Goal: Task Accomplishment & Management: Use online tool/utility

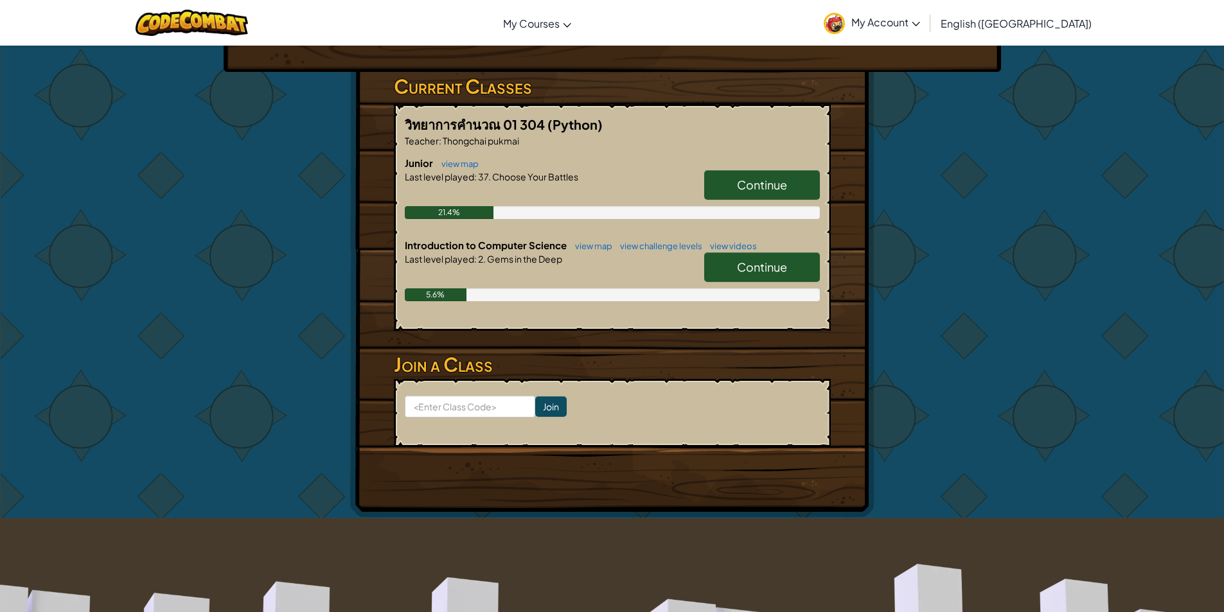
scroll to position [193, 0]
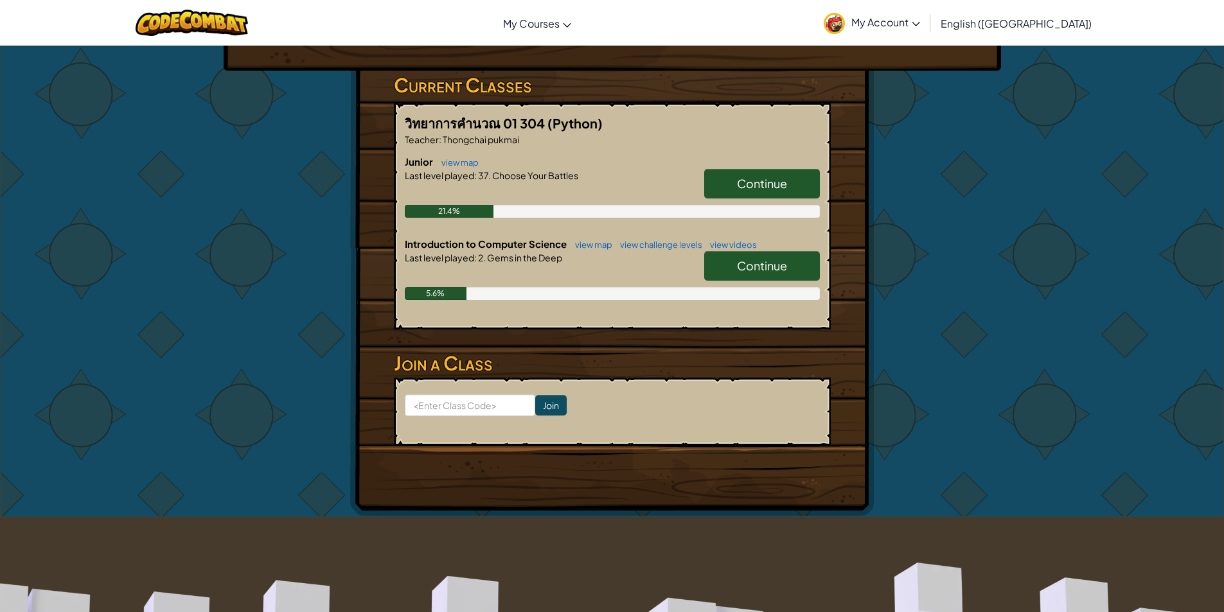
click at [729, 188] on link "Continue" at bounding box center [762, 184] width 116 height 30
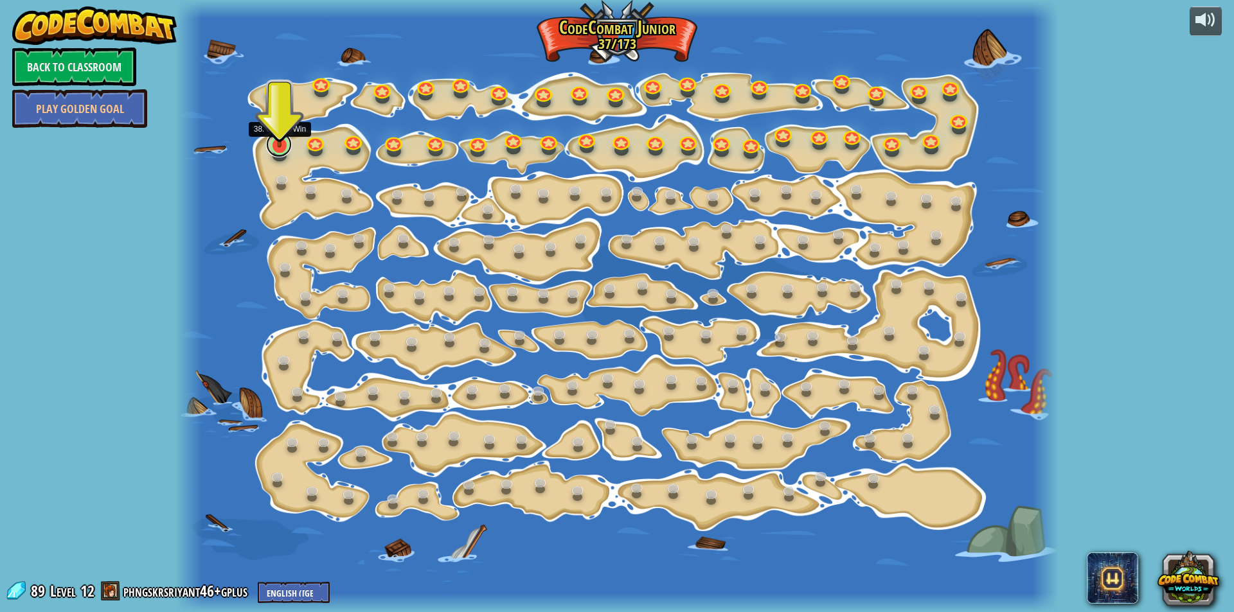
click at [287, 152] on link at bounding box center [279, 145] width 26 height 26
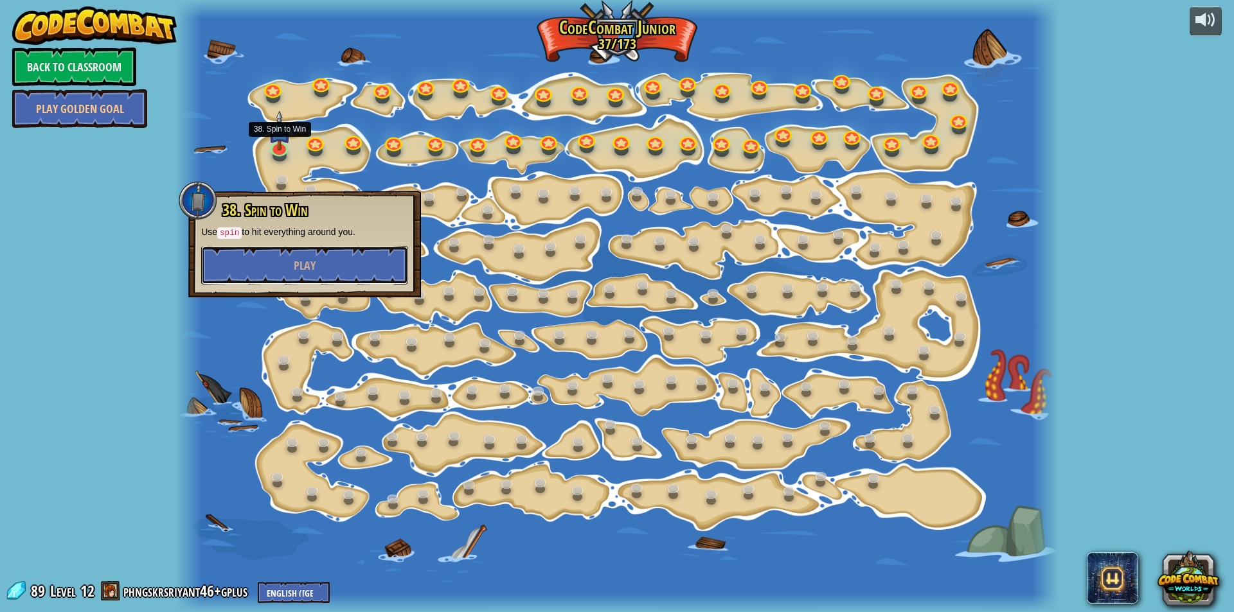
click at [239, 246] on button "Play" at bounding box center [304, 265] width 207 height 39
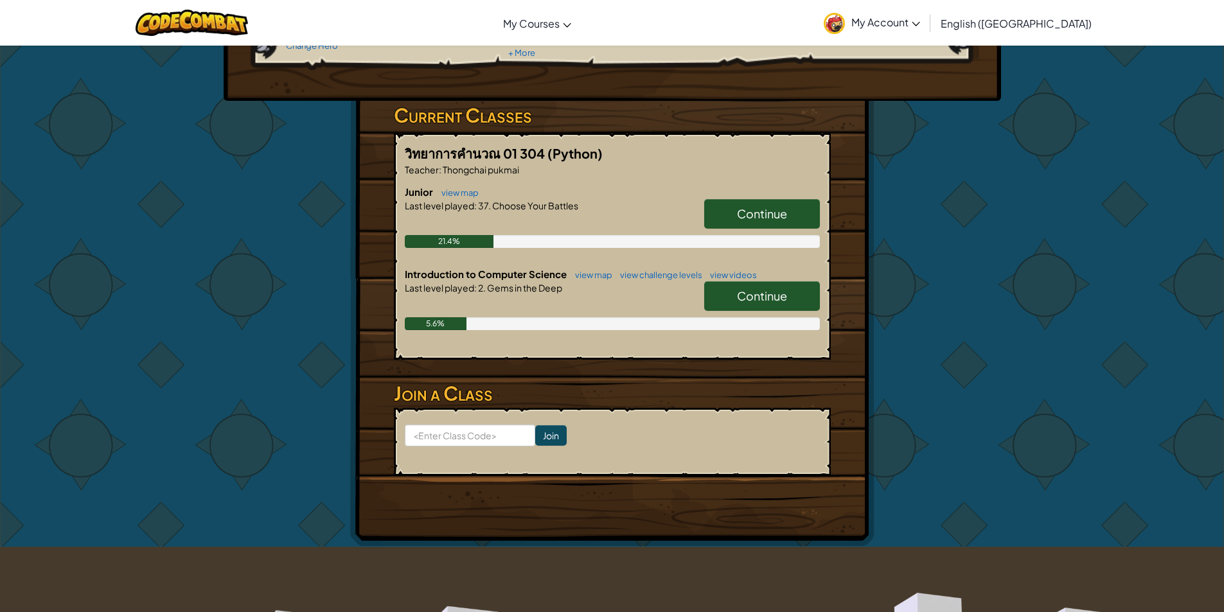
scroll to position [193, 0]
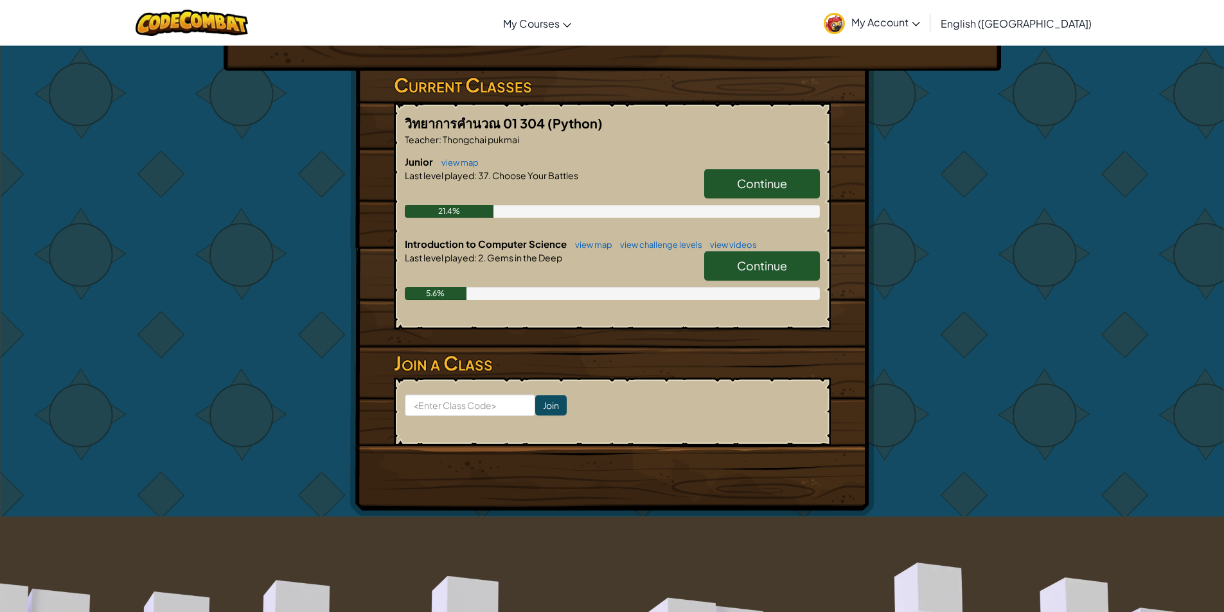
click at [740, 262] on span "Continue" at bounding box center [762, 265] width 50 height 15
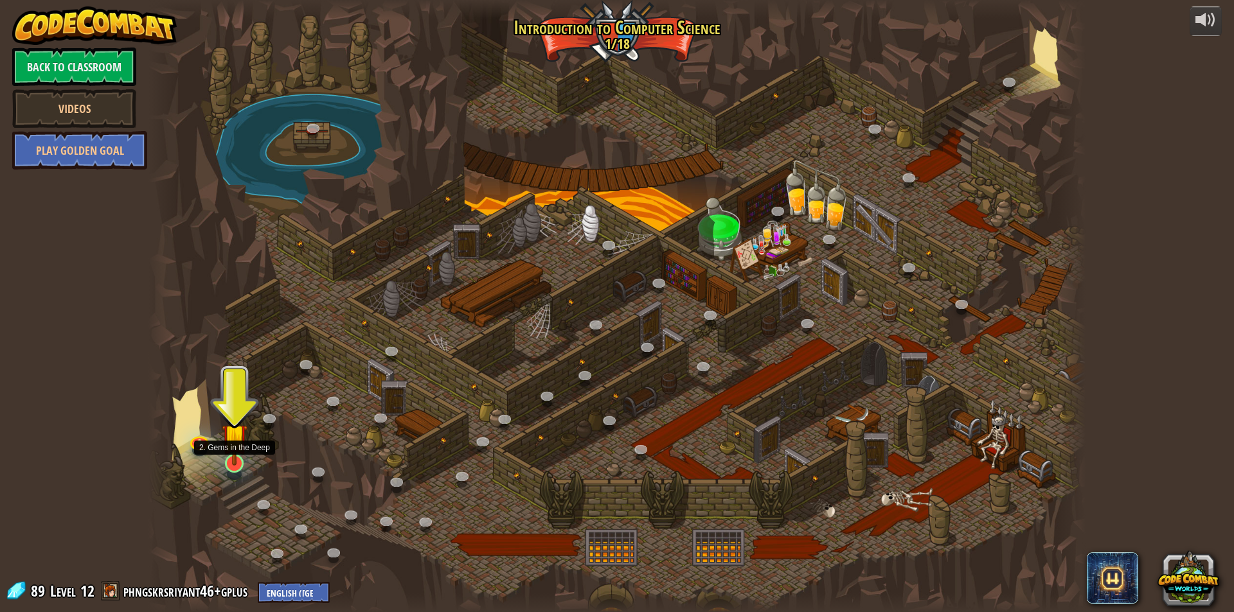
click at [238, 451] on img at bounding box center [234, 436] width 25 height 58
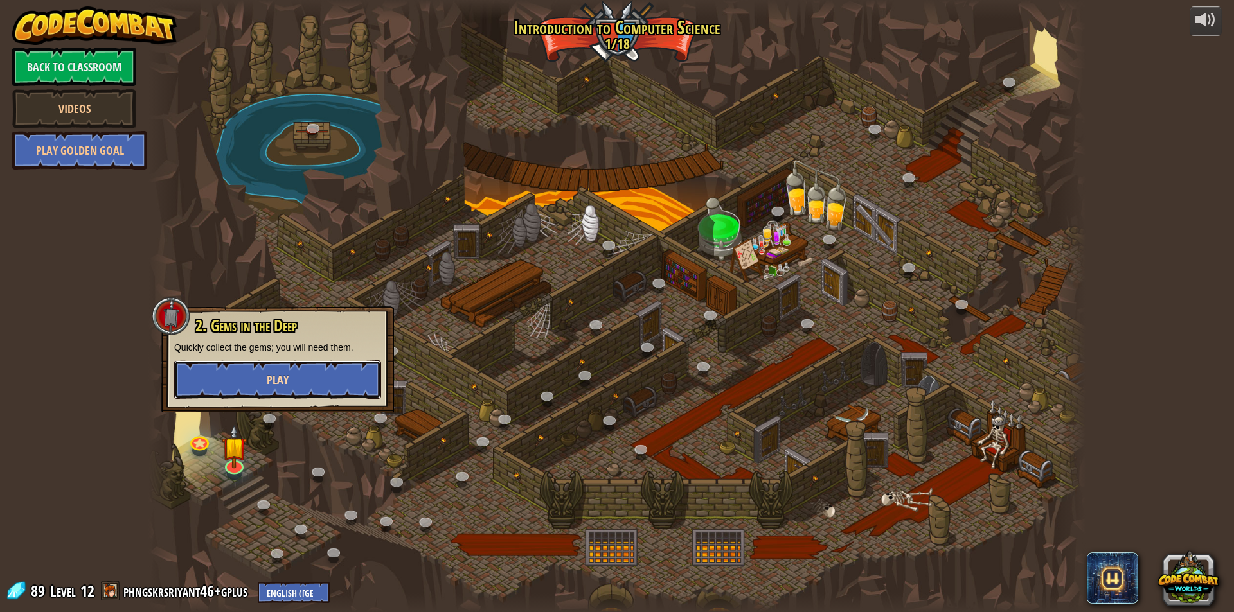
click at [328, 392] on button "Play" at bounding box center [277, 380] width 207 height 39
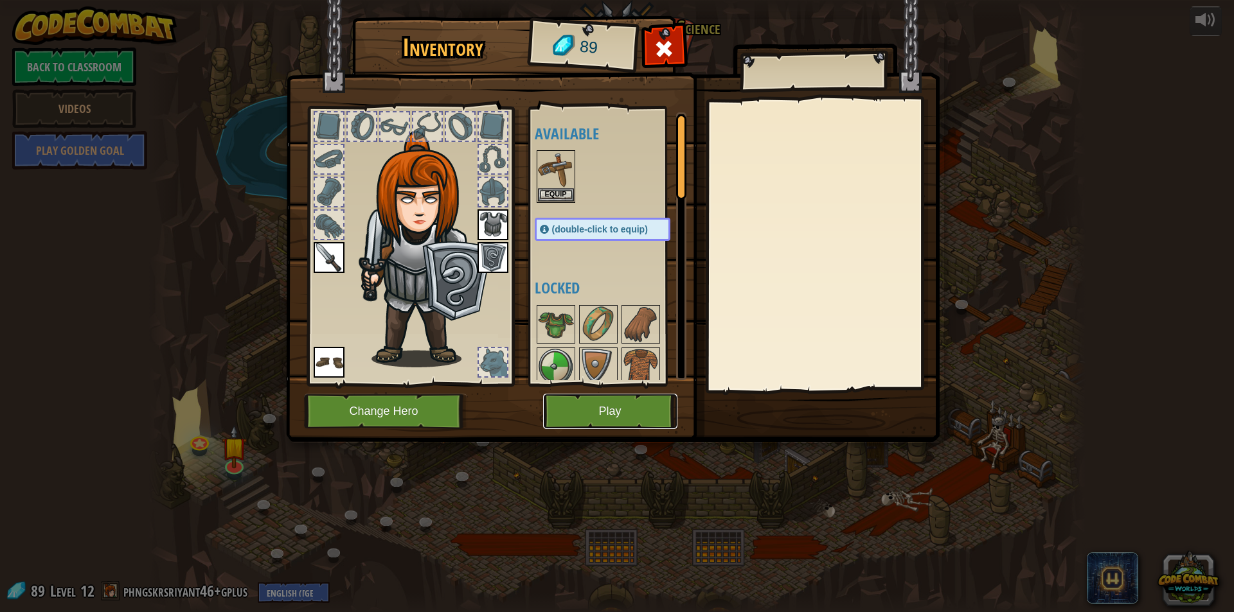
click at [602, 409] on button "Play" at bounding box center [610, 411] width 134 height 35
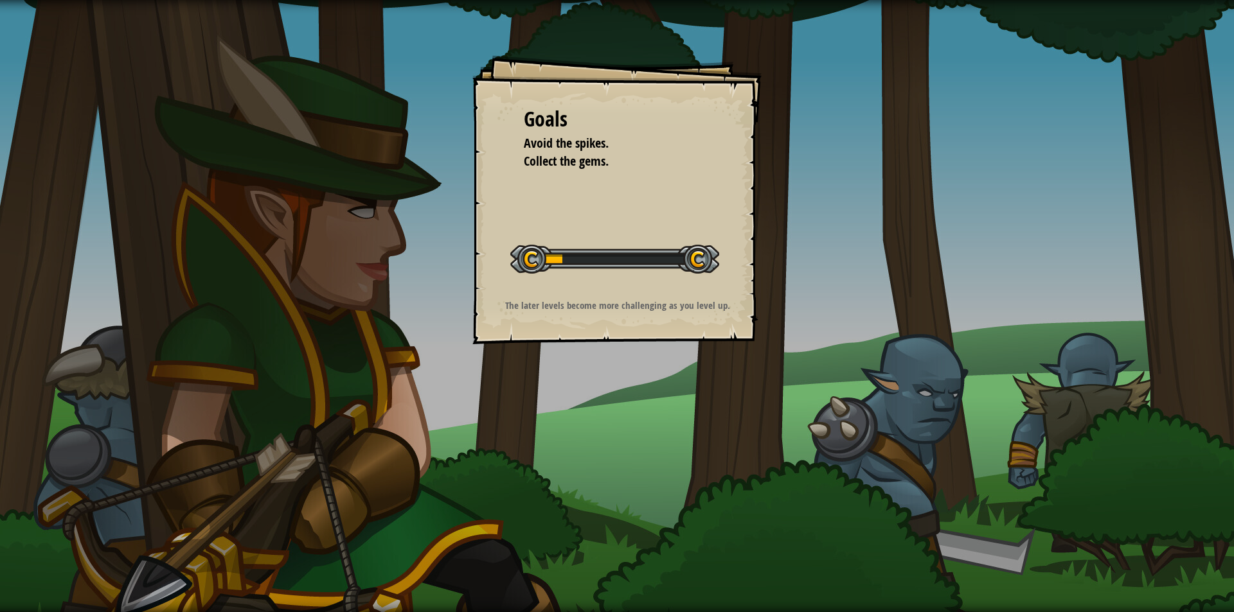
click at [582, 206] on div "Goals Avoid the spikes. Collect the gems. Start Level Error loading from server…" at bounding box center [616, 199] width 289 height 289
drag, startPoint x: 584, startPoint y: 205, endPoint x: 636, endPoint y: 260, distance: 75.9
click at [590, 211] on div "Goals Avoid the spikes. Collect the gems. Start Level Error loading from server…" at bounding box center [616, 199] width 289 height 289
drag, startPoint x: 636, startPoint y: 260, endPoint x: 648, endPoint y: 282, distance: 24.7
click at [645, 280] on div "Start Level" at bounding box center [614, 257] width 209 height 51
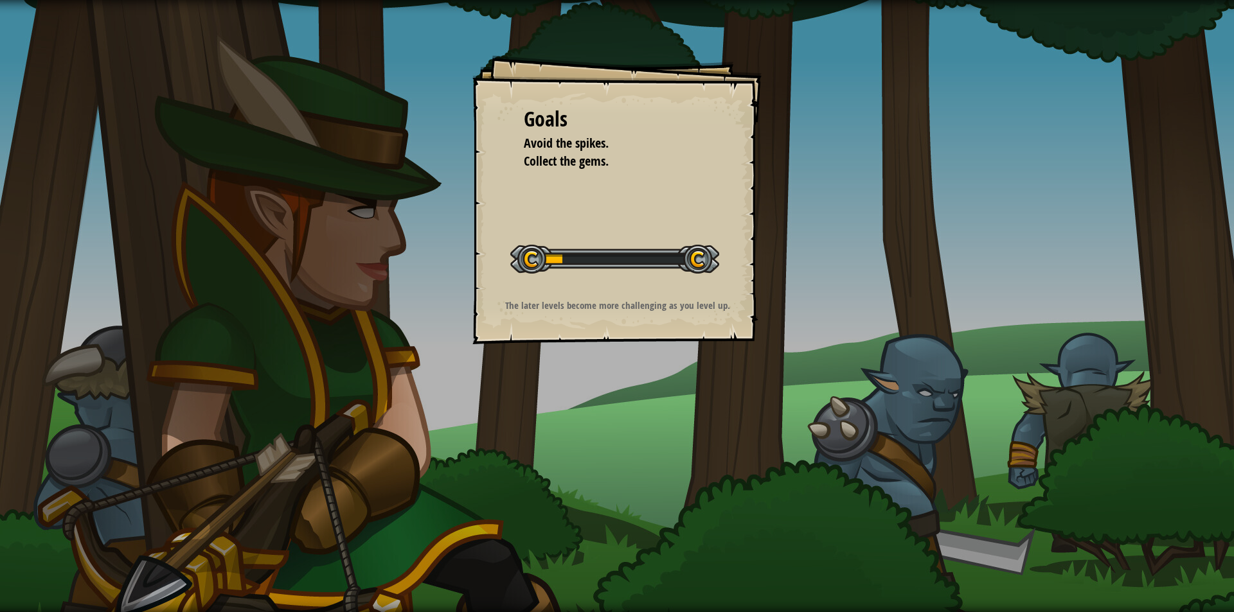
click at [650, 283] on div "Start Level" at bounding box center [614, 257] width 209 height 51
drag, startPoint x: 668, startPoint y: 292, endPoint x: 688, endPoint y: 298, distance: 21.4
click at [679, 296] on div "Goals Avoid the spikes. Collect the gems. Start Level Error loading from server…" at bounding box center [616, 199] width 289 height 289
click at [689, 299] on p "The later levels become more challenging as you level up." at bounding box center [617, 305] width 258 height 13
click at [692, 298] on div "Goals Avoid the spikes. Collect the gems. Start Level Error loading from server…" at bounding box center [616, 199] width 289 height 289
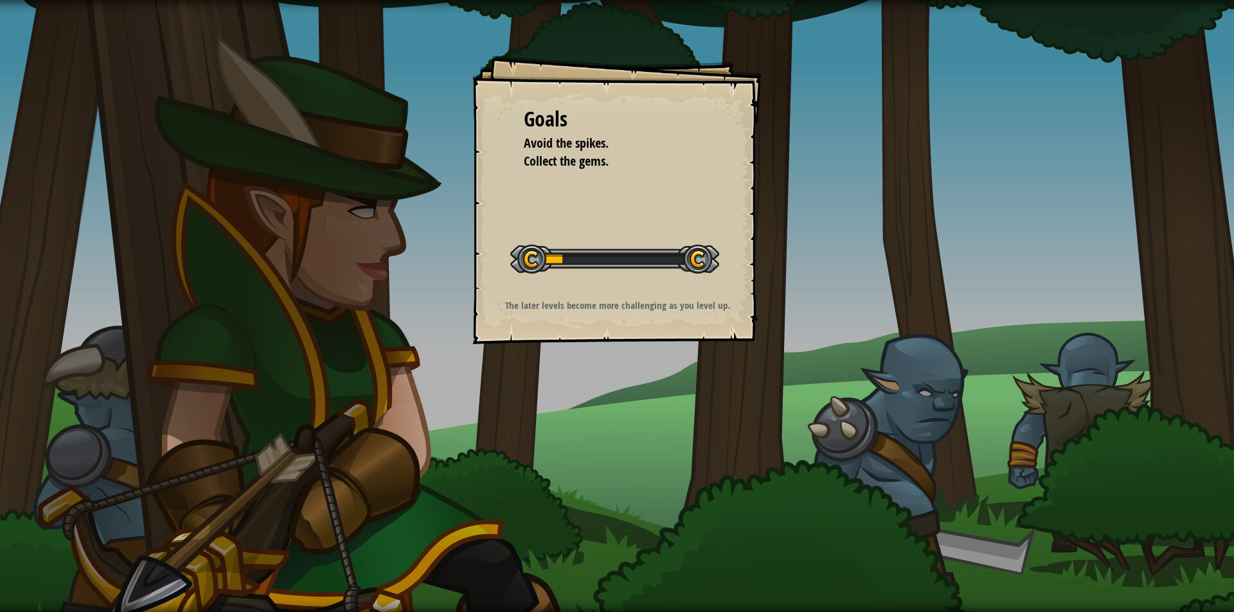
click at [695, 292] on div "Goals Avoid the spikes. Collect the gems. Start Level Error loading from server…" at bounding box center [616, 199] width 289 height 289
drag, startPoint x: 833, startPoint y: 447, endPoint x: 684, endPoint y: 404, distance: 155.4
click at [830, 447] on div "Goals Avoid the spikes. Collect the gems. Start Level Error loading from server…" at bounding box center [617, 306] width 1234 height 612
click at [605, 380] on div "Goals Avoid the spikes. Collect the gems. Start Level Error loading from server…" at bounding box center [617, 306] width 1234 height 612
click at [605, 377] on div "Goals Avoid the spikes. Collect the gems. Start Level Error loading from server…" at bounding box center [617, 306] width 1234 height 612
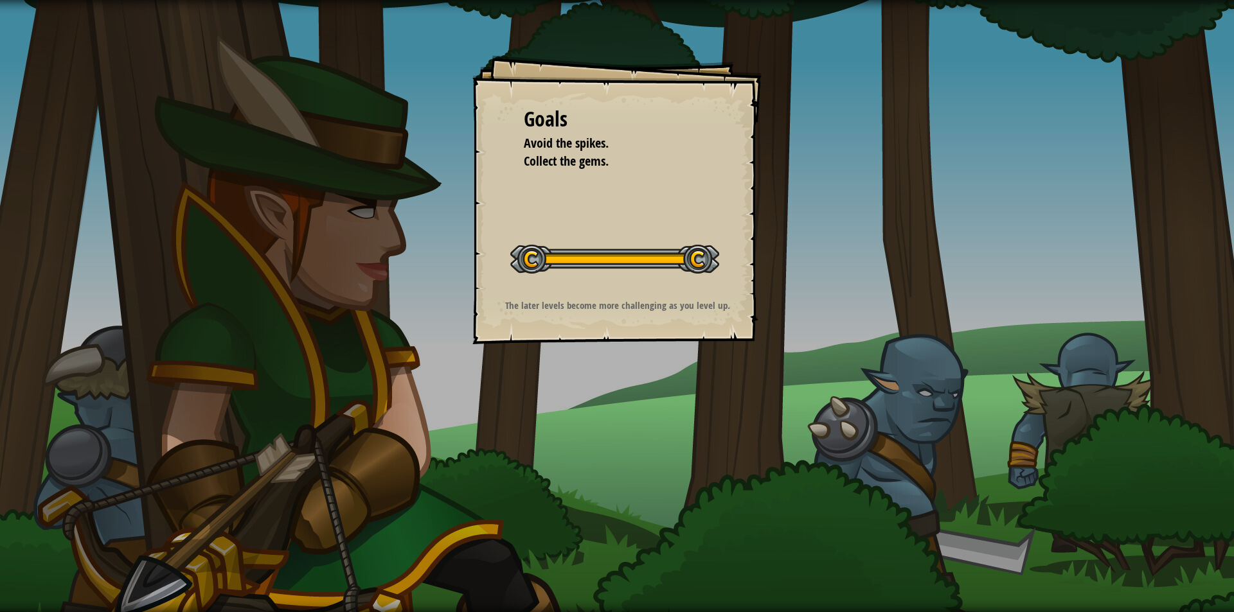
click at [612, 362] on div "Goals Avoid the spikes. Collect the gems. Start Level Error loading from server…" at bounding box center [617, 306] width 1234 height 612
click at [640, 324] on div "Goals Avoid the spikes. Collect the gems. Start Level Error loading from server…" at bounding box center [616, 199] width 289 height 289
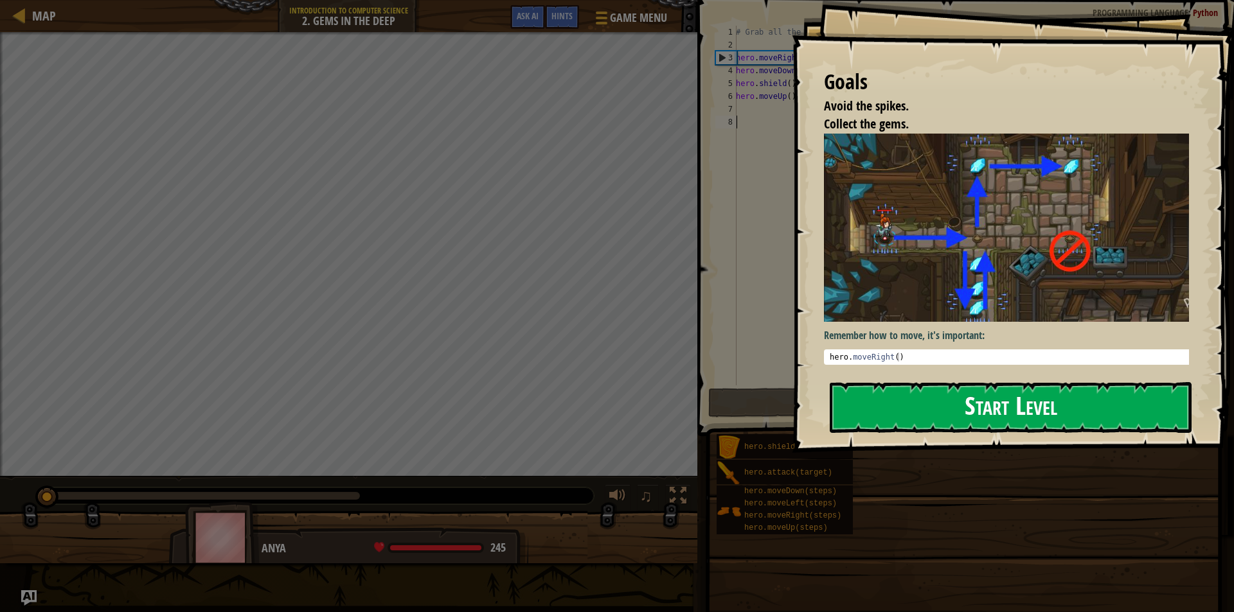
click at [883, 402] on button "Start Level" at bounding box center [1011, 407] width 362 height 51
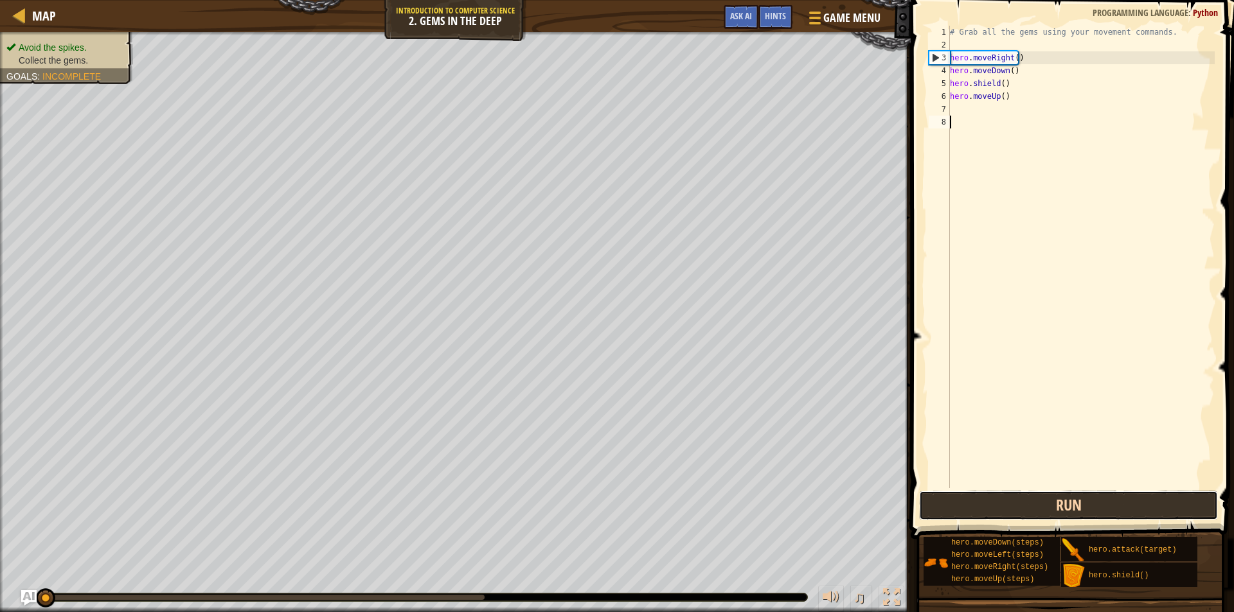
click at [1024, 496] on button "Run" at bounding box center [1068, 506] width 299 height 30
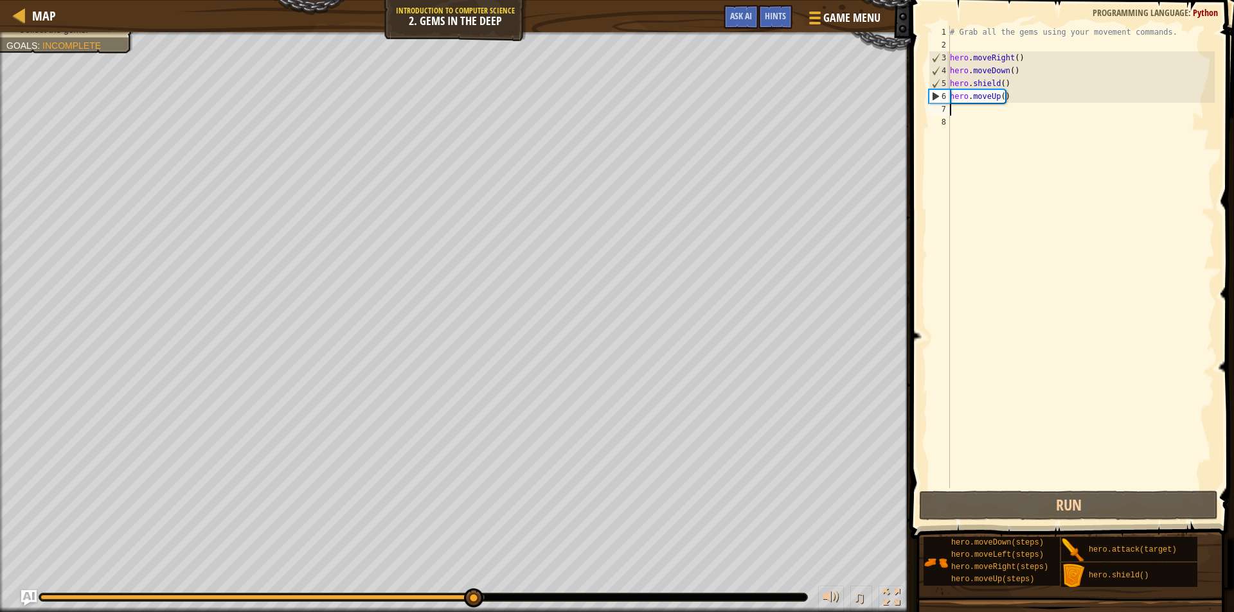
click at [960, 112] on div "# Grab all the gems using your movement commands. hero . moveRight ( ) hero . m…" at bounding box center [1080, 270] width 267 height 488
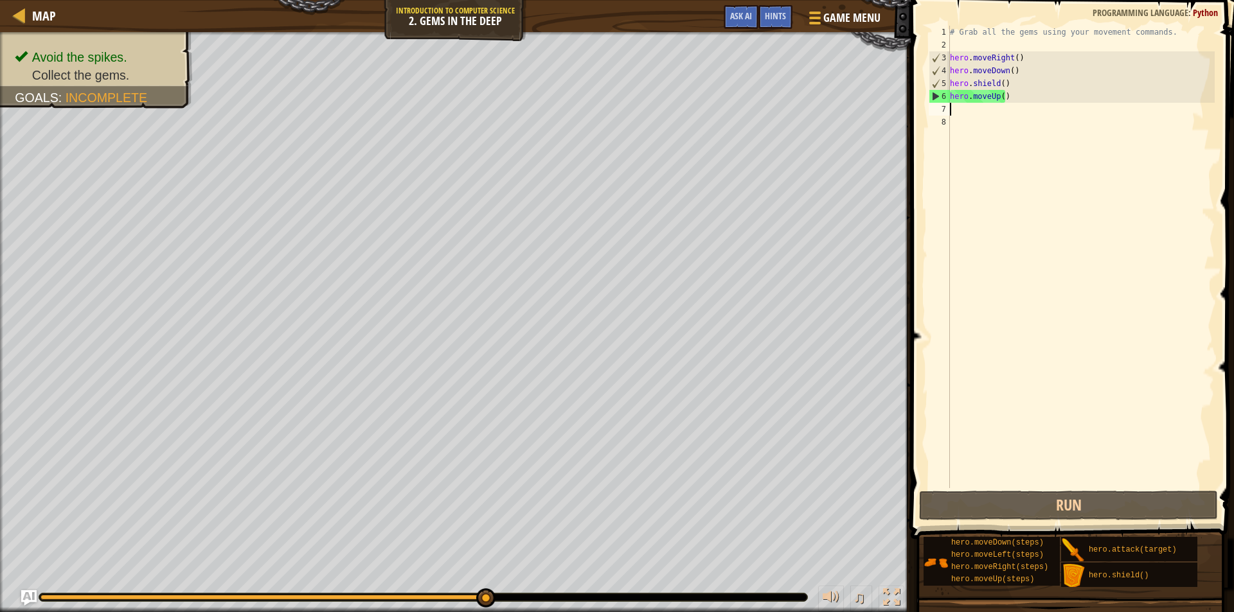
type textarea "h"
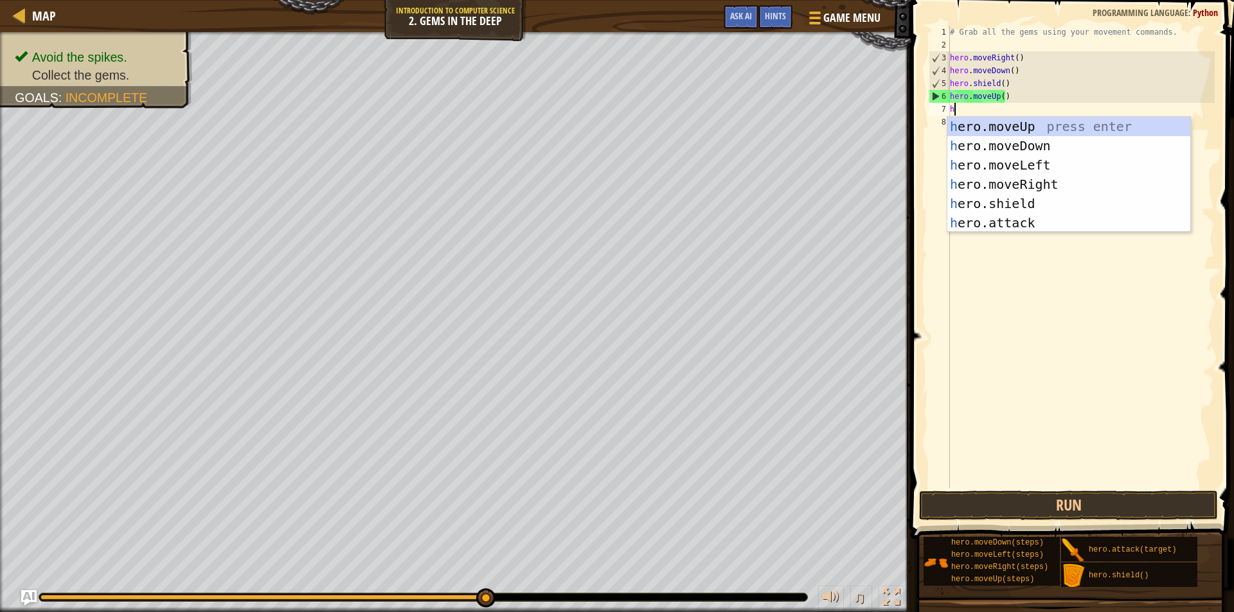
scroll to position [6, 0]
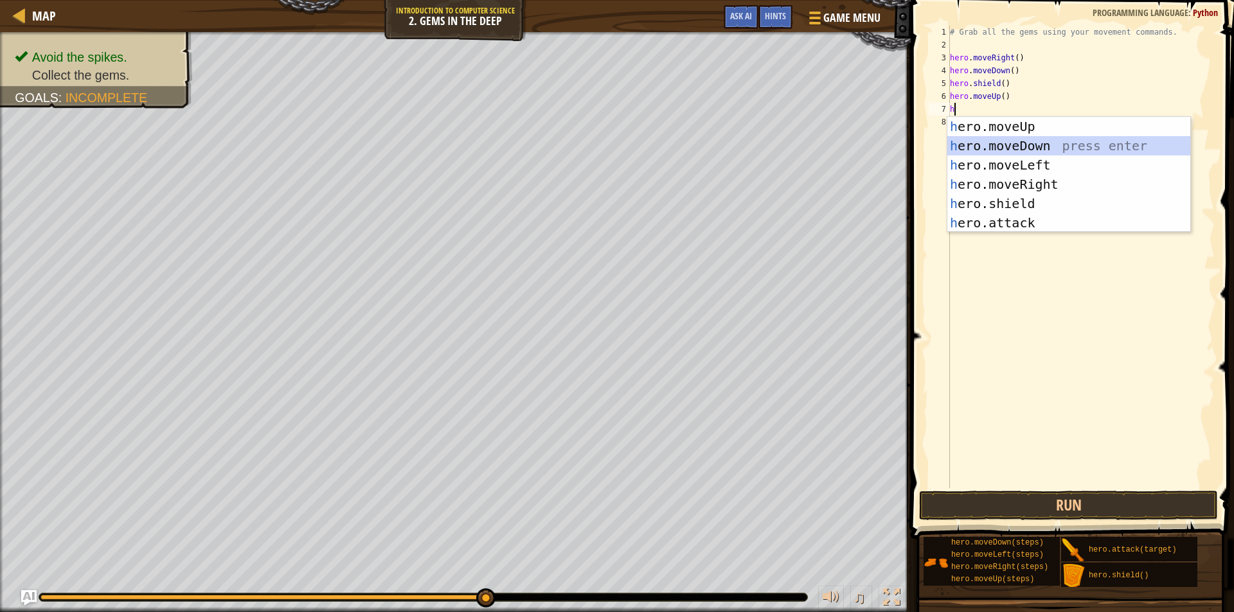
click at [977, 144] on div "h ero.moveUp press enter h ero.moveDown press enter h ero.moveLeft press enter …" at bounding box center [1068, 194] width 243 height 154
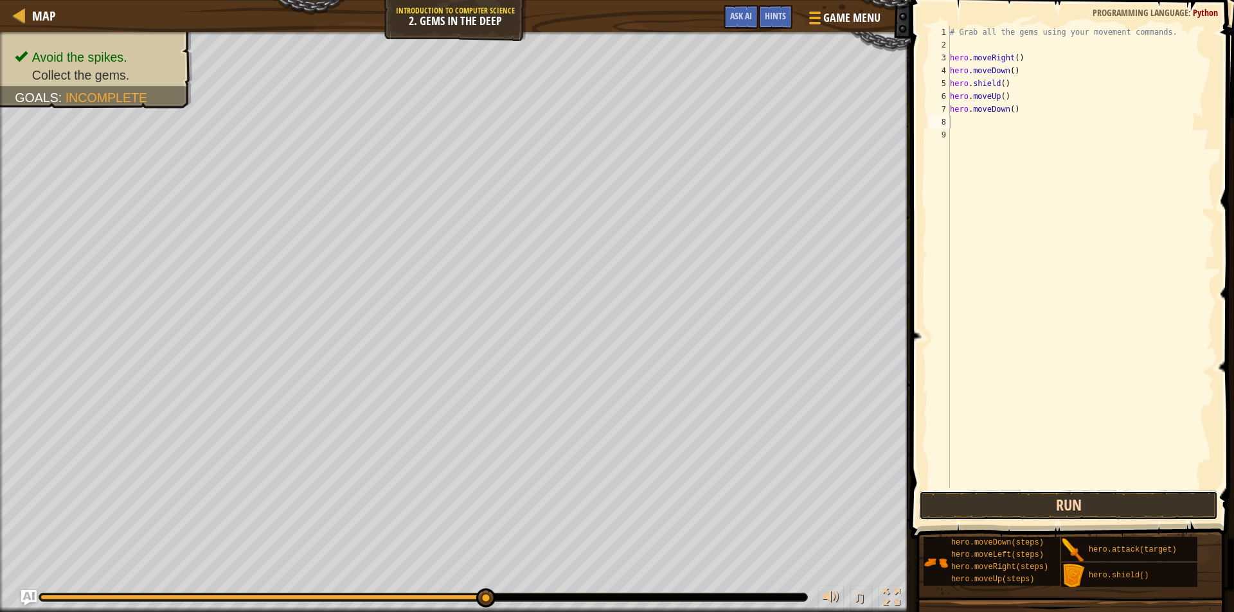
click at [999, 501] on button "Run" at bounding box center [1068, 506] width 299 height 30
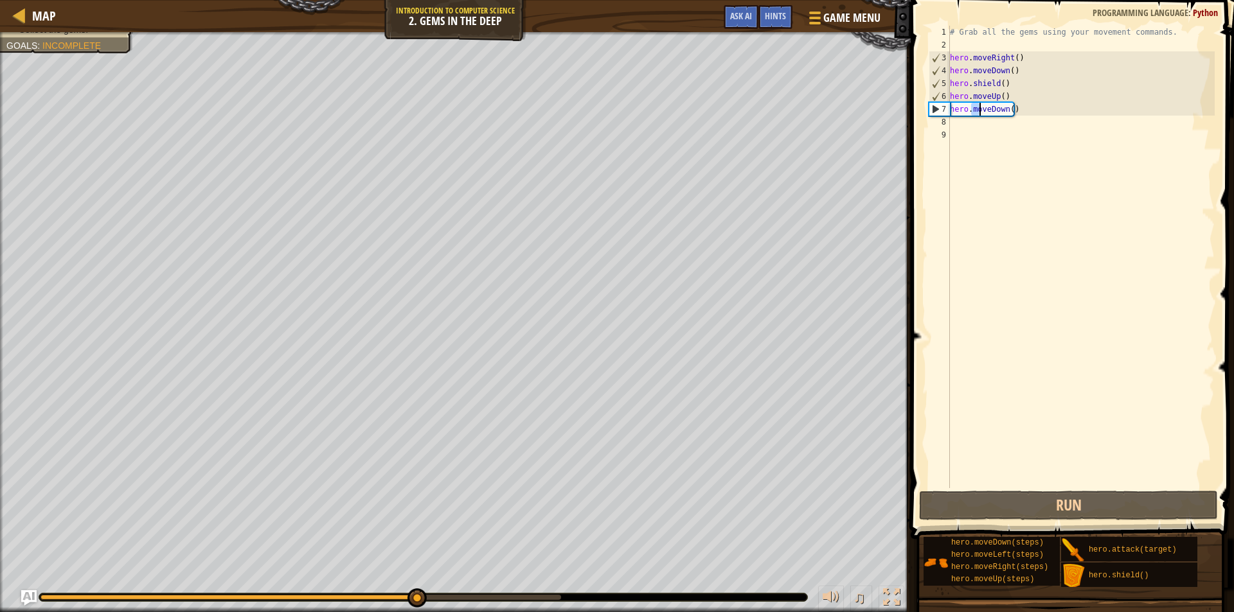
drag, startPoint x: 972, startPoint y: 107, endPoint x: 999, endPoint y: 103, distance: 27.8
click at [999, 103] on div "# Grab all the gems using your movement commands. hero . moveRight ( ) hero . m…" at bounding box center [1080, 270] width 267 height 488
click at [1017, 104] on div "# Grab all the gems using your movement commands. hero . moveRight ( ) hero . m…" at bounding box center [1080, 270] width 267 height 488
click at [1015, 109] on div "# Grab all the gems using your movement commands. hero . moveRight ( ) hero . m…" at bounding box center [1080, 270] width 267 height 488
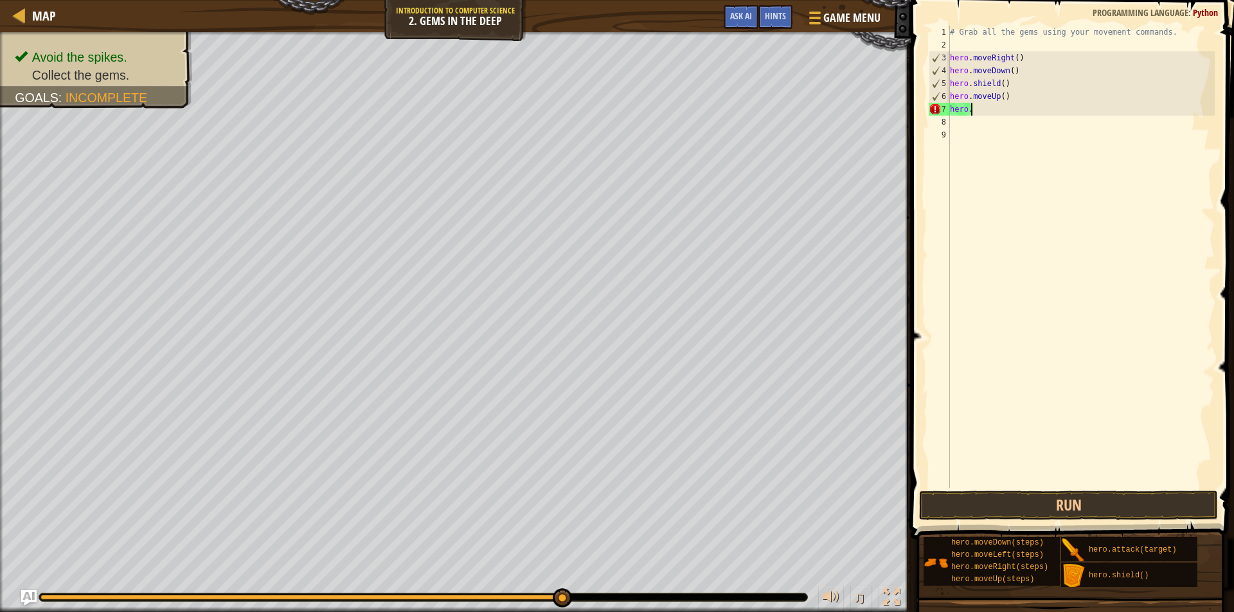
type textarea "h"
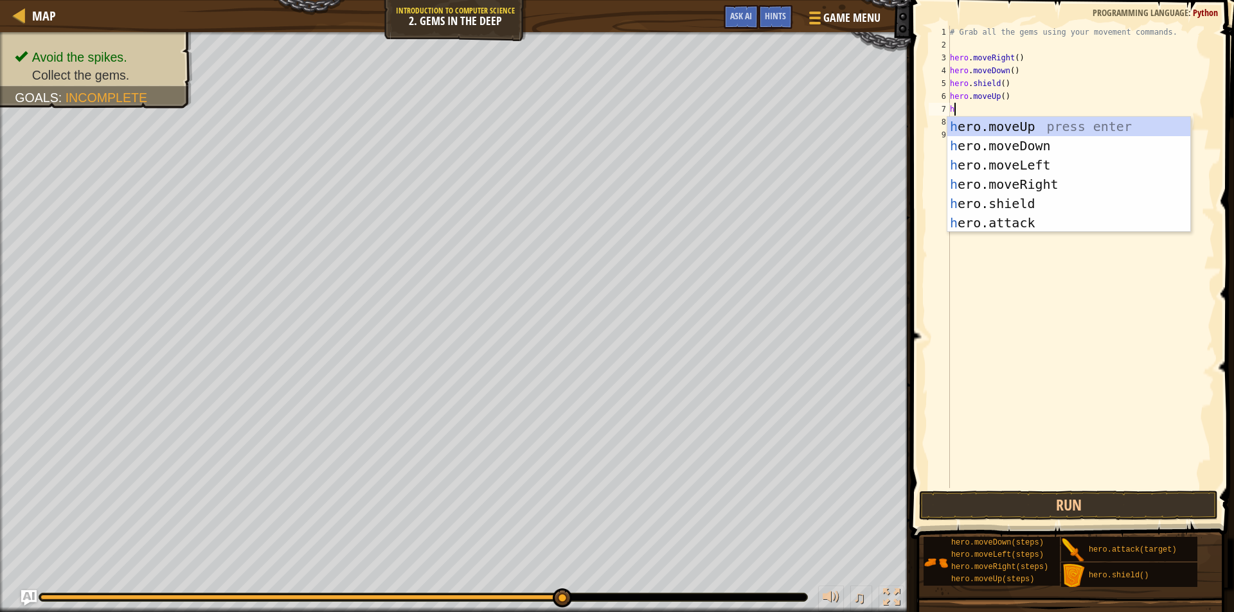
type textarea "h"
click at [1050, 161] on div "h ero.moveUp press enter h ero.moveDown press enter h ero.moveLeft press enter …" at bounding box center [1068, 194] width 243 height 154
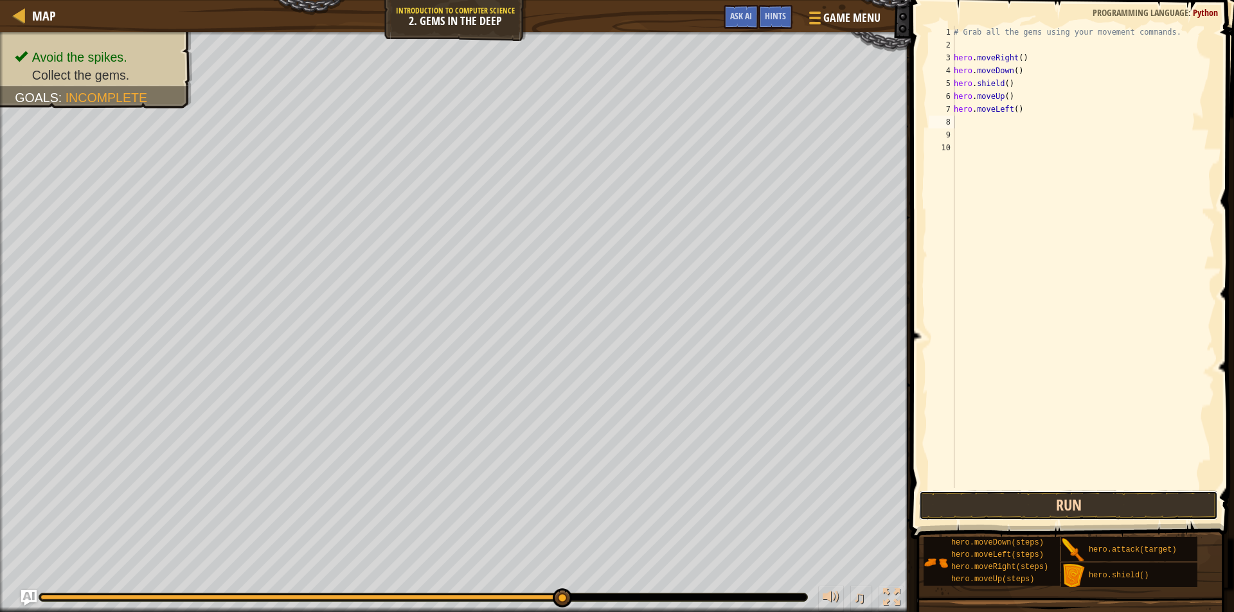
click at [1029, 497] on button "Run" at bounding box center [1068, 506] width 299 height 30
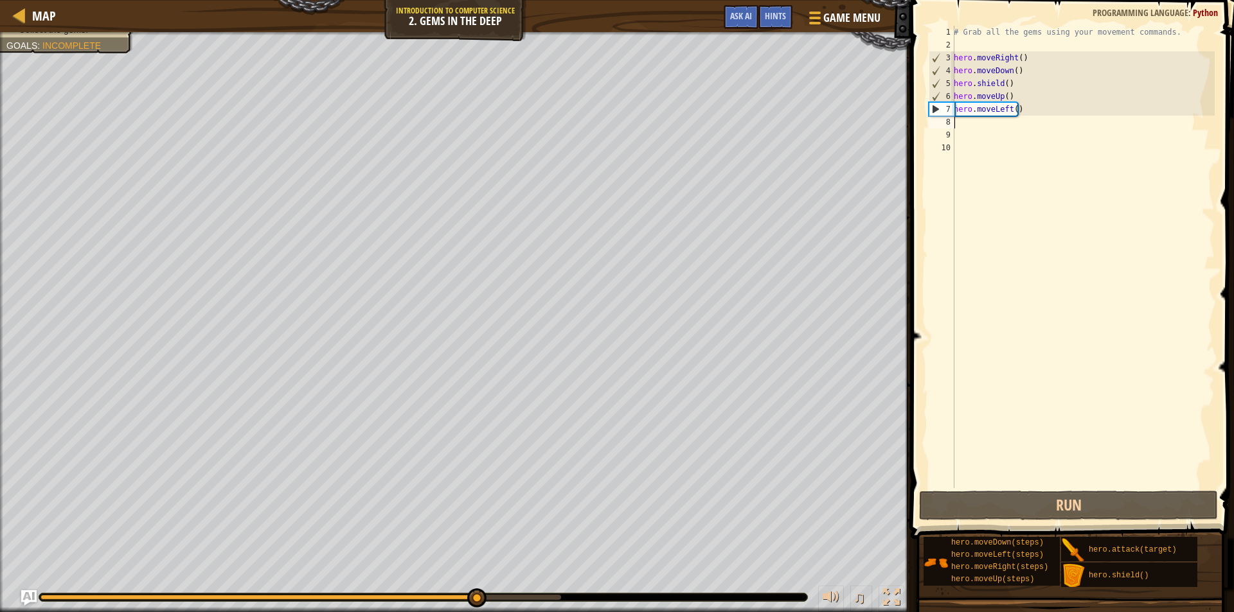
click at [1020, 112] on div "# Grab all the gems using your movement commands. hero . moveRight ( ) hero . m…" at bounding box center [1082, 270] width 263 height 488
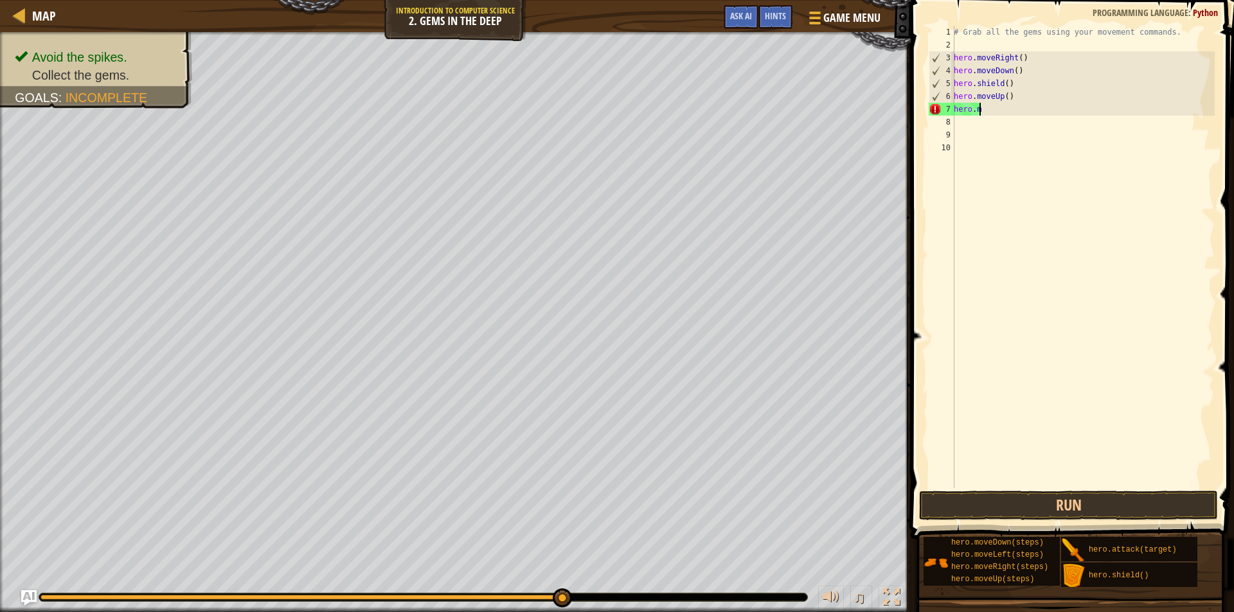
scroll to position [6, 1]
type textarea "h"
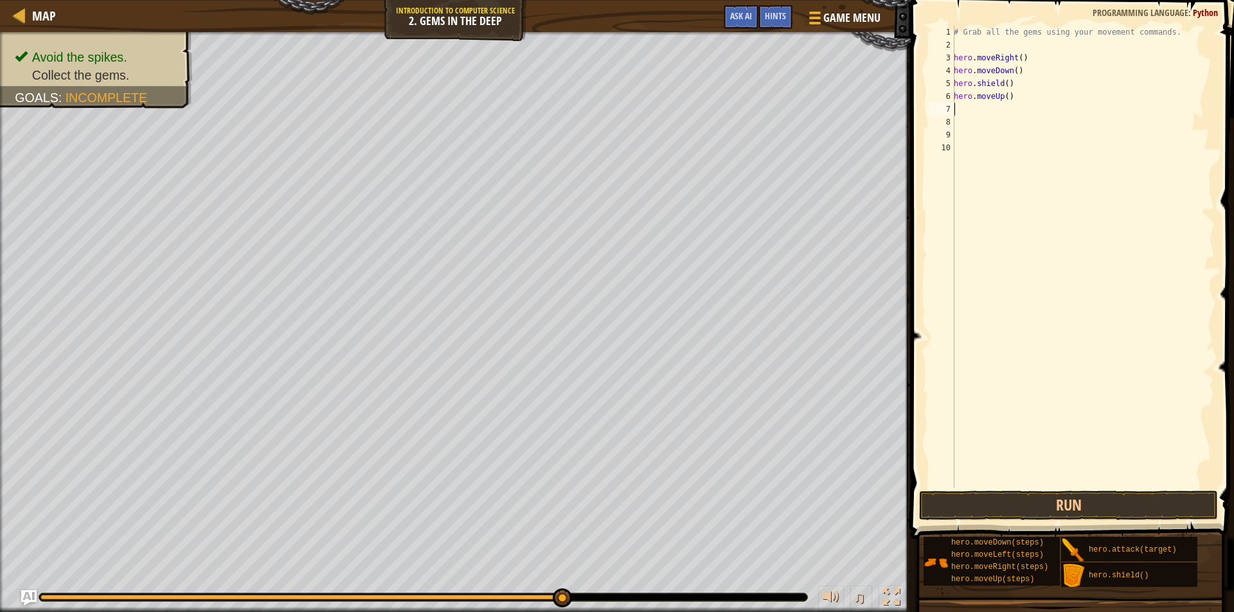
type textarea "h"
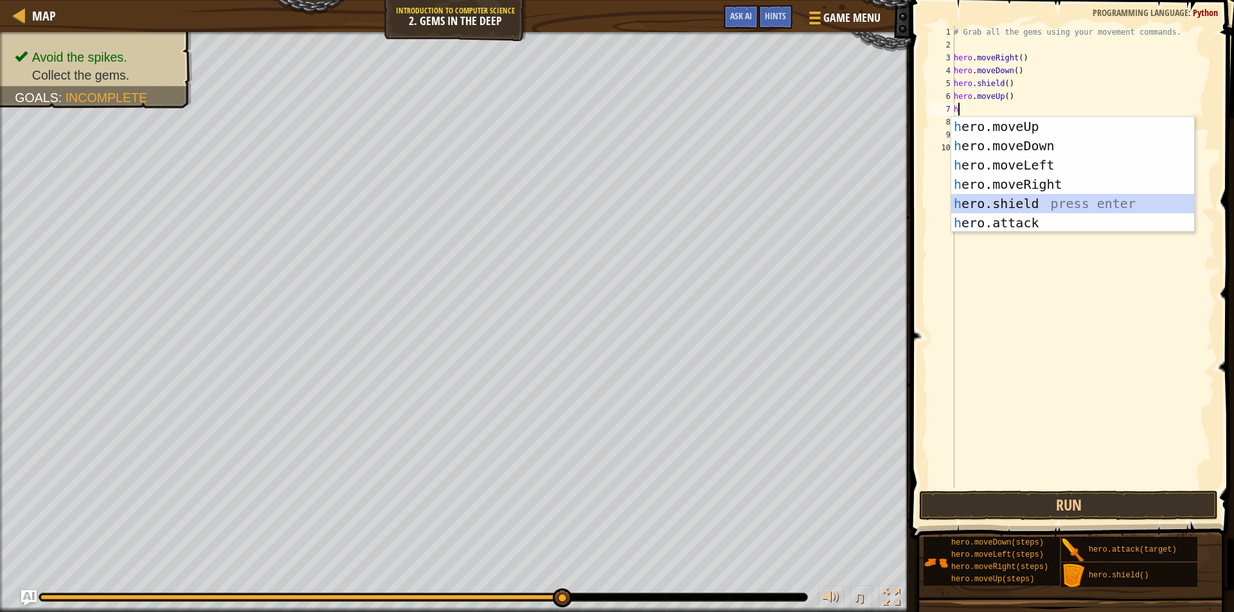
click at [1043, 200] on div "h ero.moveUp press enter h ero.moveDown press enter h ero.moveLeft press enter …" at bounding box center [1072, 194] width 243 height 154
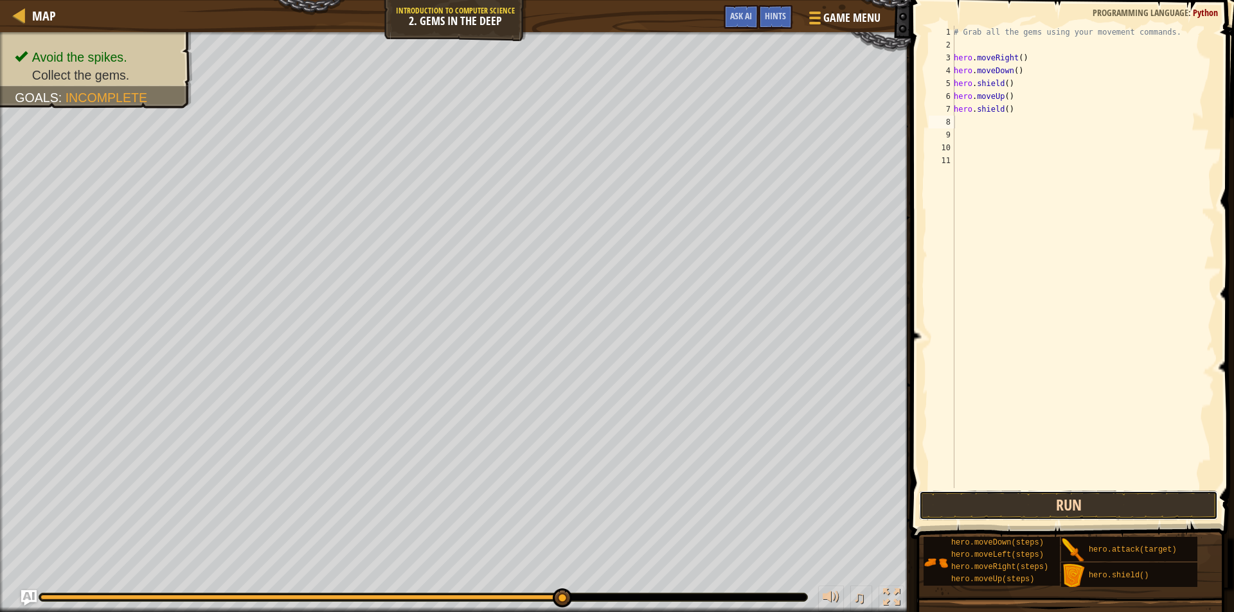
click at [992, 510] on button "Run" at bounding box center [1068, 506] width 299 height 30
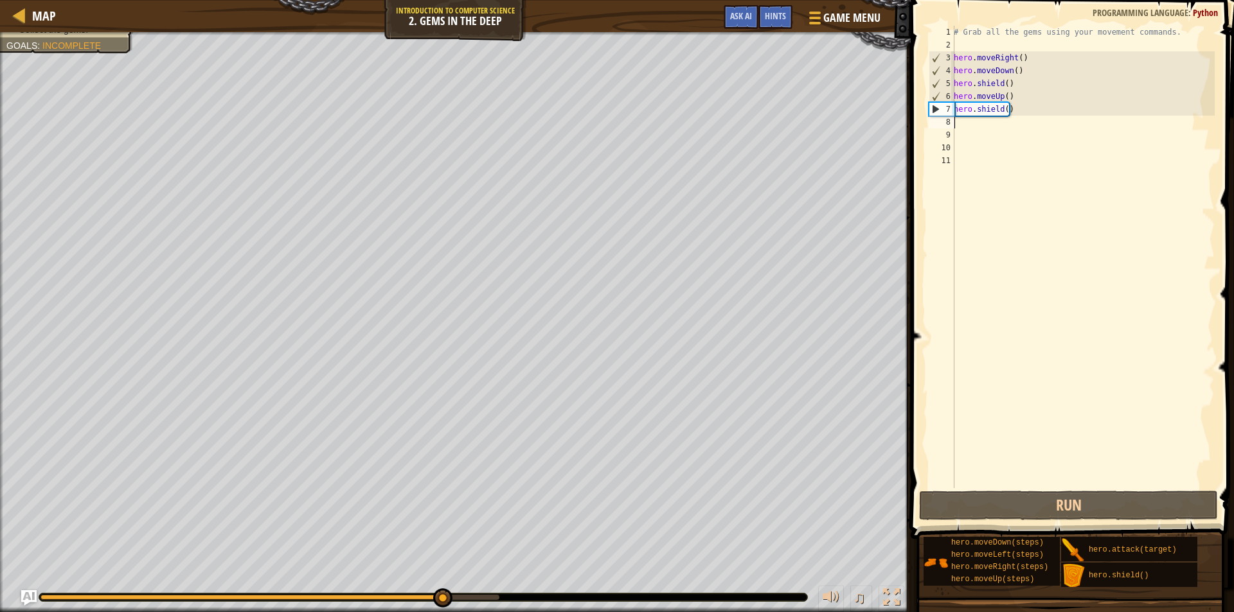
click at [1014, 111] on div "# Grab all the gems using your movement commands. hero . moveRight ( ) hero . m…" at bounding box center [1082, 270] width 263 height 488
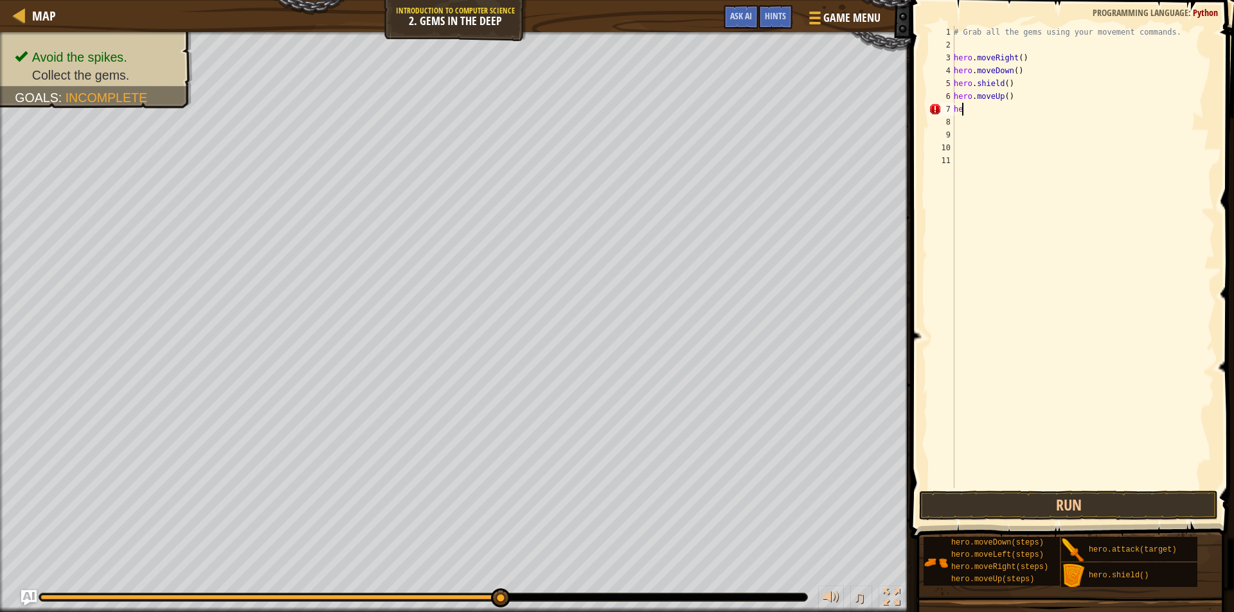
type textarea "h"
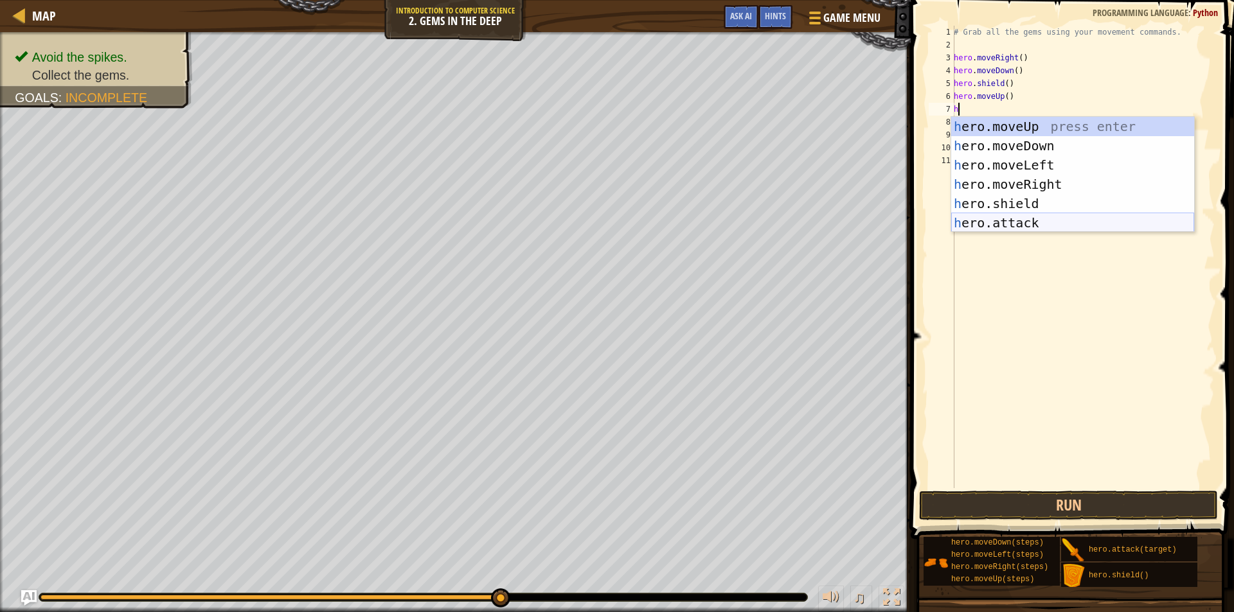
click at [1004, 222] on div "h ero.moveUp press enter h ero.moveDown press enter h ero.moveLeft press enter …" at bounding box center [1072, 194] width 243 height 154
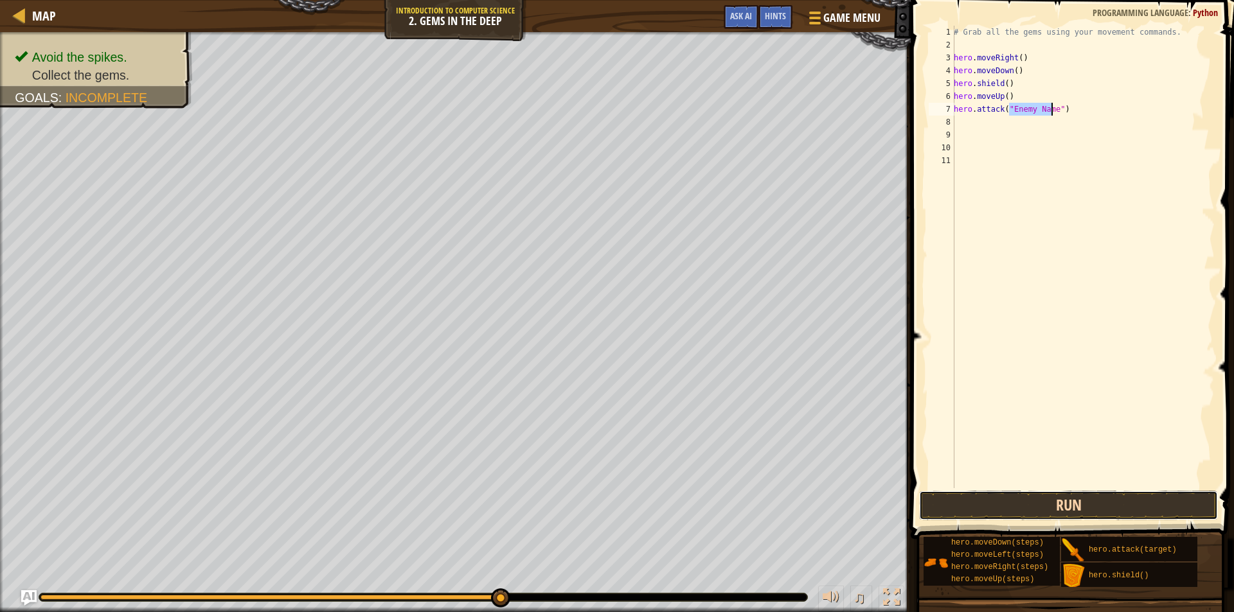
click at [1066, 504] on button "Run" at bounding box center [1068, 506] width 299 height 30
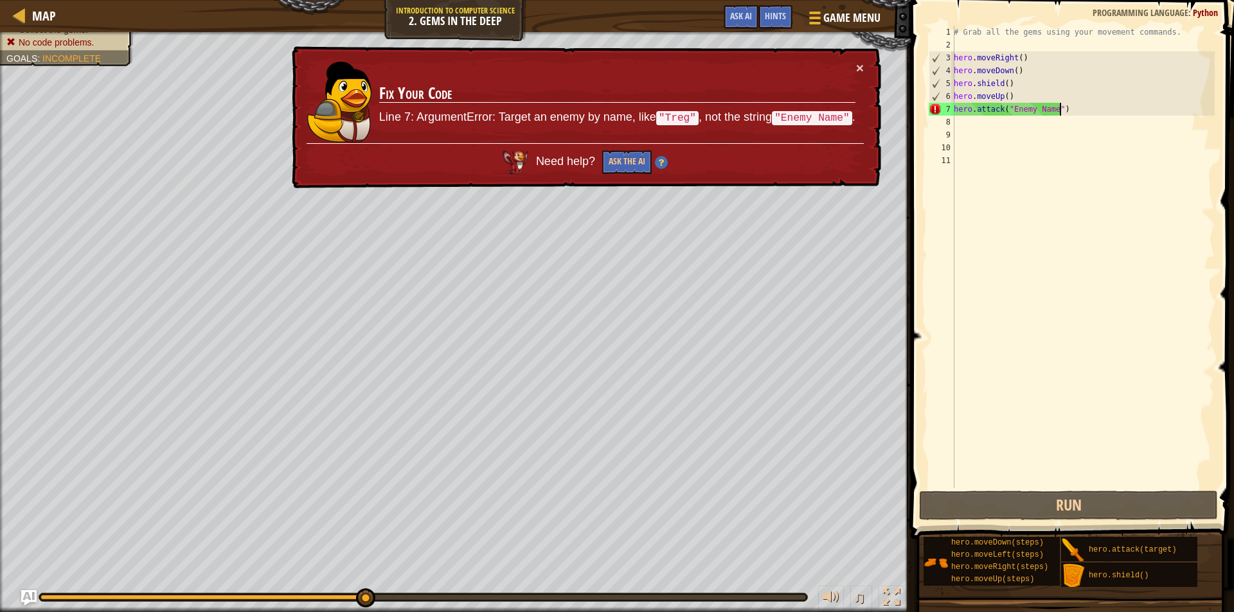
click at [1143, 107] on div "# Grab all the gems using your movement commands. hero . moveRight ( ) hero . m…" at bounding box center [1082, 270] width 263 height 488
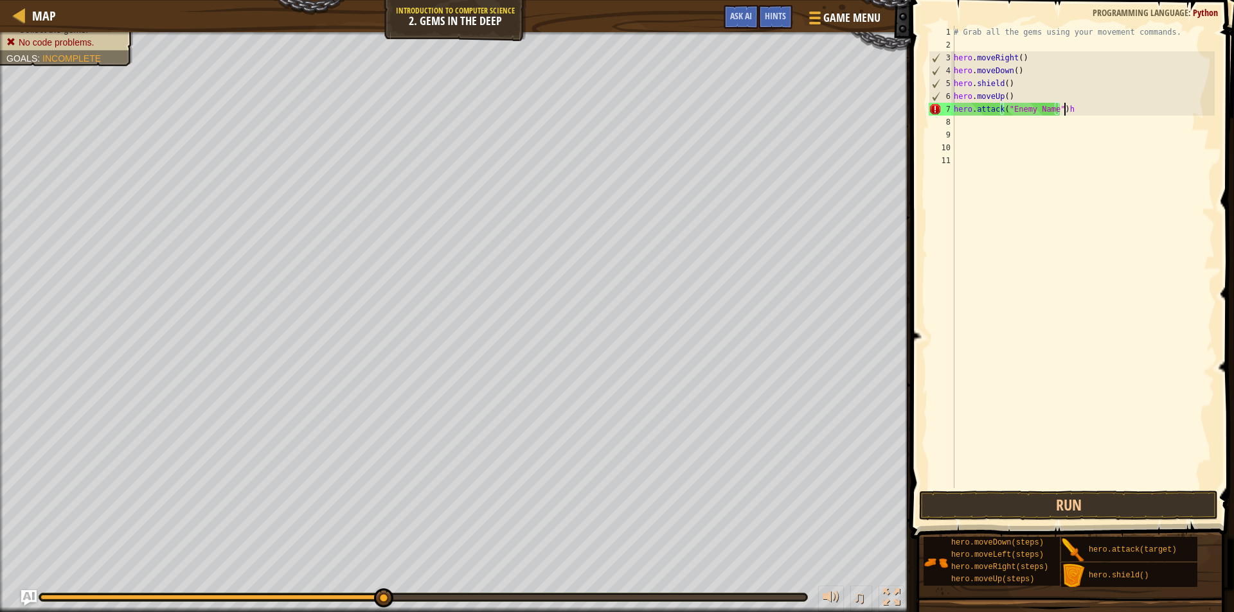
scroll to position [6, 8]
click at [1099, 115] on div "# Grab all the gems using your movement commands. hero . moveRight ( ) hero . m…" at bounding box center [1082, 270] width 263 height 488
click at [1083, 110] on div "# Grab all the gems using your movement commands. hero . moveRight ( ) hero . m…" at bounding box center [1082, 270] width 263 height 488
type textarea "h"
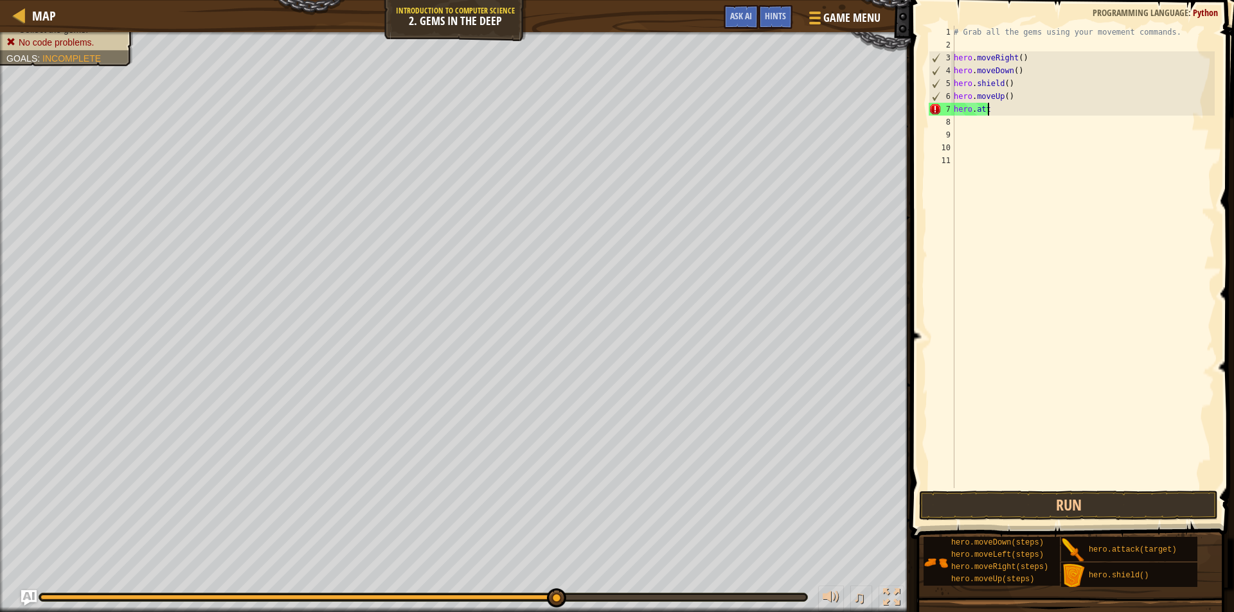
scroll to position [6, 0]
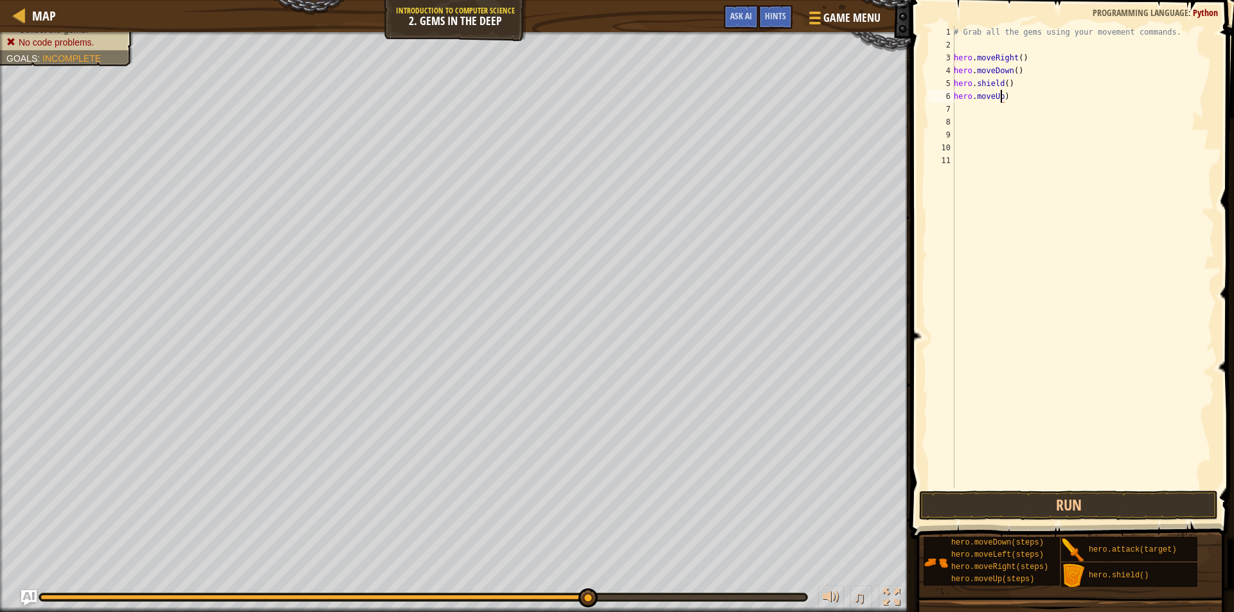
click at [1003, 98] on div "# Grab all the gems using your movement commands. hero . moveRight ( ) hero . m…" at bounding box center [1082, 270] width 263 height 488
type textarea "hero.moveUp(2)"
click at [1023, 500] on button "Run" at bounding box center [1068, 506] width 299 height 30
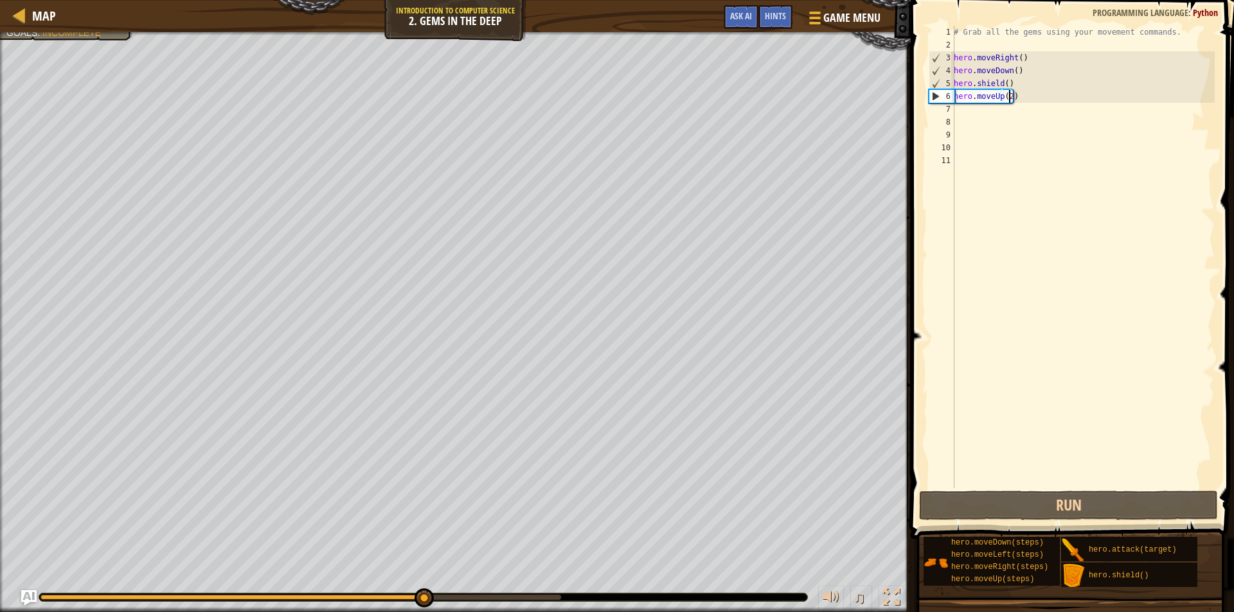
click at [961, 120] on div "# Grab all the gems using your movement commands. hero . moveRight ( ) hero . m…" at bounding box center [1082, 270] width 263 height 488
click at [958, 111] on div "# Grab all the gems using your movement commands. hero . moveRight ( ) hero . m…" at bounding box center [1082, 270] width 263 height 488
type textarea "h"
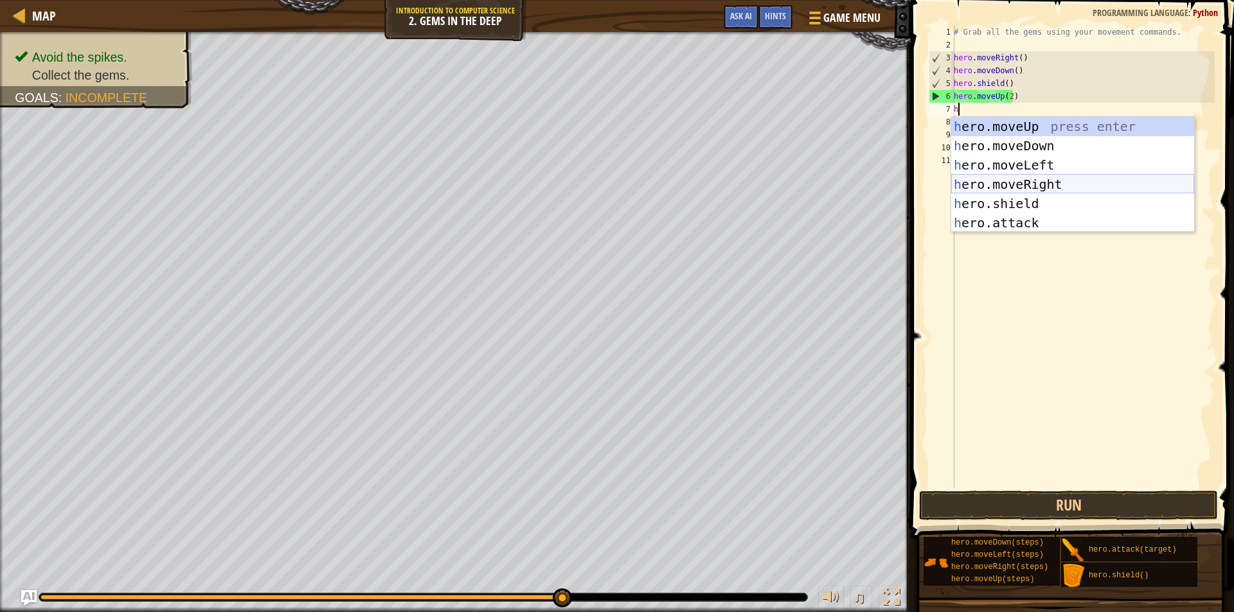
click at [1065, 177] on div "h ero.moveUp press enter h ero.moveDown press enter h ero.moveLeft press enter …" at bounding box center [1072, 194] width 243 height 154
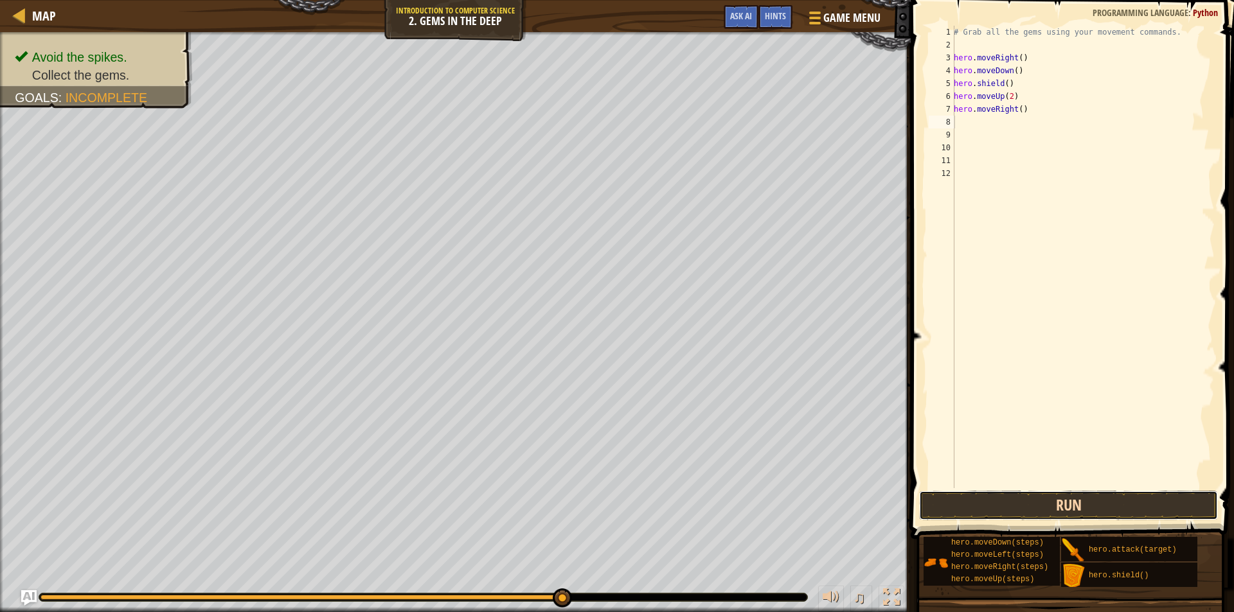
click at [1077, 503] on button "Run" at bounding box center [1068, 506] width 299 height 30
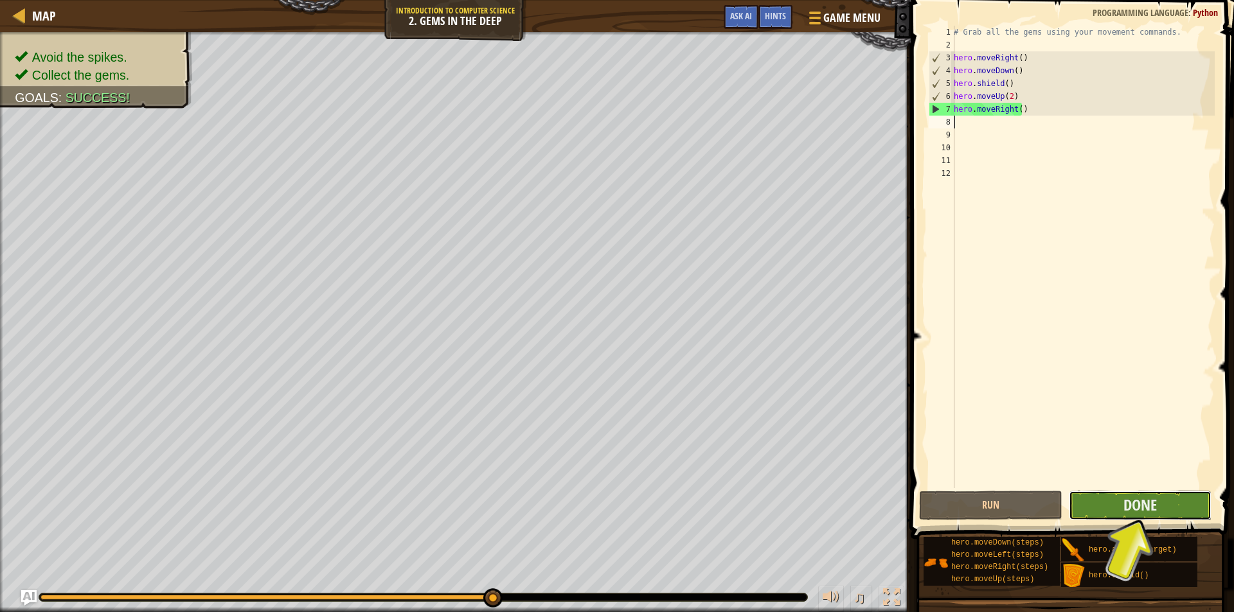
click at [1105, 508] on button "Done" at bounding box center [1140, 506] width 143 height 30
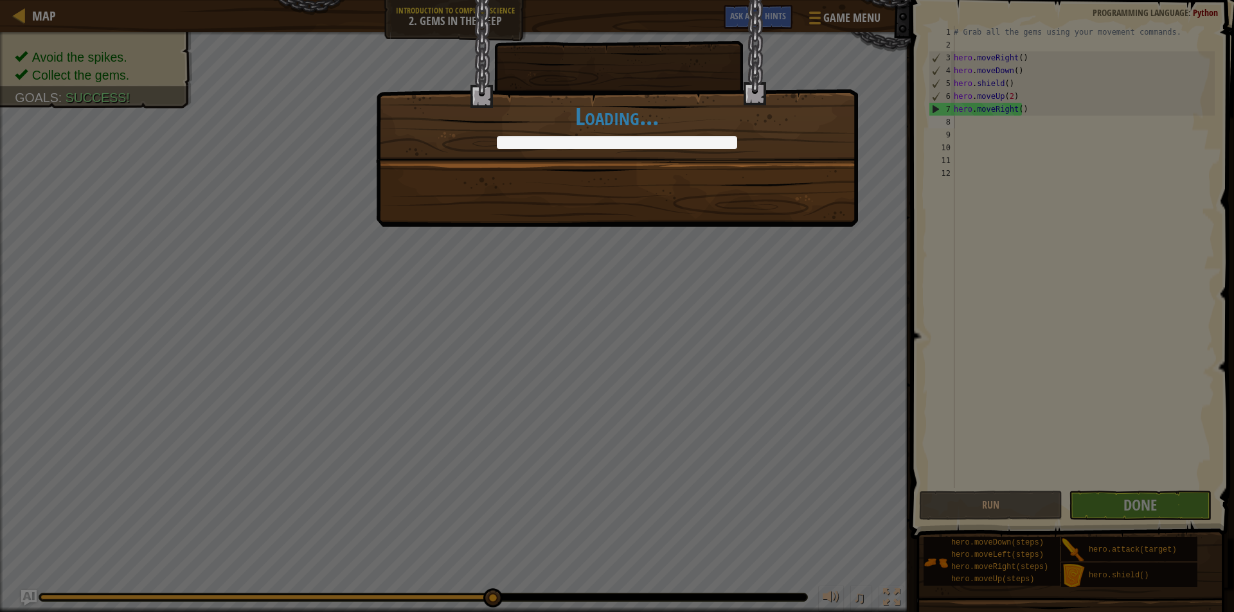
click at [692, 201] on div "You completed Gems in the Deep. +0 +0 Clean code: no code errors or warnings. +…" at bounding box center [617, 113] width 482 height 227
click at [694, 207] on div "You completed Gems in the Deep. +11 +18 Clean code: no code errors or warnings.…" at bounding box center [617, 113] width 482 height 227
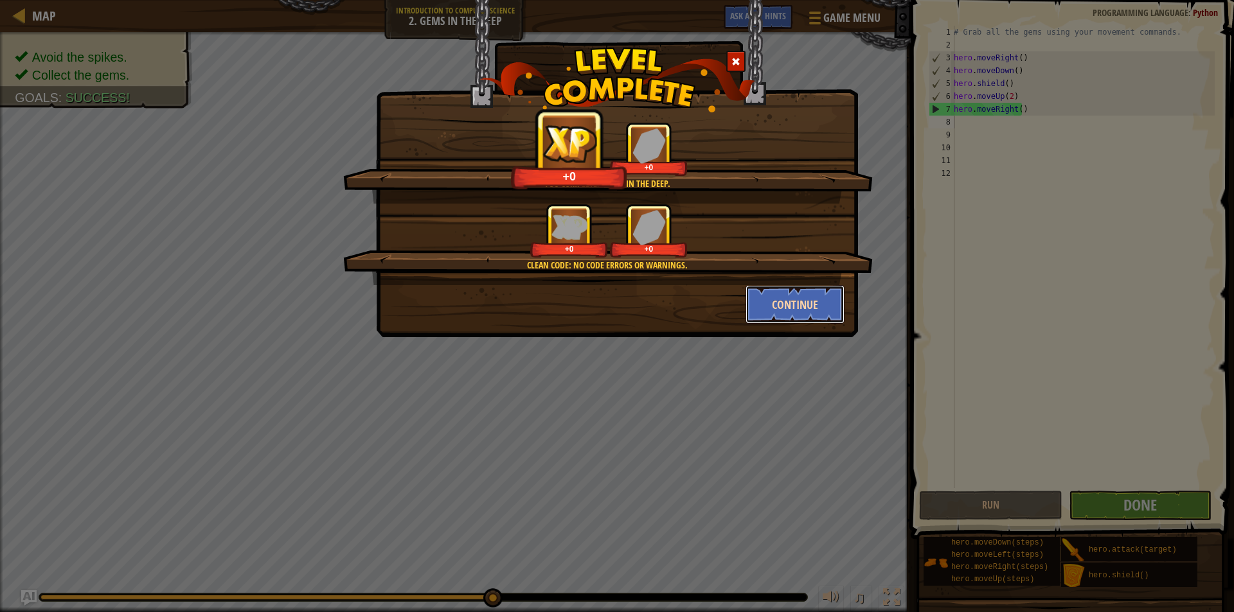
click at [792, 310] on button "Continue" at bounding box center [796, 304] width 100 height 39
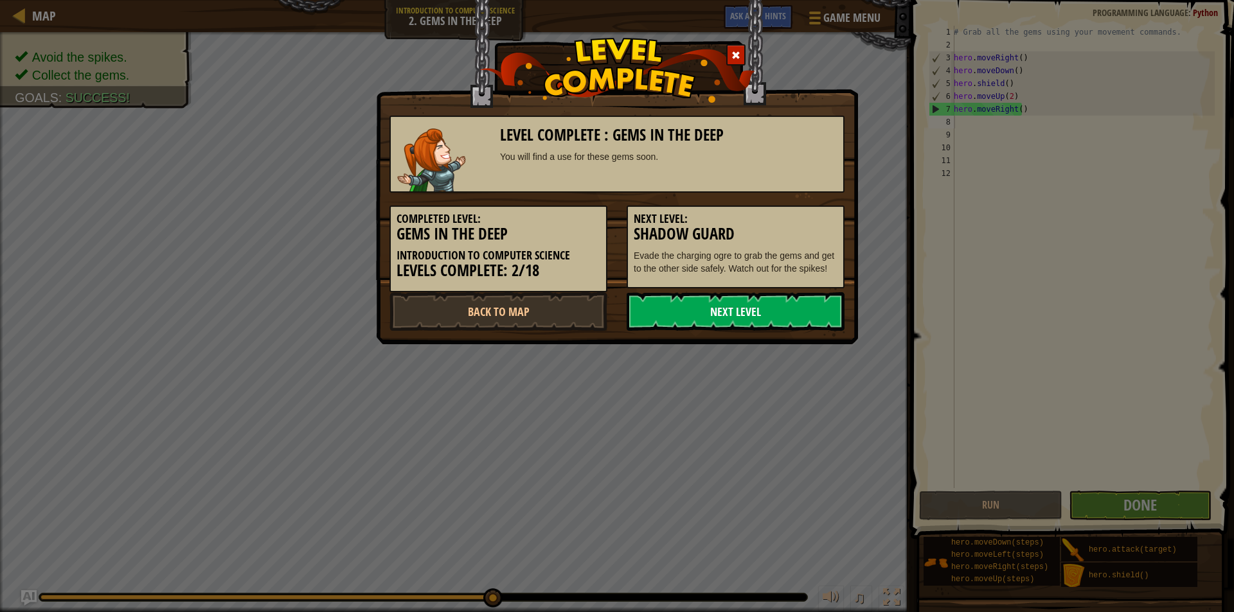
click at [779, 307] on link "Next Level" at bounding box center [736, 311] width 218 height 39
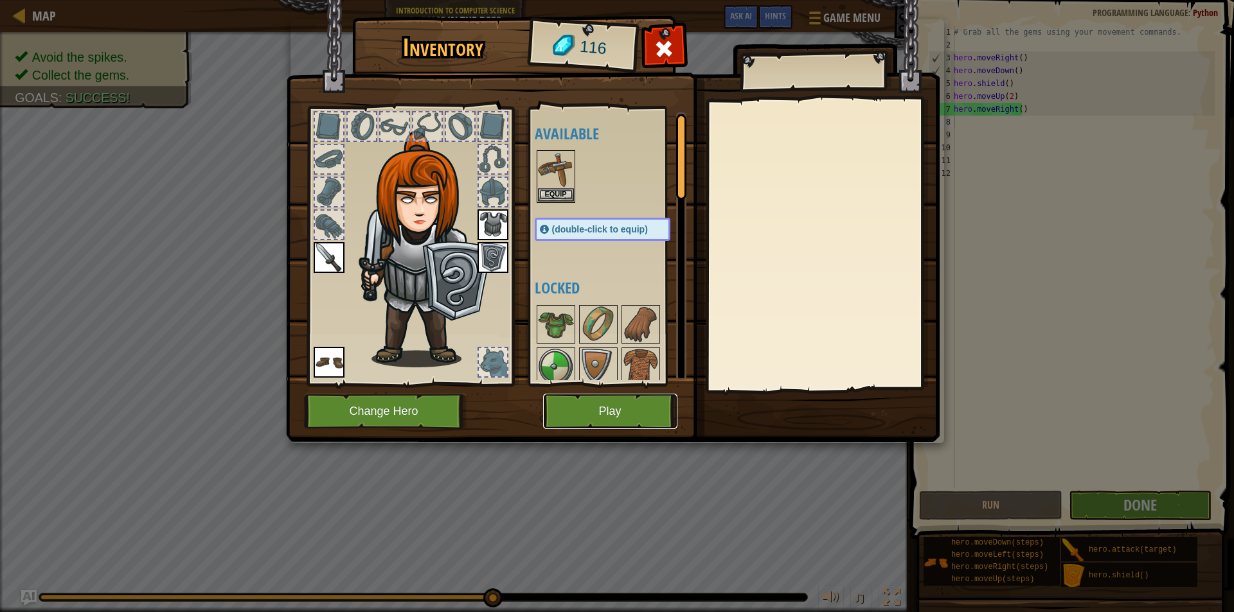
click at [587, 412] on button "Play" at bounding box center [610, 411] width 134 height 35
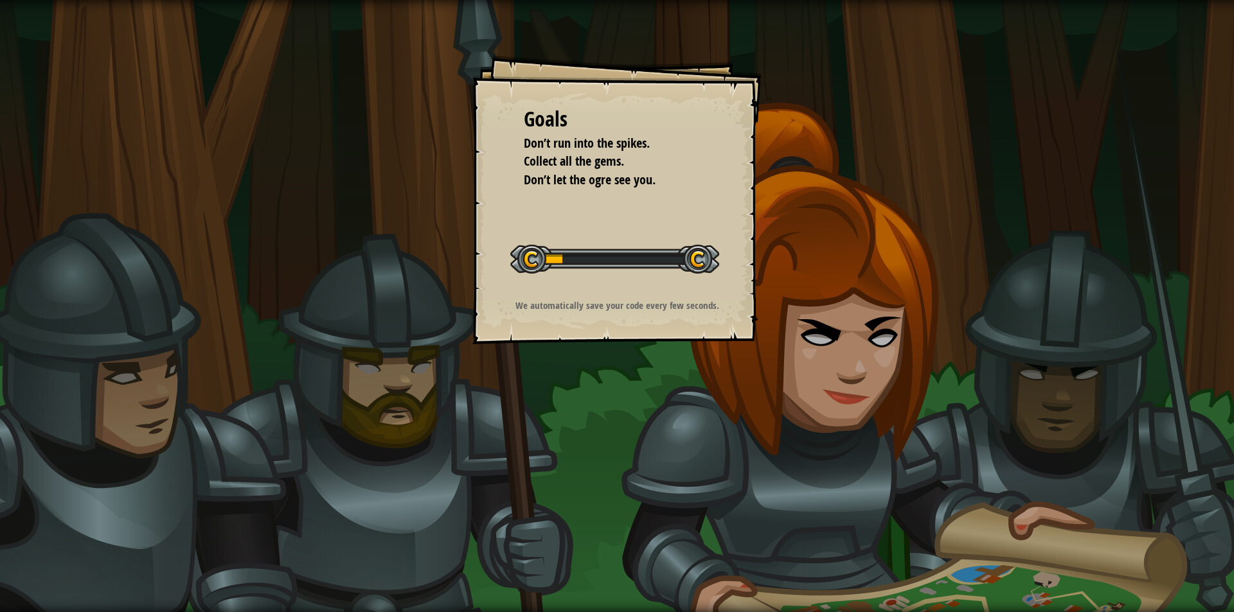
drag, startPoint x: 594, startPoint y: 225, endPoint x: 578, endPoint y: 189, distance: 39.7
click at [578, 189] on div "Goals Don’t run into the spikes. Collect all the gems. Don’t let the ogre see y…" at bounding box center [616, 199] width 289 height 289
drag, startPoint x: 533, startPoint y: 183, endPoint x: 472, endPoint y: 165, distance: 64.1
click at [472, 165] on div "Goals Don’t run into the spikes. Collect all the gems. Don’t let the ogre see y…" at bounding box center [617, 306] width 1234 height 612
drag, startPoint x: 434, startPoint y: 229, endPoint x: 545, endPoint y: 268, distance: 117.9
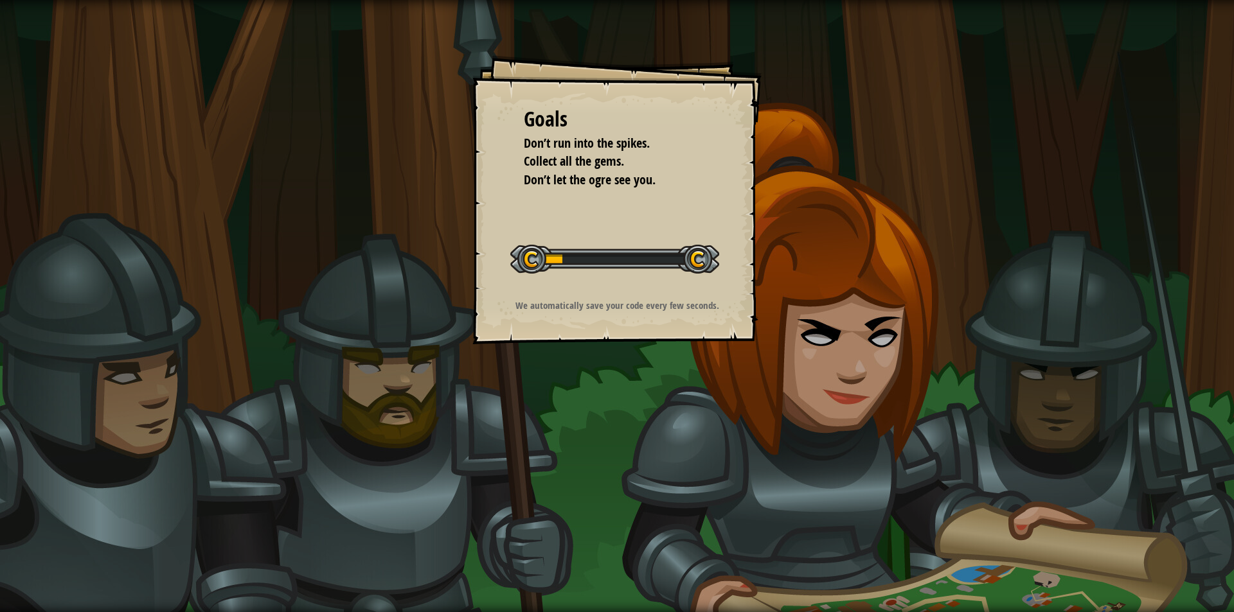
click at [463, 262] on div "Goals Don’t run into the spikes. Collect all the gems. Don’t let the ogre see y…" at bounding box center [617, 306] width 1234 height 612
drag, startPoint x: 637, startPoint y: 304, endPoint x: 907, endPoint y: 407, distance: 288.8
click at [684, 321] on div "Goals Don’t run into the spikes. Collect all the gems. Don’t let the ogre see y…" at bounding box center [616, 199] width 289 height 289
click at [907, 407] on div "Goals Don’t run into the spikes. Collect all the gems. Don’t let the ogre see y…" at bounding box center [617, 306] width 1234 height 612
click at [915, 393] on div "Goals Don’t run into the spikes. Collect all the gems. Don’t let the ogre see y…" at bounding box center [617, 306] width 1234 height 612
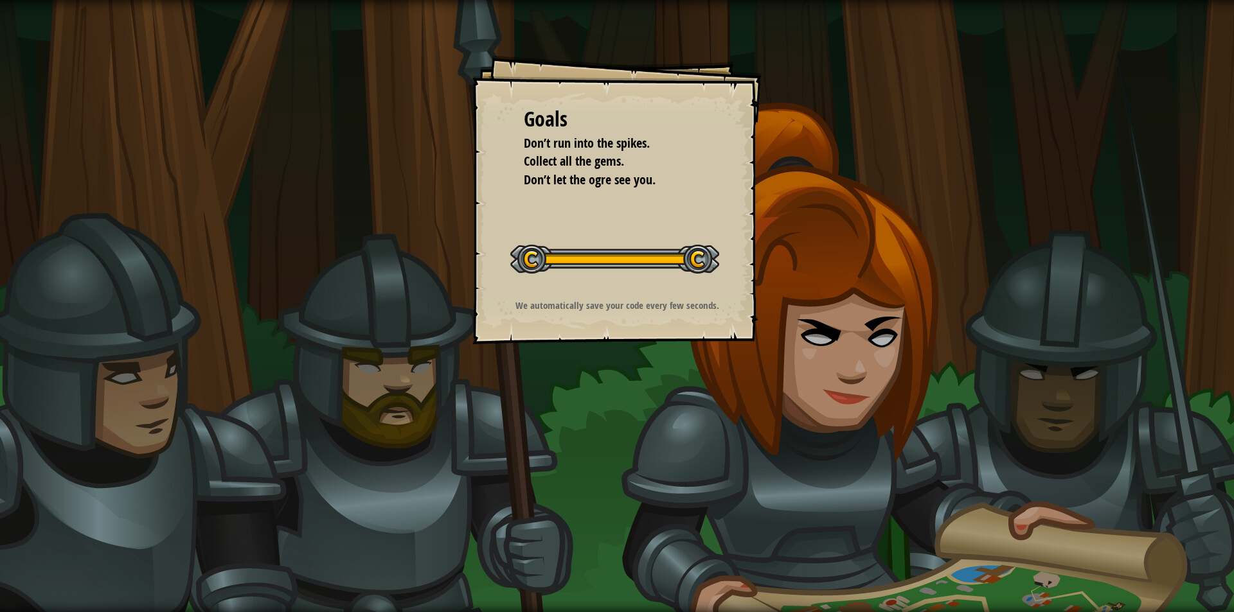
drag, startPoint x: 916, startPoint y: 399, endPoint x: 950, endPoint y: 430, distance: 45.5
click at [922, 410] on div "Goals Don’t run into the spikes. Collect all the gems. Don’t let the ogre see y…" at bounding box center [617, 306] width 1234 height 612
click at [0, 0] on button "Start Level" at bounding box center [0, 0] width 0 height 0
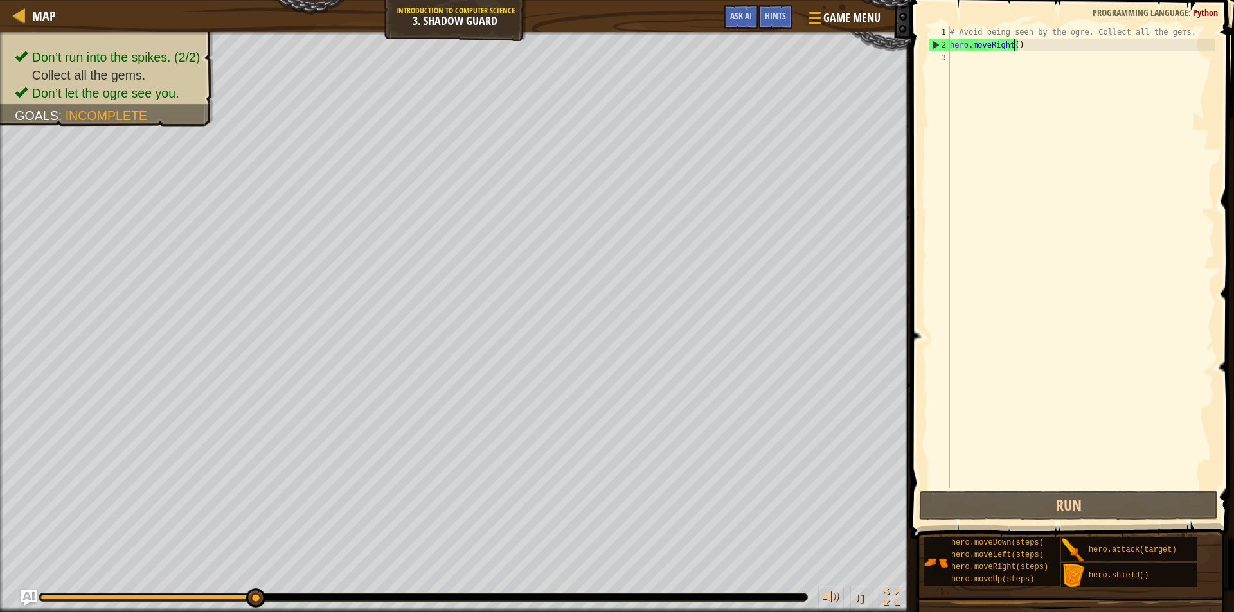
click at [1012, 43] on div "# Avoid being seen by the ogre. Collect all the gems. hero . moveRight ( )" at bounding box center [1080, 270] width 267 height 488
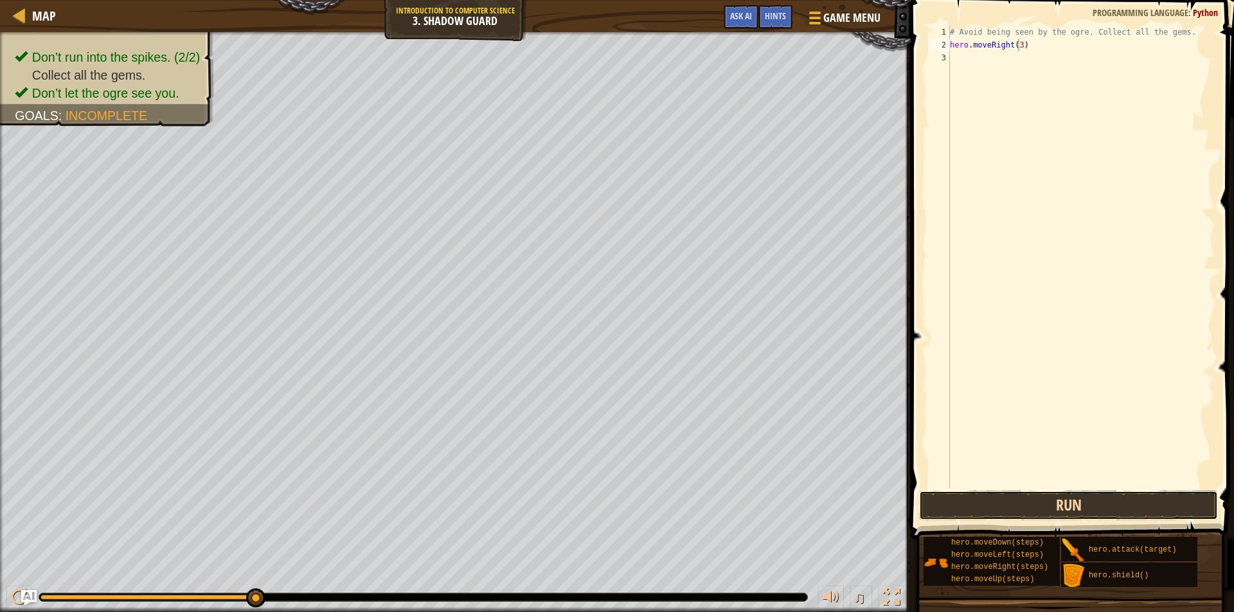
click at [1123, 502] on button "Run" at bounding box center [1068, 506] width 299 height 30
click at [1060, 505] on button "Run" at bounding box center [1068, 506] width 299 height 30
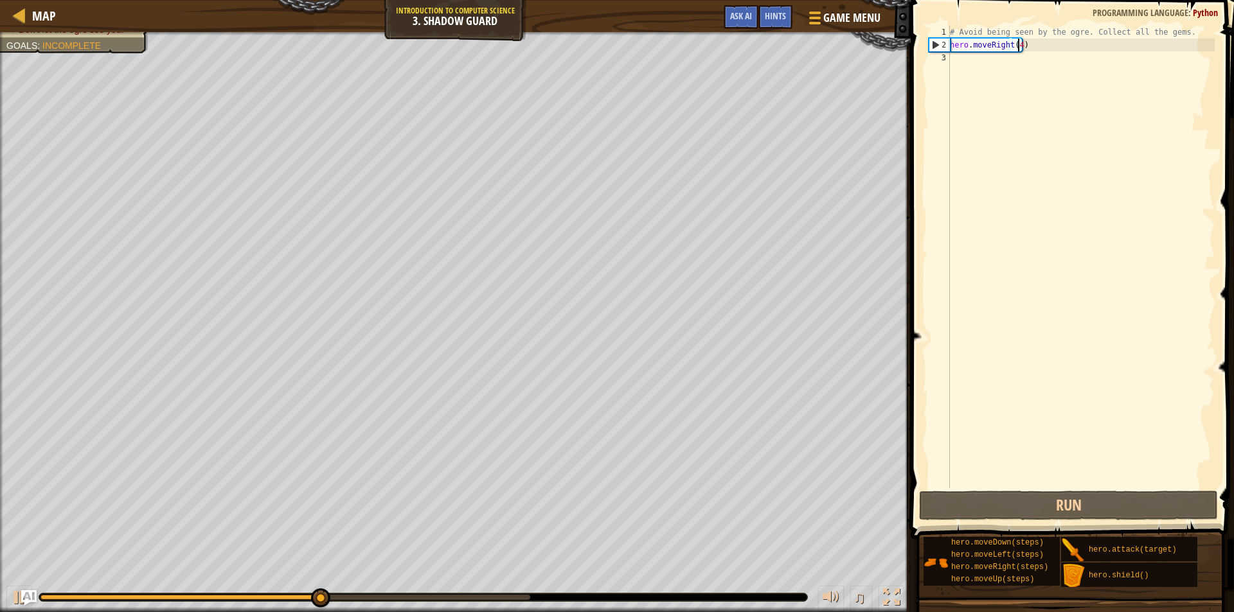
type textarea "hero.moveRight()"
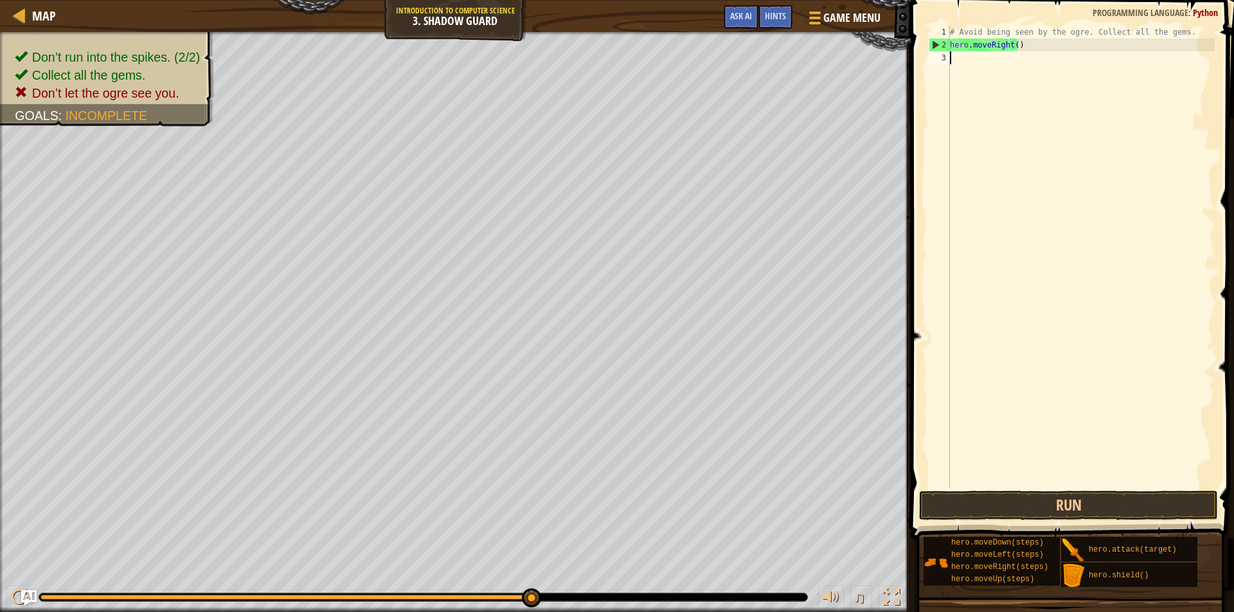
click at [951, 60] on div "# Avoid being seen by the ogre. Collect all the gems. hero . moveRight ( )" at bounding box center [1080, 270] width 267 height 488
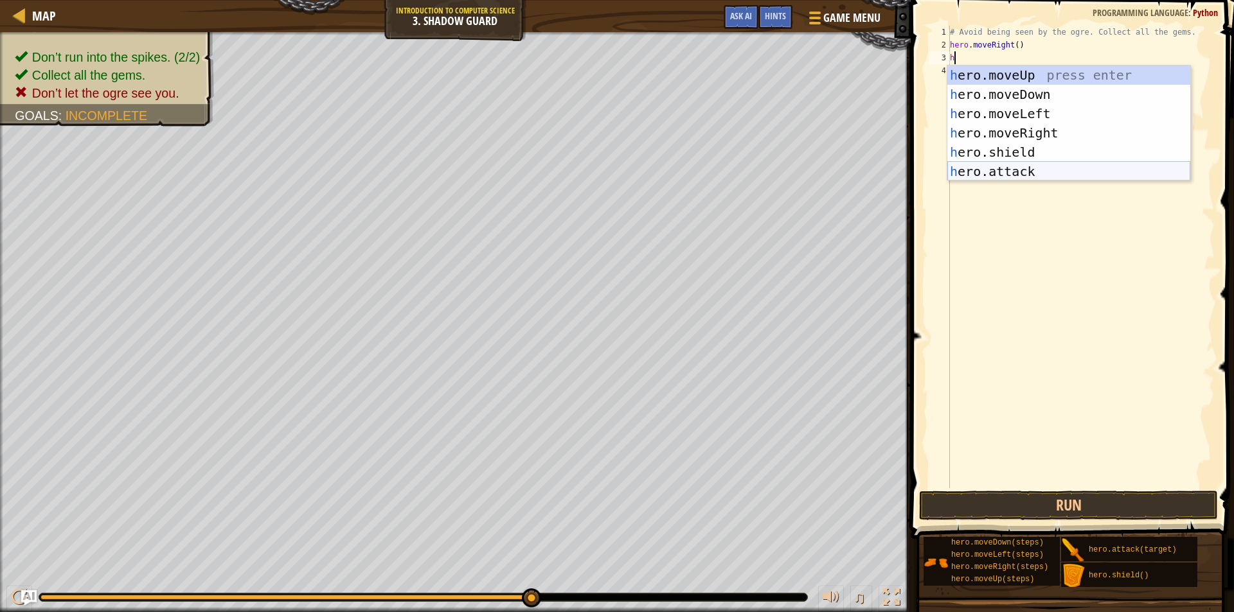
click at [1001, 166] on div "h ero.moveUp press enter h ero.moveDown press enter h ero.moveLeft press enter …" at bounding box center [1068, 143] width 243 height 154
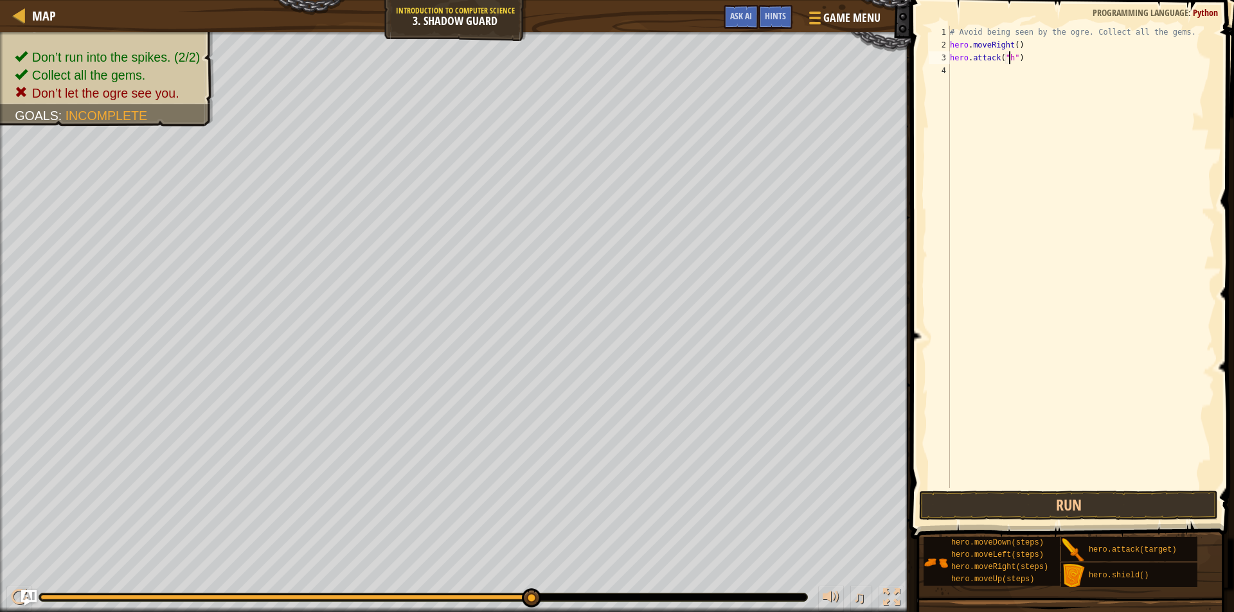
scroll to position [6, 5]
drag, startPoint x: 1019, startPoint y: 55, endPoint x: 1009, endPoint y: 60, distance: 11.2
click at [1017, 57] on div "# Avoid being seen by the ogre. Collect all the gems. hero . moveRight ( ) hero…" at bounding box center [1080, 270] width 267 height 488
click at [1009, 60] on div "# Avoid being seen by the ogre. Collect all the gems. hero . moveRight ( ) hero…" at bounding box center [1080, 270] width 267 height 488
click at [1015, 58] on div "# Avoid being seen by the ogre. Collect all the gems. hero . moveRight ( ) hero…" at bounding box center [1080, 270] width 267 height 488
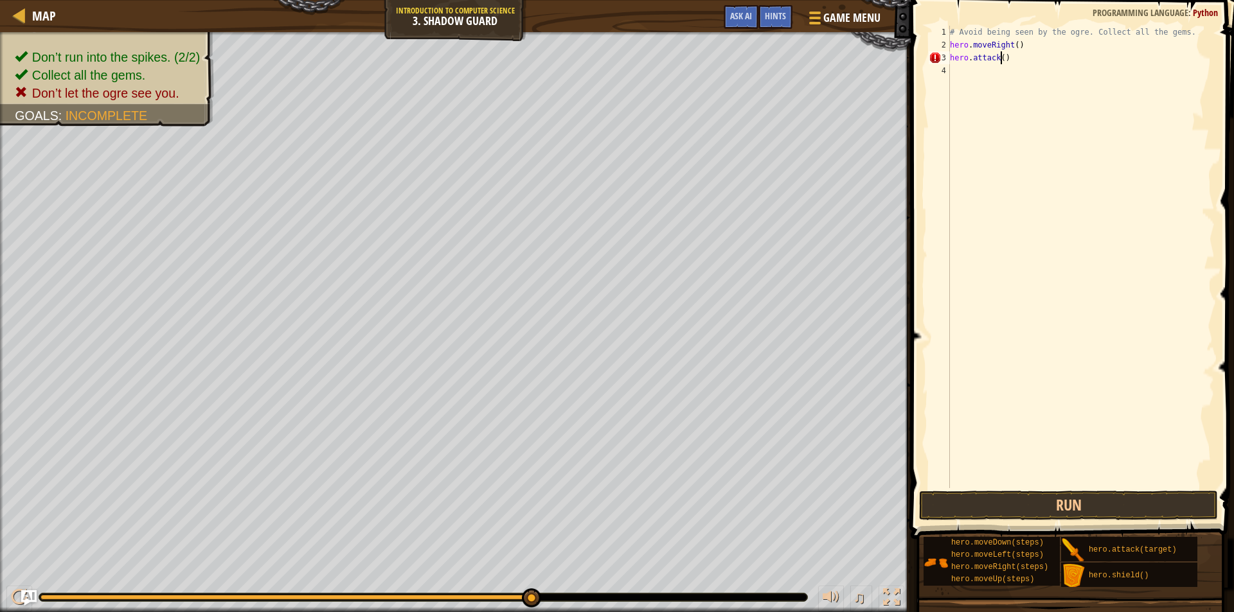
scroll to position [6, 4]
click at [1076, 506] on button "Run" at bounding box center [1068, 506] width 299 height 30
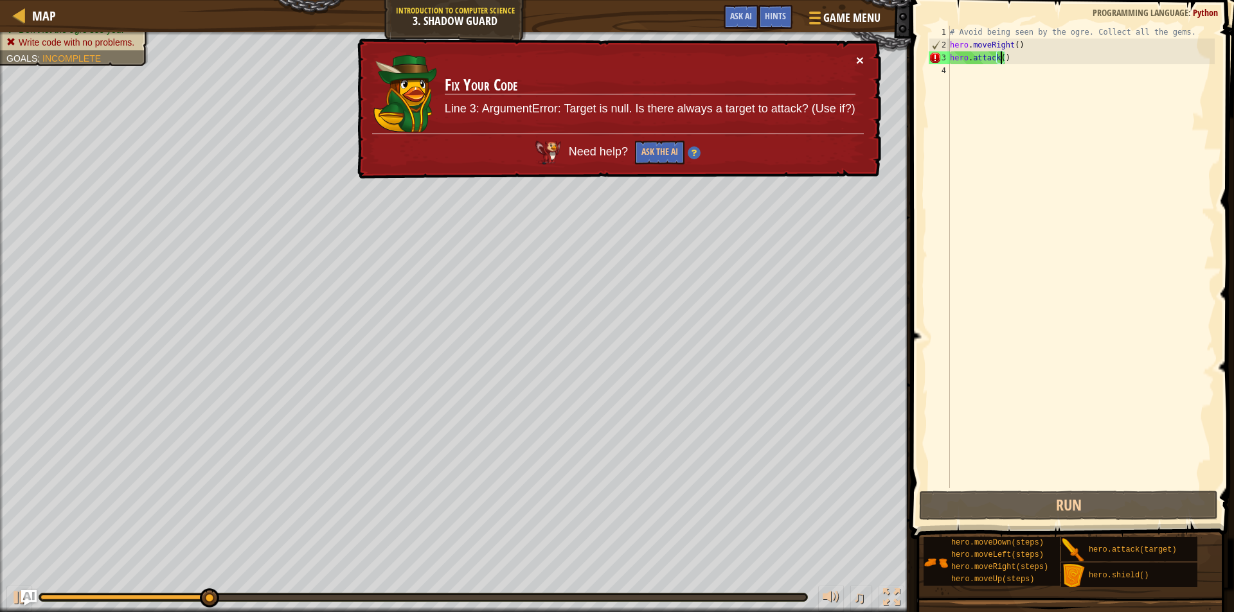
click at [859, 57] on button "×" at bounding box center [860, 59] width 8 height 13
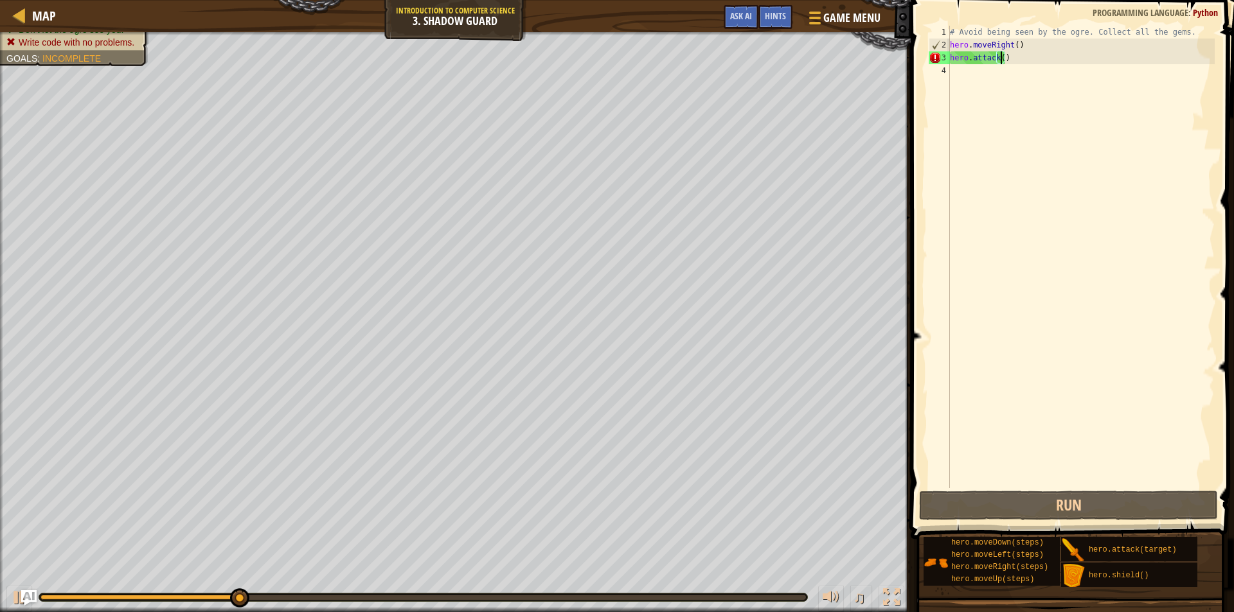
click at [1042, 53] on div "# Avoid being seen by the ogre. Collect all the gems. hero . moveRight ( ) hero…" at bounding box center [1080, 270] width 267 height 488
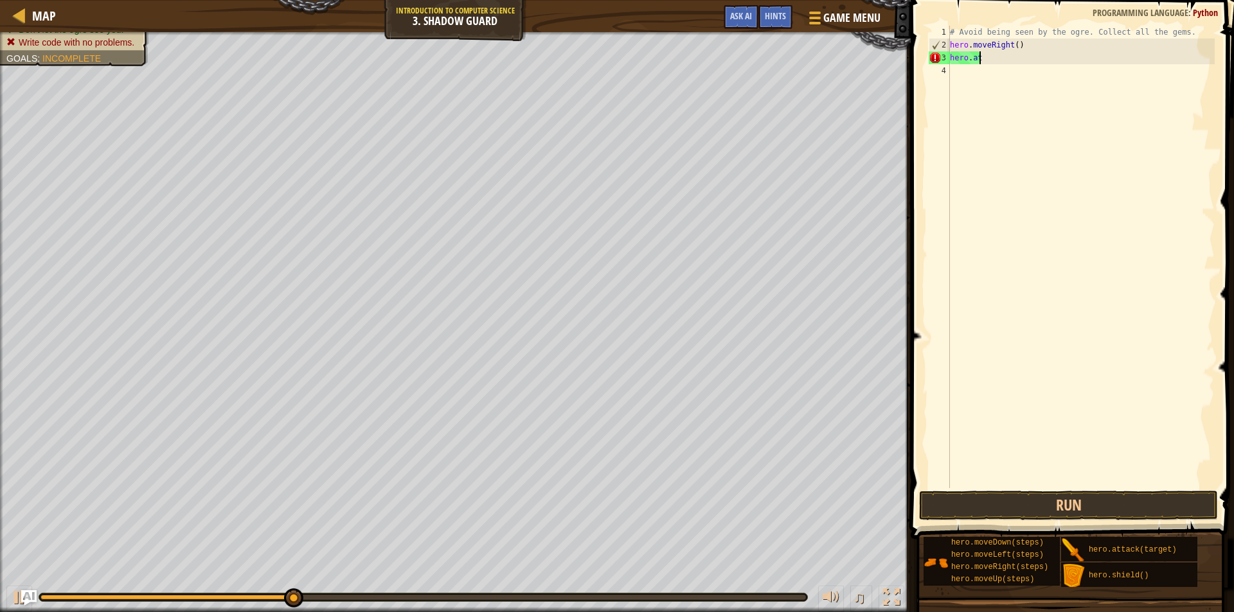
scroll to position [6, 0]
type textarea "h"
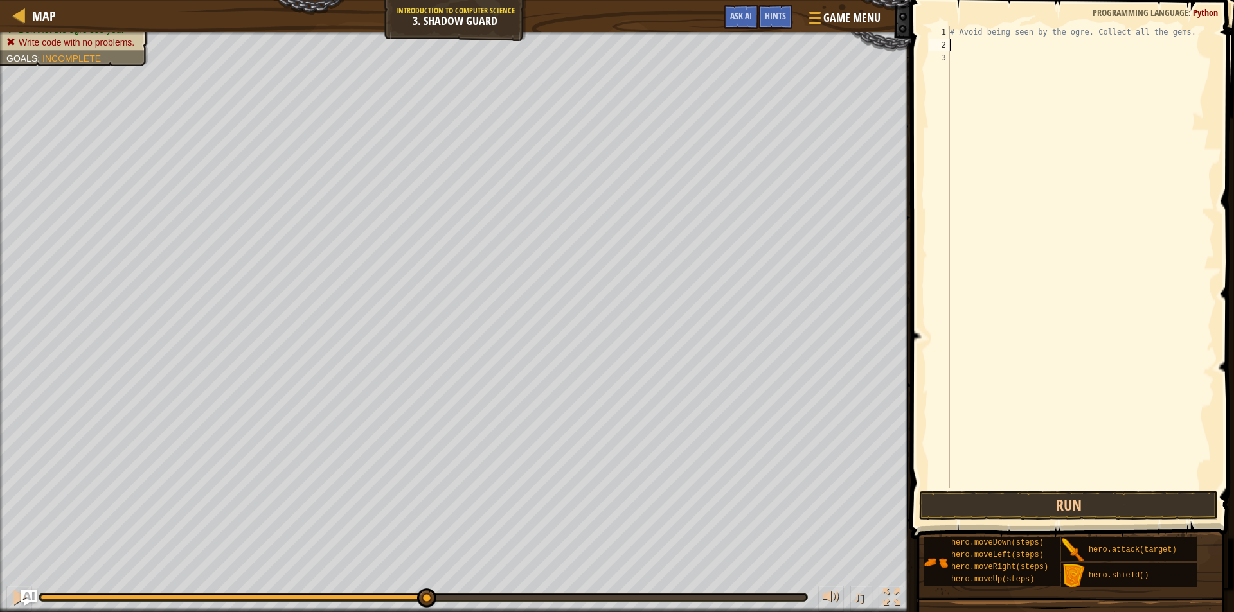
type textarea "h"
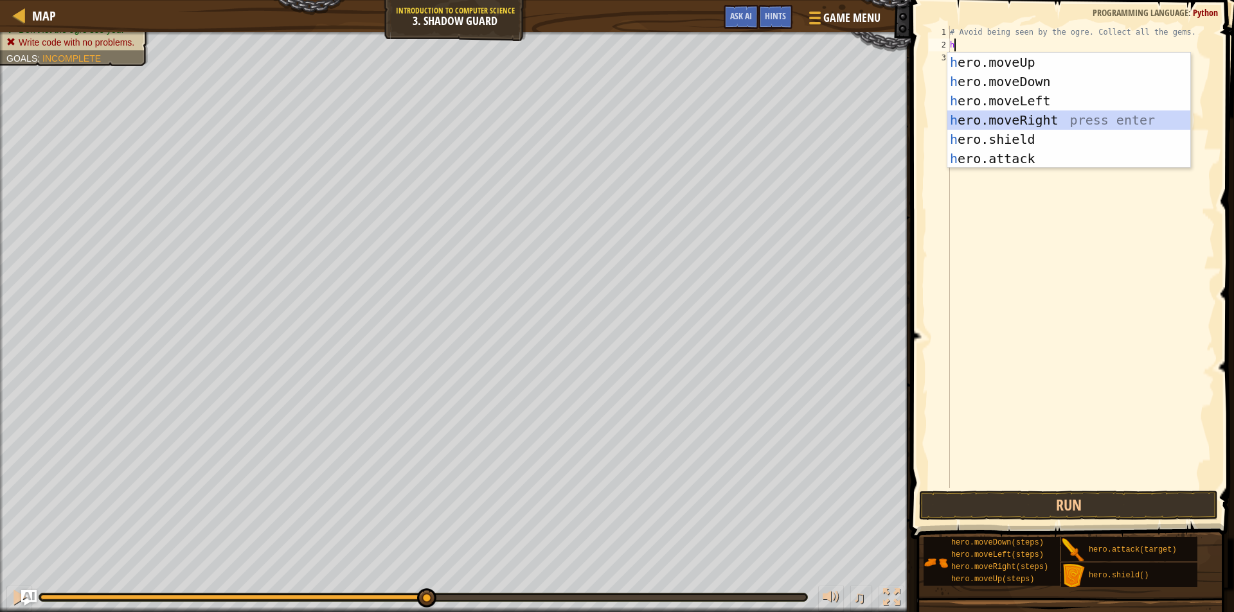
click at [1036, 114] on div "h ero.moveUp press enter h ero.moveDown press enter h ero.moveLeft press enter …" at bounding box center [1068, 130] width 243 height 154
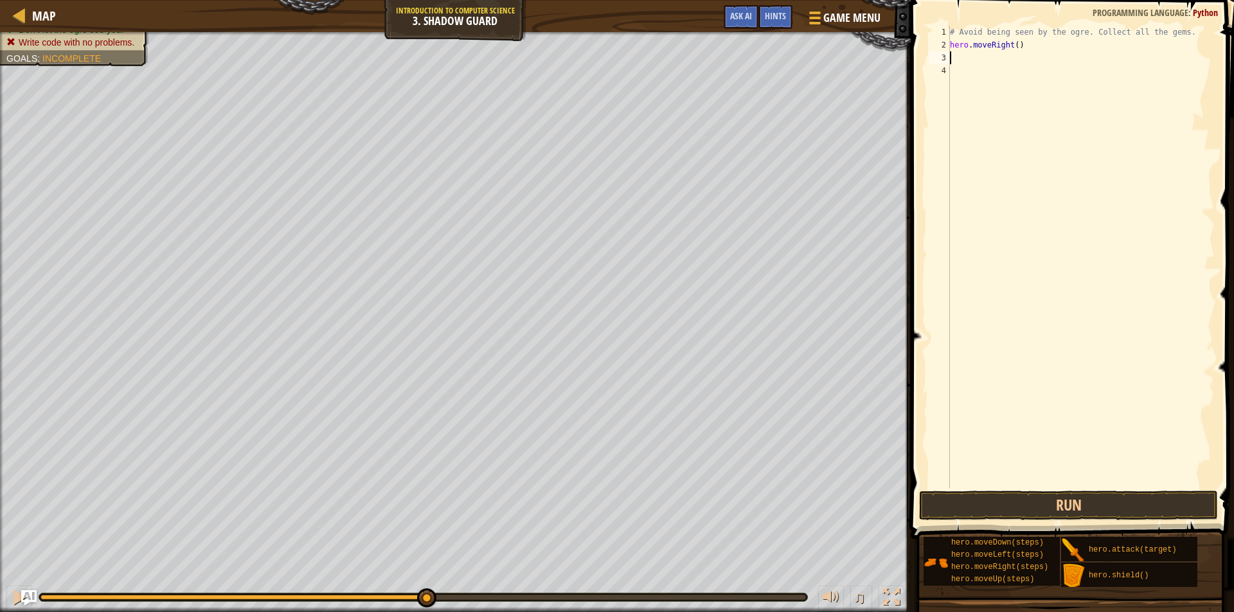
type textarea "h"
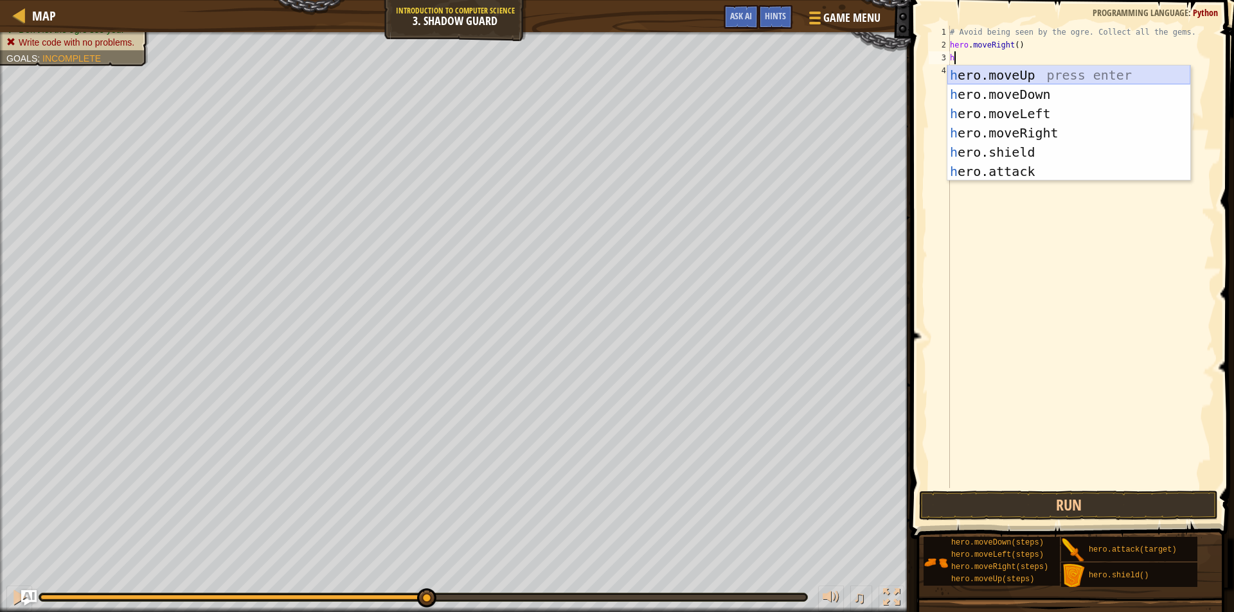
click at [1021, 73] on div "h ero.moveUp press enter h ero.moveDown press enter h ero.moveLeft press enter …" at bounding box center [1068, 143] width 243 height 154
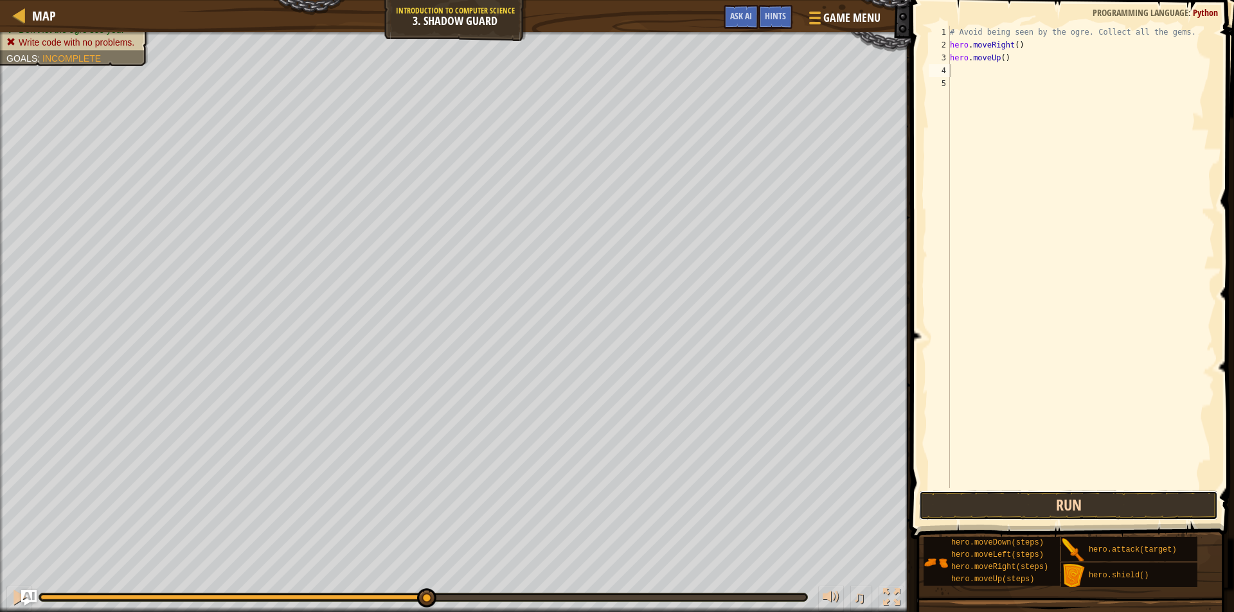
click at [1138, 510] on button "Run" at bounding box center [1068, 506] width 299 height 30
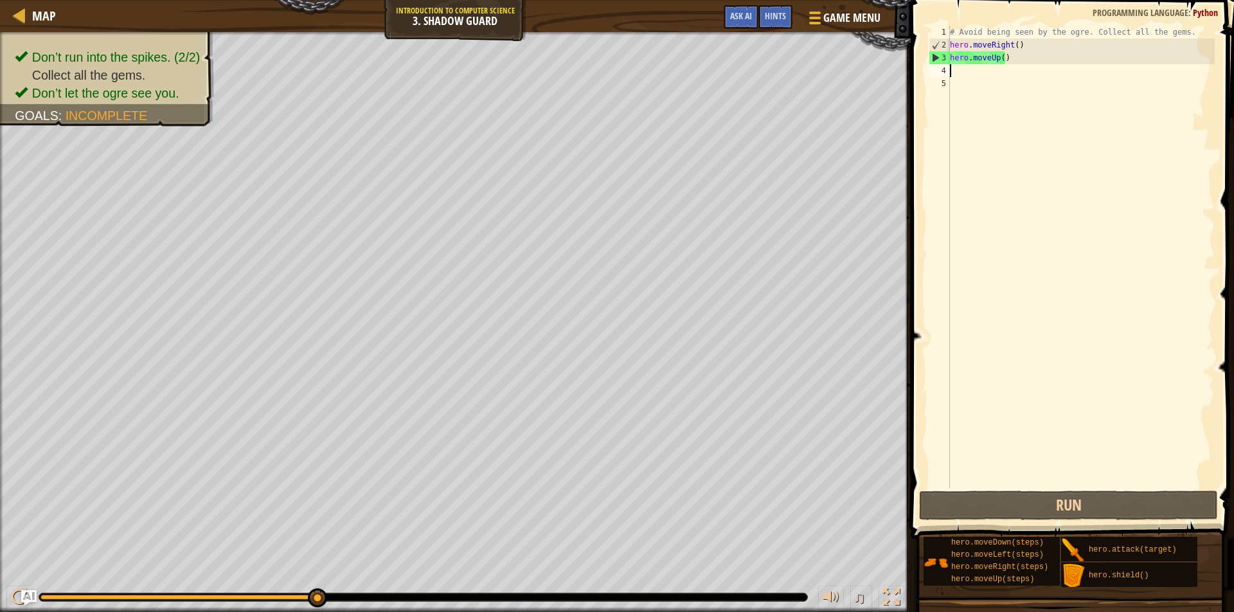
type textarea "h"
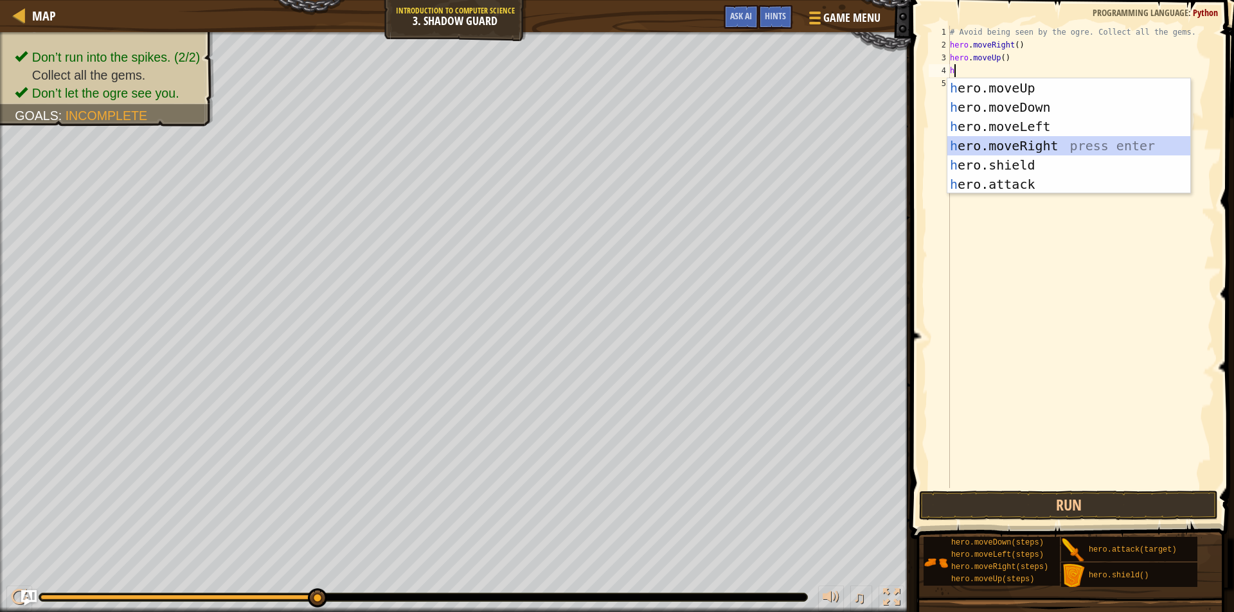
click at [1035, 139] on div "h ero.moveUp press enter h ero.moveDown press enter h ero.moveLeft press enter …" at bounding box center [1068, 155] width 243 height 154
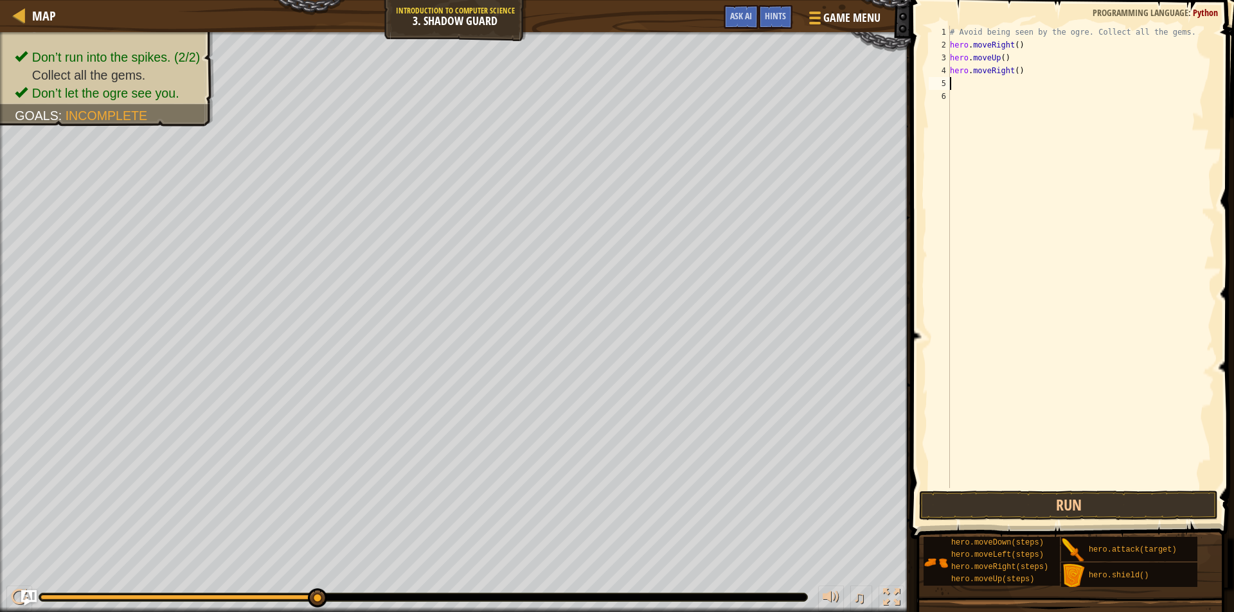
type textarea "h"
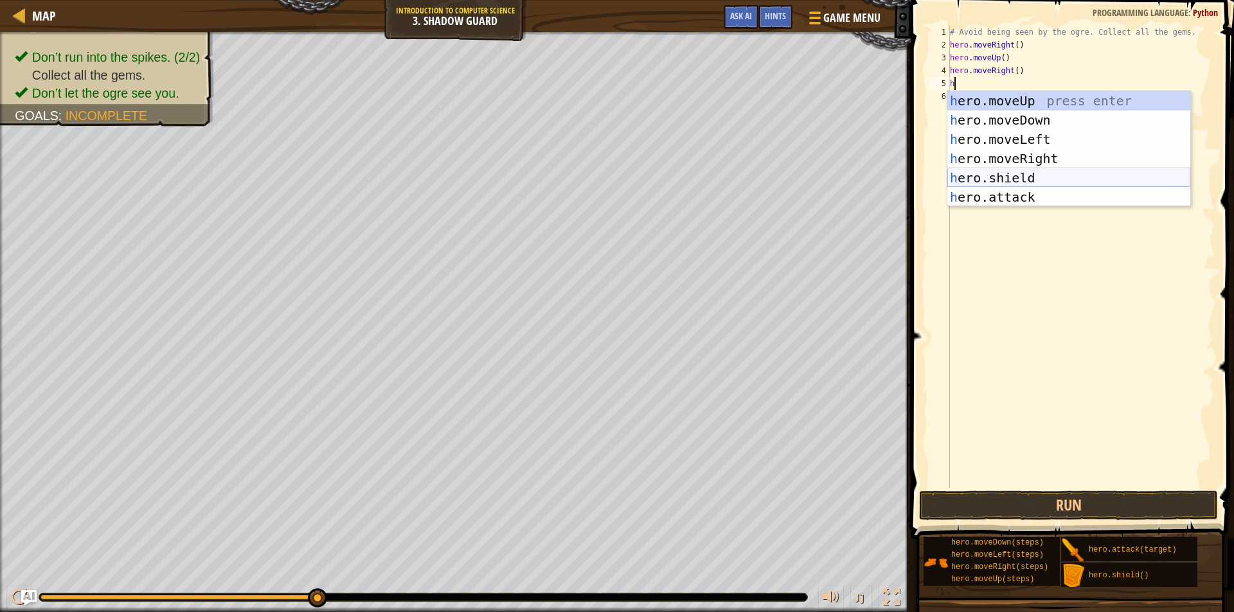
click at [1019, 180] on div "h ero.moveUp press enter h ero.moveDown press enter h ero.moveLeft press enter …" at bounding box center [1068, 168] width 243 height 154
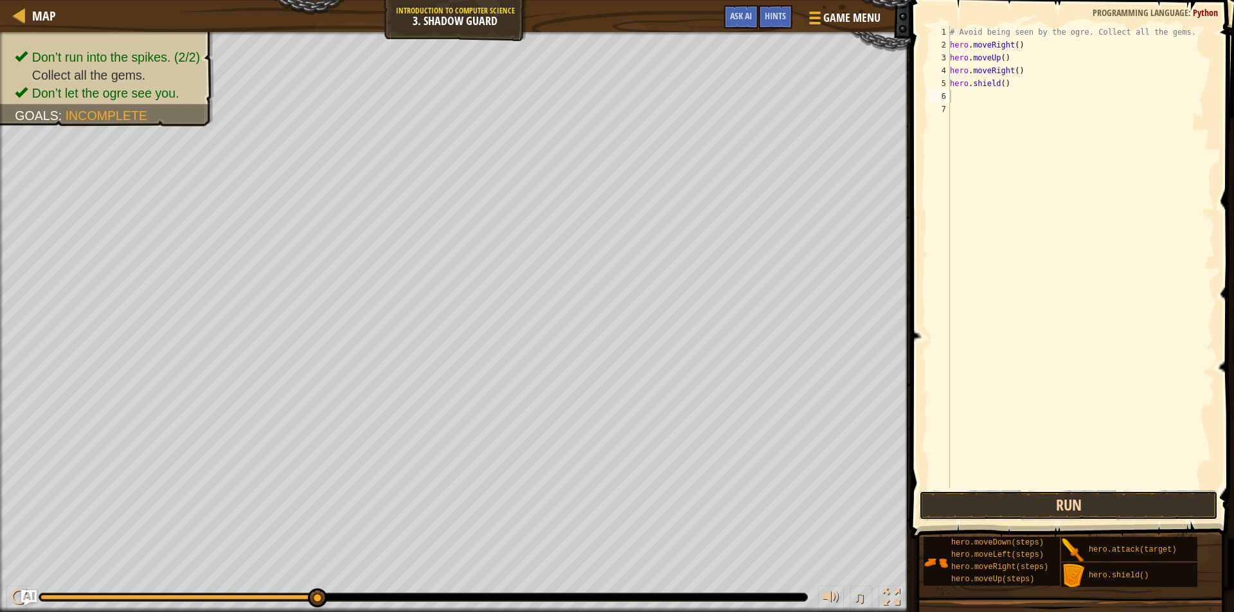
click at [1030, 506] on button "Run" at bounding box center [1068, 506] width 299 height 30
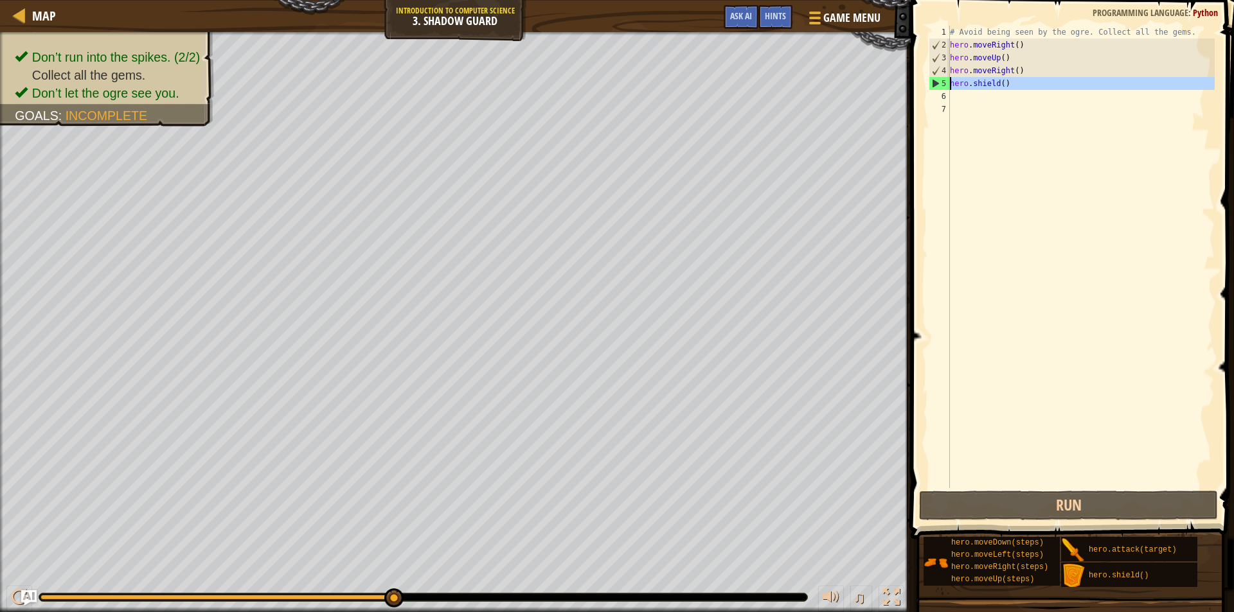
drag, startPoint x: 934, startPoint y: 83, endPoint x: 930, endPoint y: 88, distance: 6.8
click at [930, 88] on div "5" at bounding box center [939, 83] width 21 height 13
type textarea "hero.shield()"
drag, startPoint x: 985, startPoint y: 119, endPoint x: 998, endPoint y: 111, distance: 15.5
click at [985, 119] on div "# Avoid being seen by the ogre. Collect all the gems. hero . moveRight ( ) hero…" at bounding box center [1080, 270] width 267 height 488
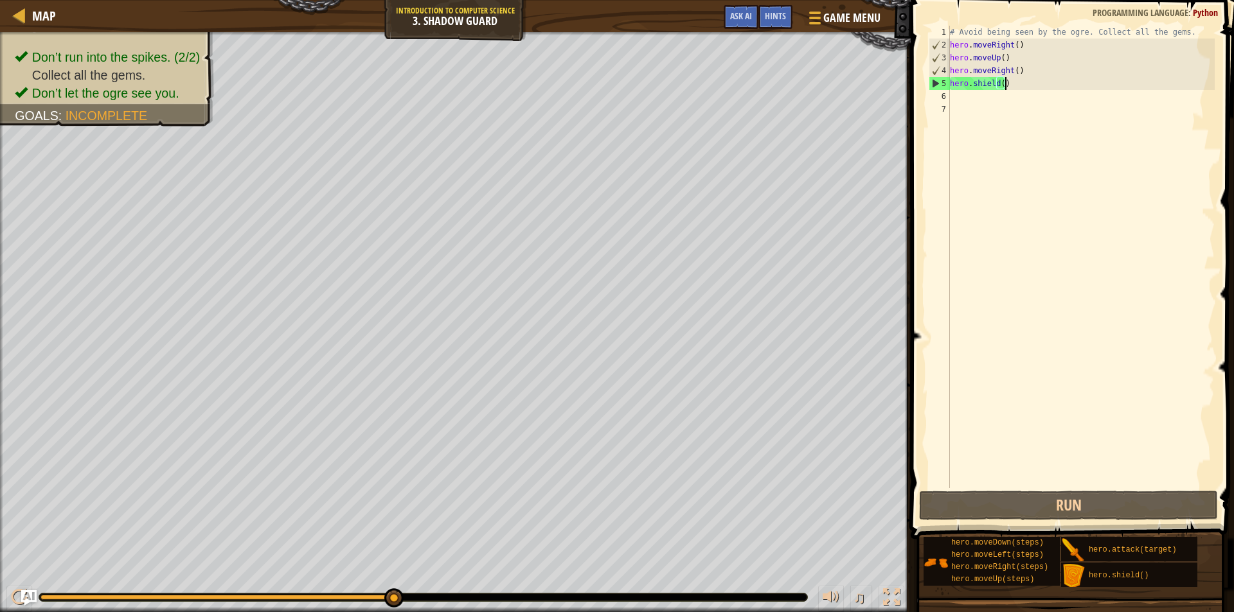
click at [1013, 89] on div "# Avoid being seen by the ogre. Collect all the gems. hero . moveRight ( ) hero…" at bounding box center [1080, 270] width 267 height 488
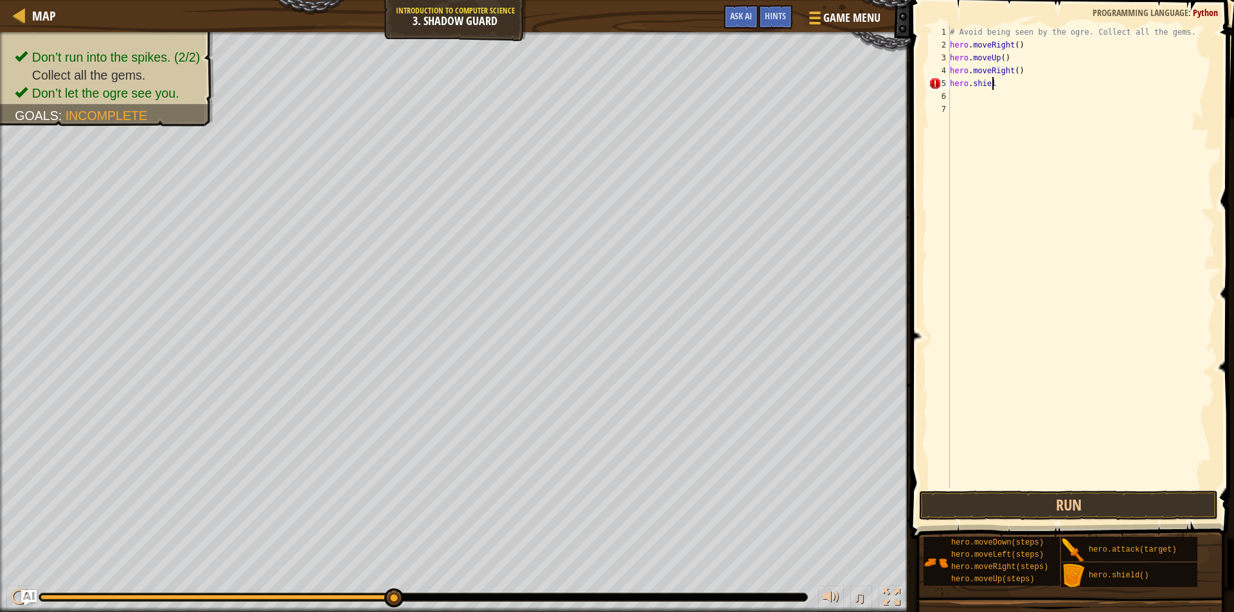
scroll to position [6, 1]
type textarea "h"
click at [1024, 74] on div "# Avoid being seen by the ogre. Collect all the gems. hero . moveRight ( ) hero…" at bounding box center [1080, 270] width 267 height 488
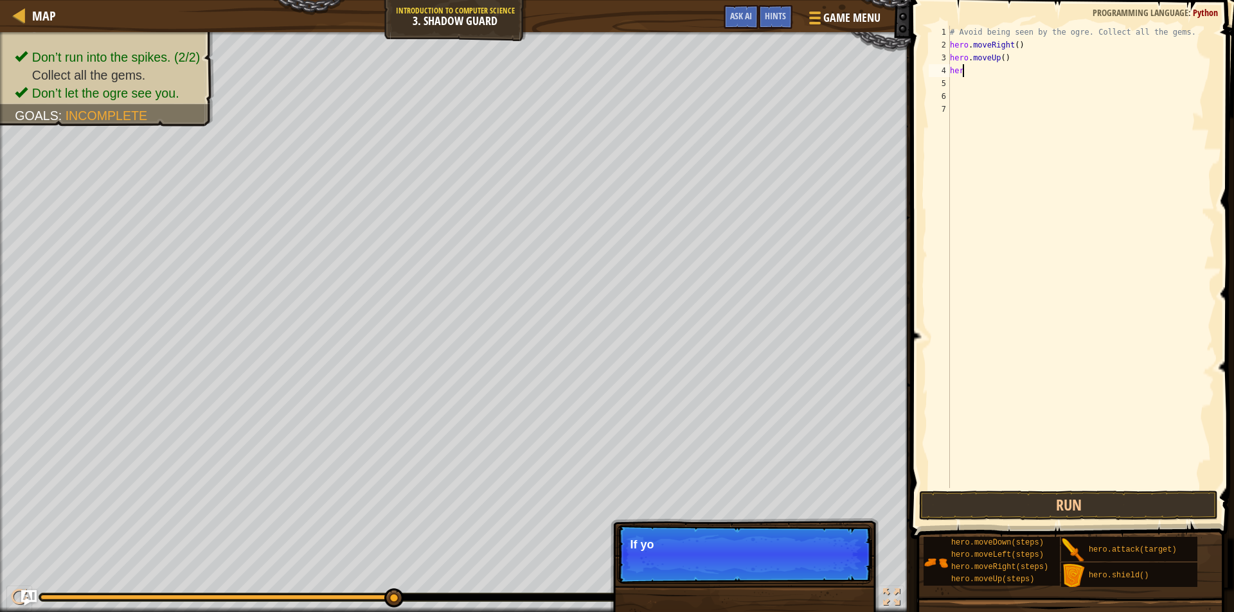
type textarea "h"
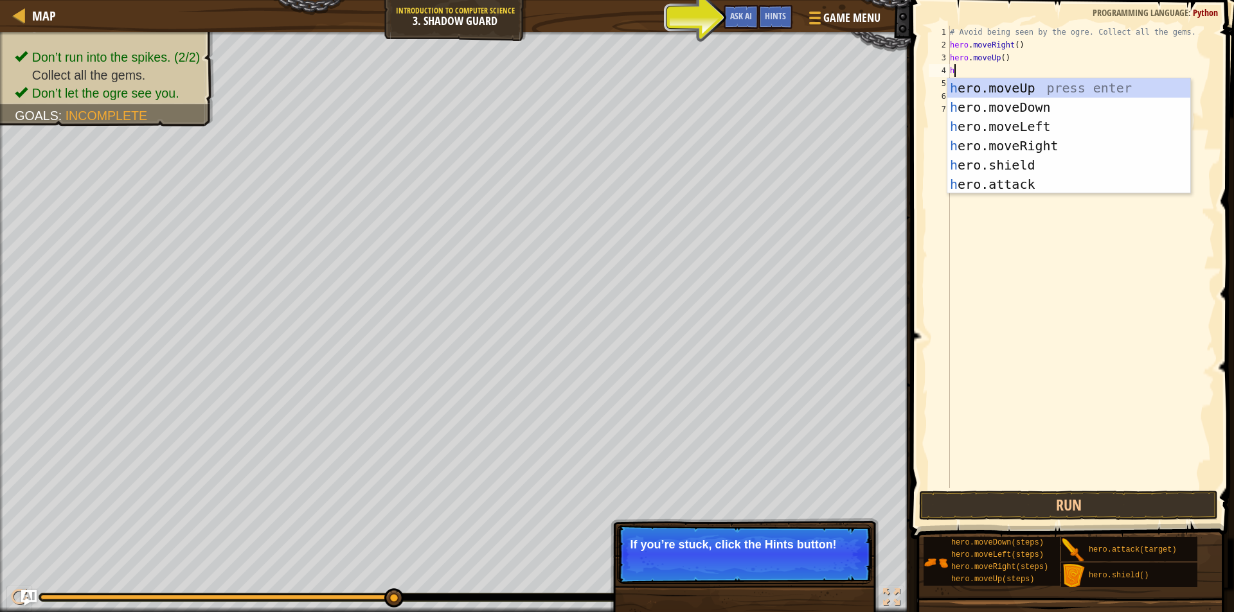
type textarea "h"
click at [981, 157] on div "h ero.moveUp press enter h ero.moveDown press enter h ero.moveLeft press enter …" at bounding box center [1068, 155] width 243 height 154
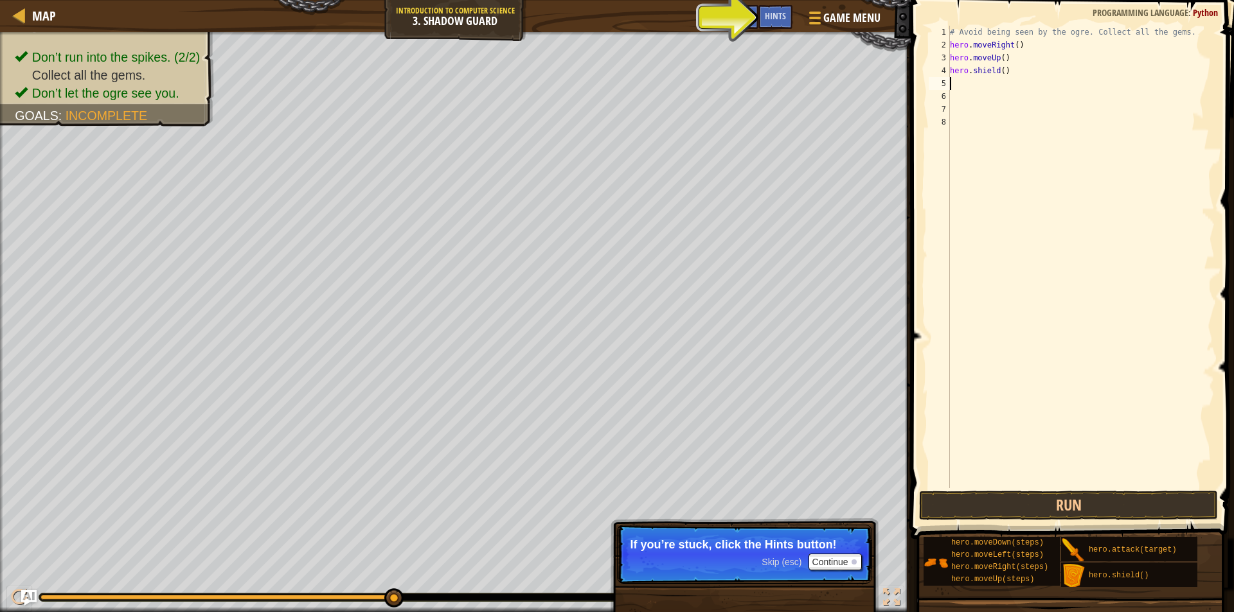
click at [969, 91] on div "# Avoid being seen by the ogre. Collect all the gems. hero . moveRight ( ) hero…" at bounding box center [1080, 270] width 267 height 488
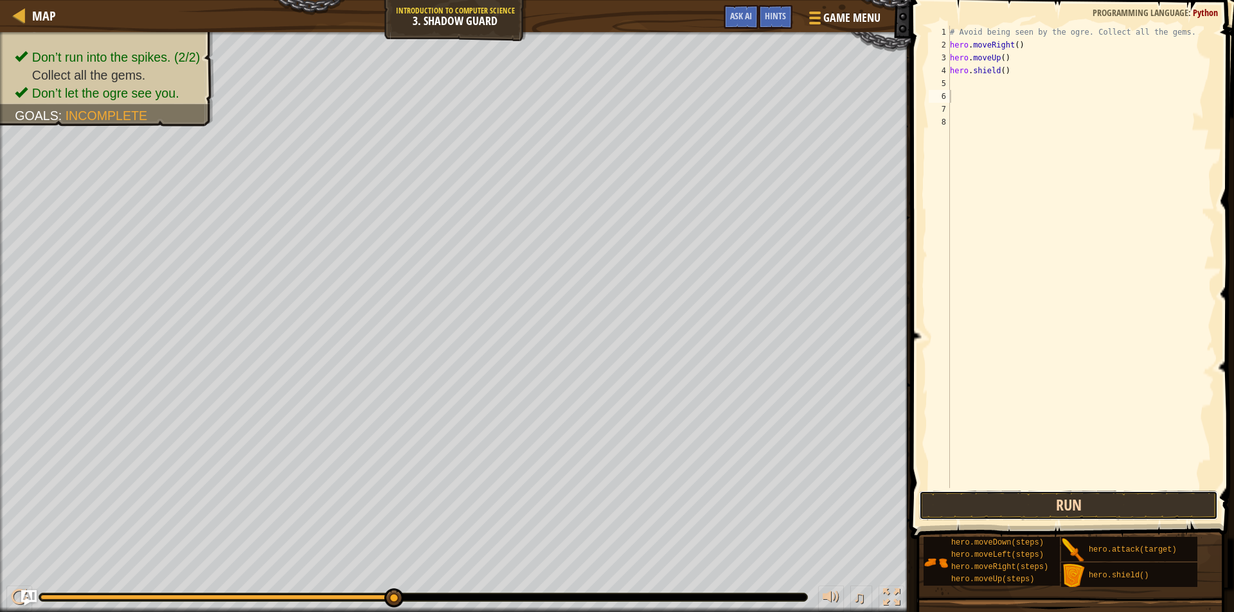
click at [1114, 508] on button "Run" at bounding box center [1068, 506] width 299 height 30
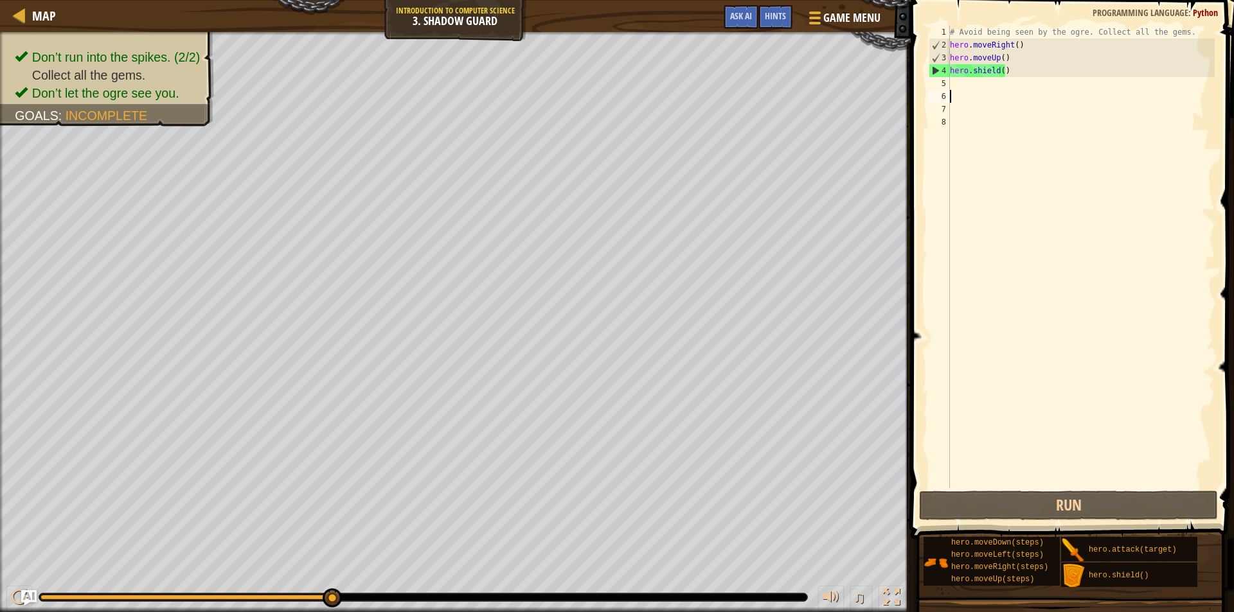
click at [1011, 72] on div "# Avoid being seen by the ogre. Collect all the gems. hero . moveRight ( ) hero…" at bounding box center [1080, 270] width 267 height 488
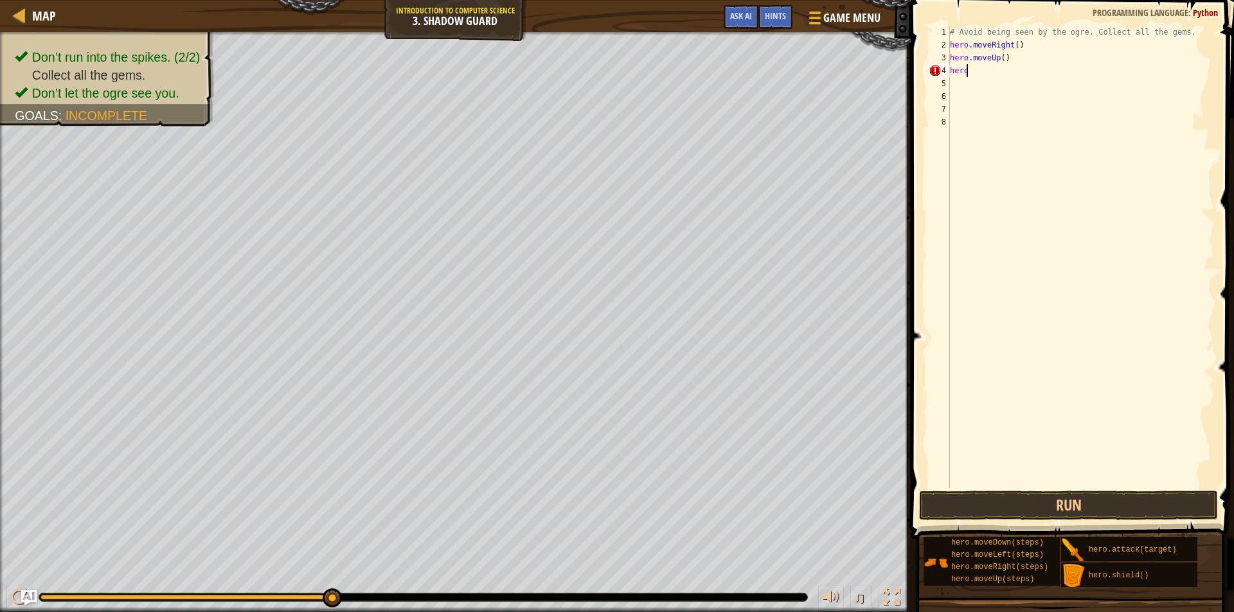
type textarea "h"
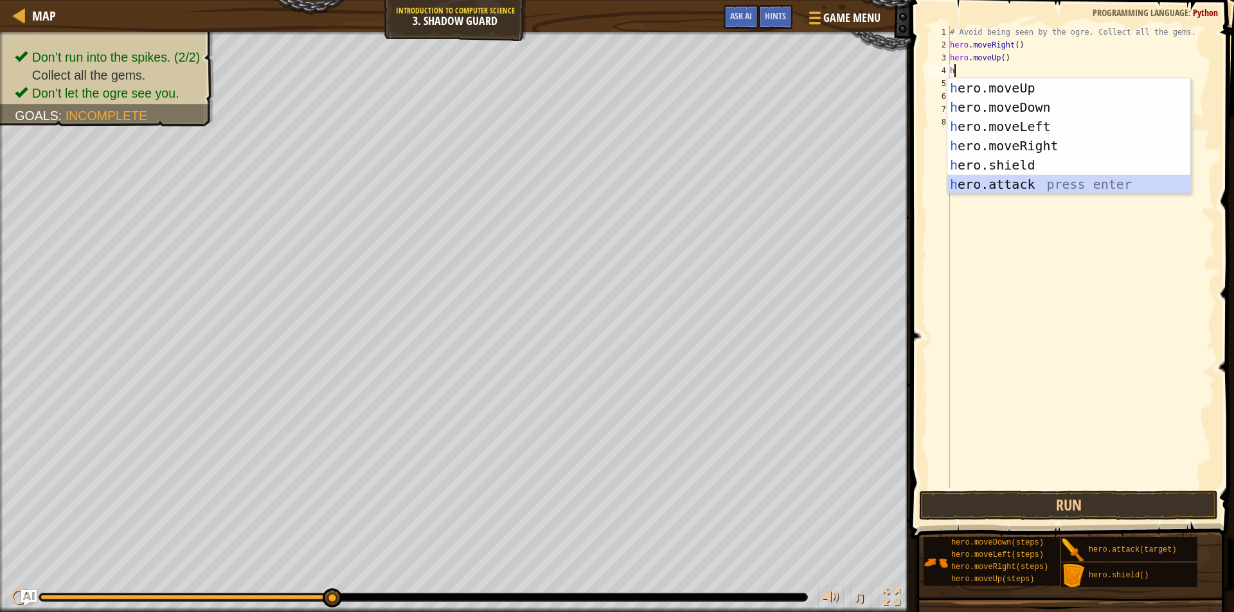
click at [1023, 186] on div "h ero.moveUp press enter h ero.moveDown press enter h ero.moveLeft press enter …" at bounding box center [1068, 155] width 243 height 154
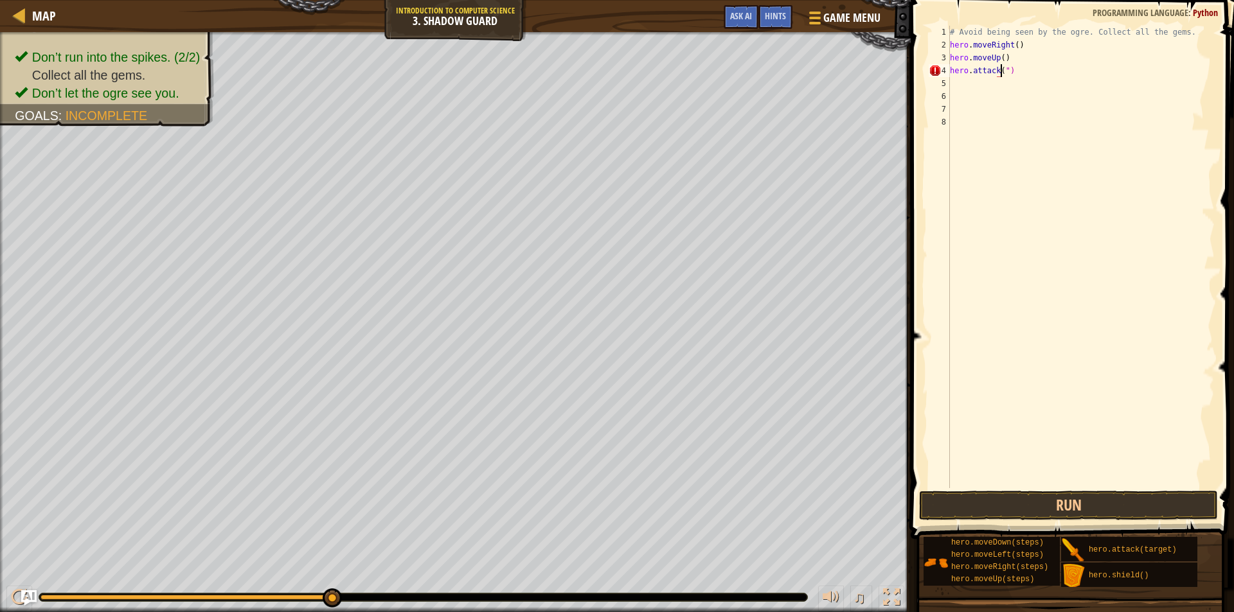
click at [1005, 70] on div "# Avoid being seen by the ogre. Collect all the gems. hero . moveRight ( ) hero…" at bounding box center [1080, 270] width 267 height 488
click at [980, 500] on button "Run" at bounding box center [1068, 506] width 299 height 30
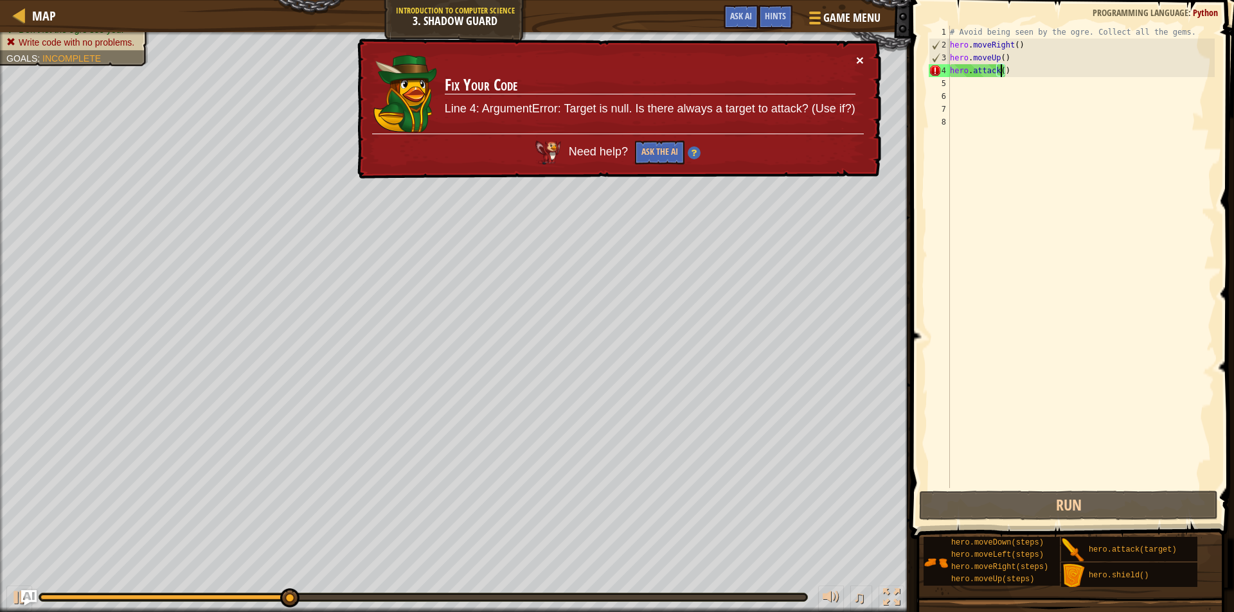
click at [858, 58] on button "×" at bounding box center [860, 59] width 8 height 13
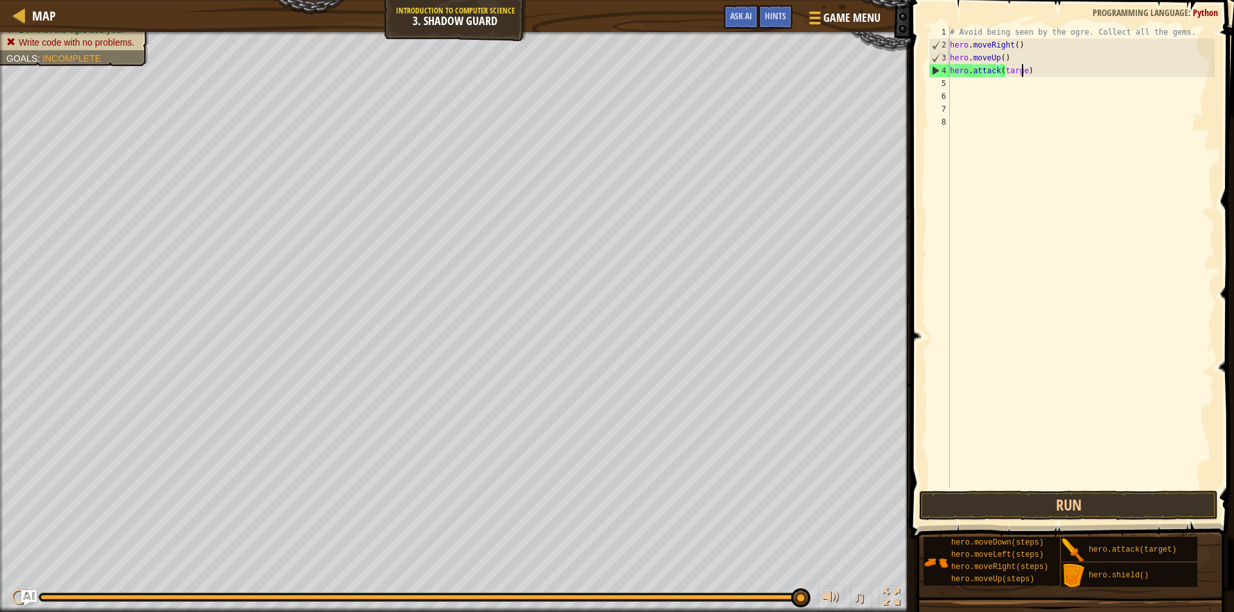
scroll to position [6, 6]
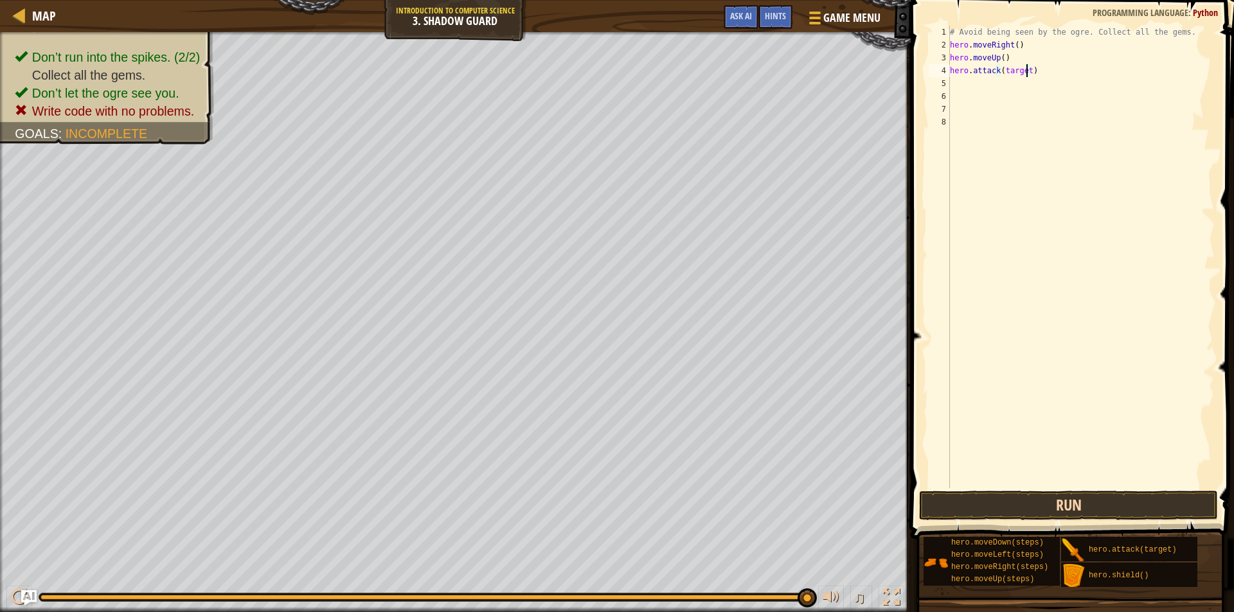
type textarea "hero.attack(target)"
click at [1091, 508] on button "Run" at bounding box center [1068, 506] width 299 height 30
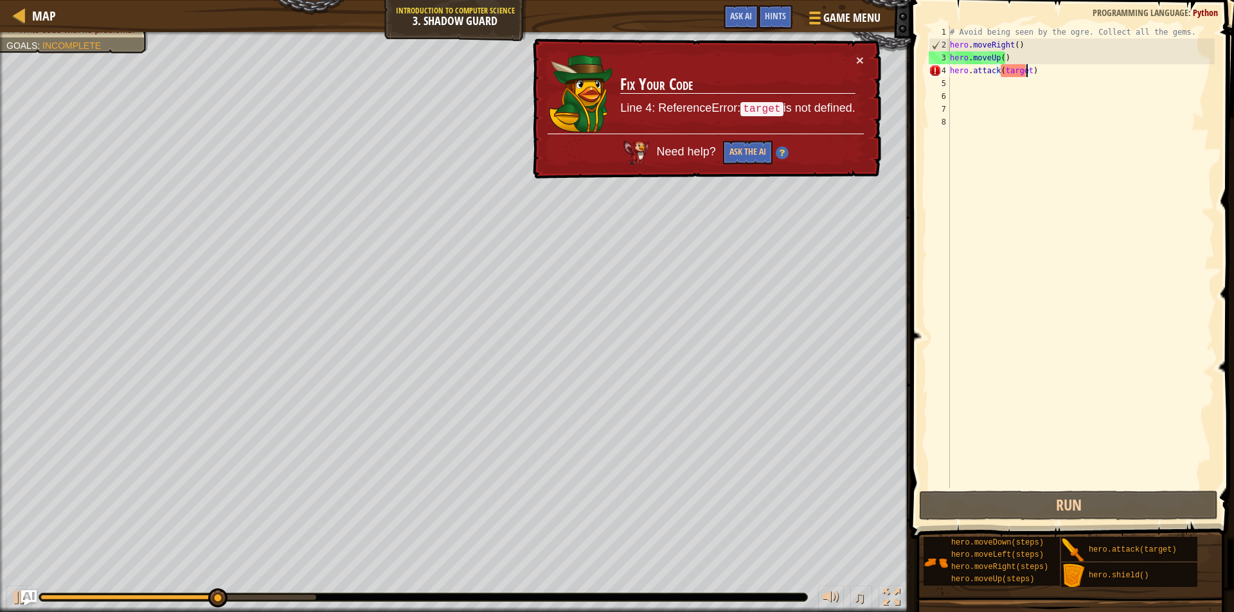
click at [1057, 77] on div "# Avoid being seen by the ogre. Collect all the gems. hero . moveRight ( ) hero…" at bounding box center [1080, 270] width 267 height 488
click at [1021, 71] on div "# Avoid being seen by the ogre. Collect all the gems. hero . moveRight ( ) hero…" at bounding box center [1080, 270] width 267 height 488
click at [1028, 70] on div "# Avoid being seen by the ogre. Collect all the gems. hero . moveRight ( ) hero…" at bounding box center [1080, 270] width 267 height 488
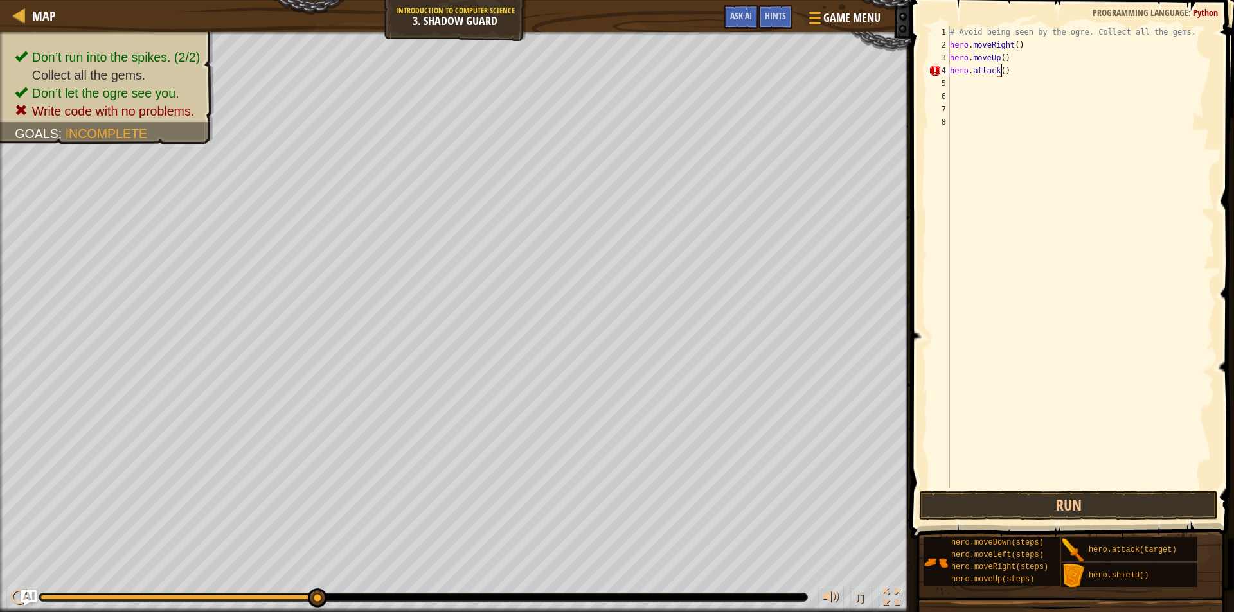
scroll to position [6, 4]
type textarea "hero.attack()"
click at [1111, 509] on button "Run" at bounding box center [1068, 506] width 299 height 30
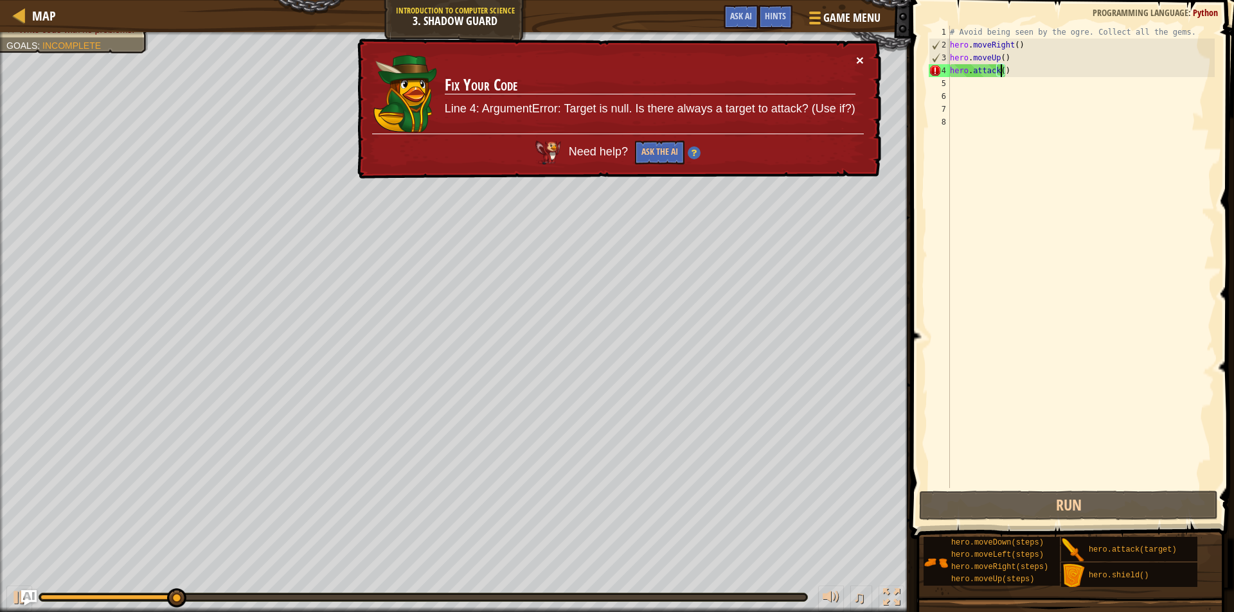
click at [862, 56] on button "×" at bounding box center [860, 59] width 8 height 13
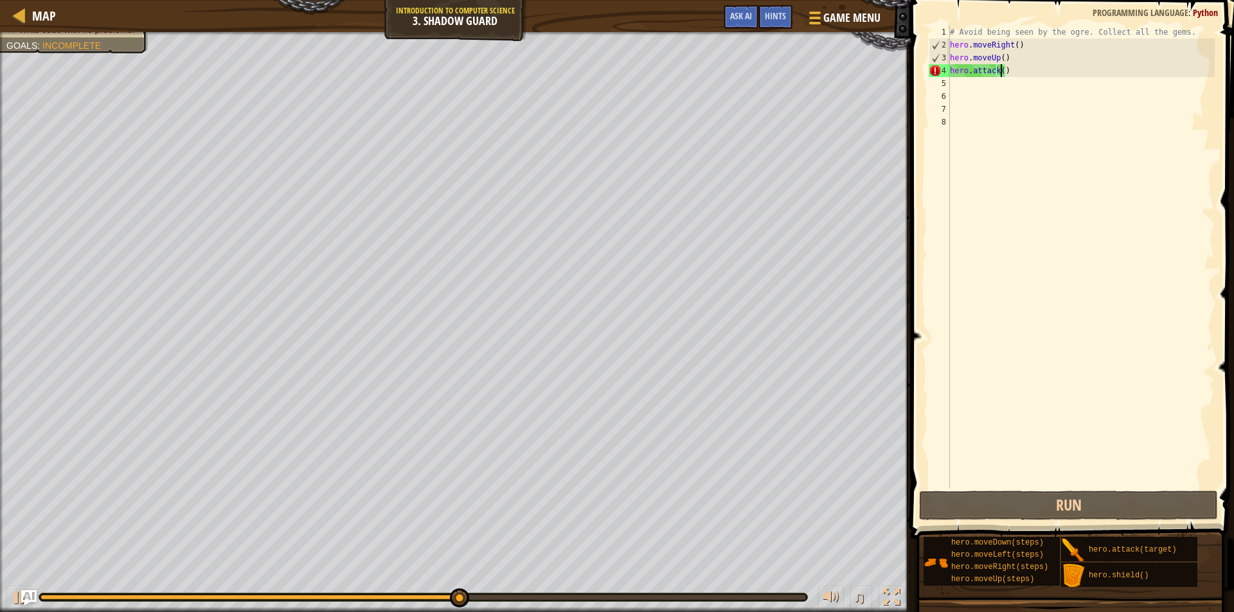
click at [1018, 78] on div "# Avoid being seen by the ogre. Collect all the gems. hero . moveRight ( ) hero…" at bounding box center [1080, 270] width 267 height 488
click at [1007, 73] on div "# Avoid being seen by the ogre. Collect all the gems. hero . moveRight ( ) hero…" at bounding box center [1080, 270] width 267 height 488
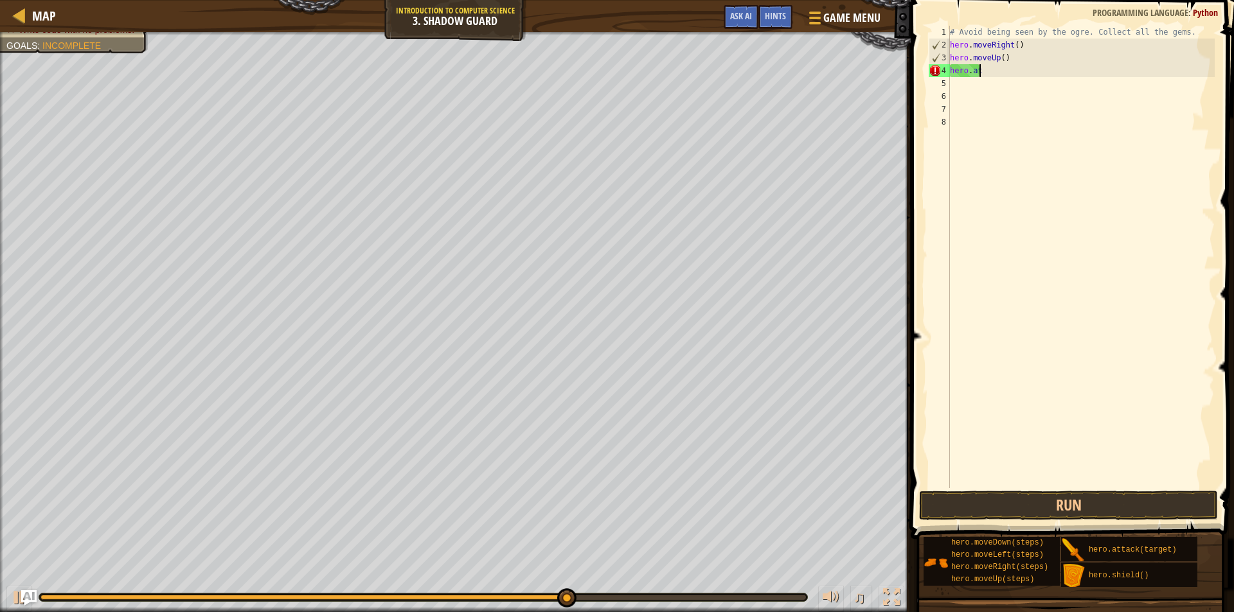
type textarea "h"
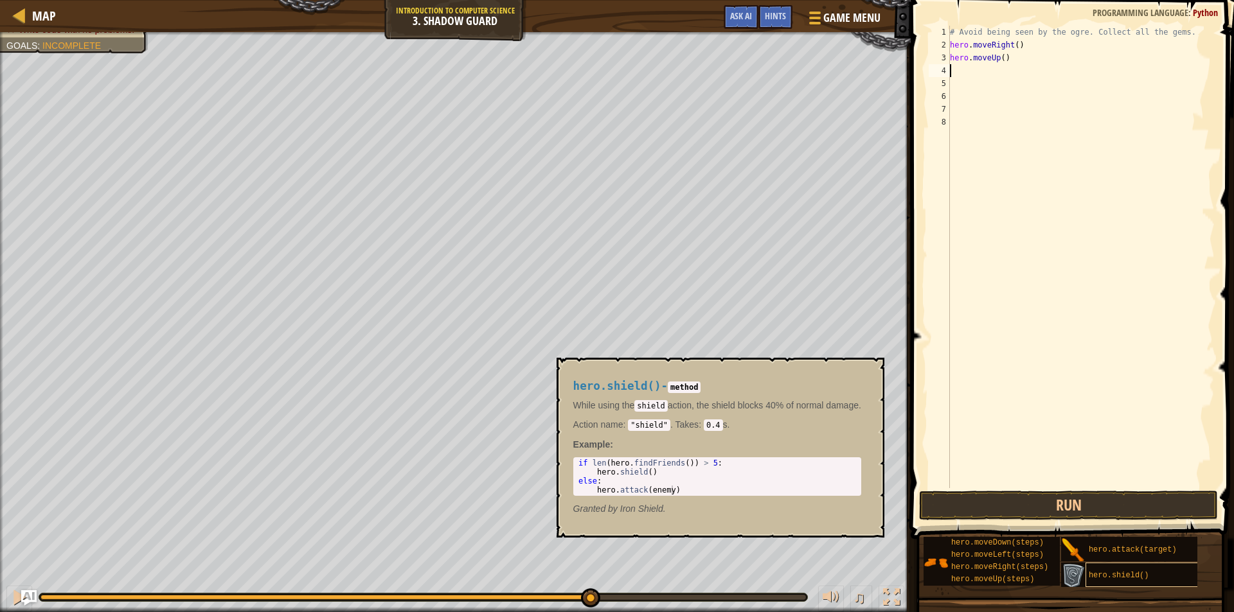
type textarea "h"
click at [1136, 567] on div "hero.shield()" at bounding box center [1146, 575] width 123 height 24
click at [979, 183] on div "# Avoid being seen by the ogre. Collect all the gems. hero . moveRight ( ) hero…" at bounding box center [1080, 270] width 267 height 488
click at [970, 75] on div "# Avoid being seen by the ogre. Collect all the gems. hero . moveRight ( ) hero…" at bounding box center [1080, 270] width 267 height 488
type textarea "h"
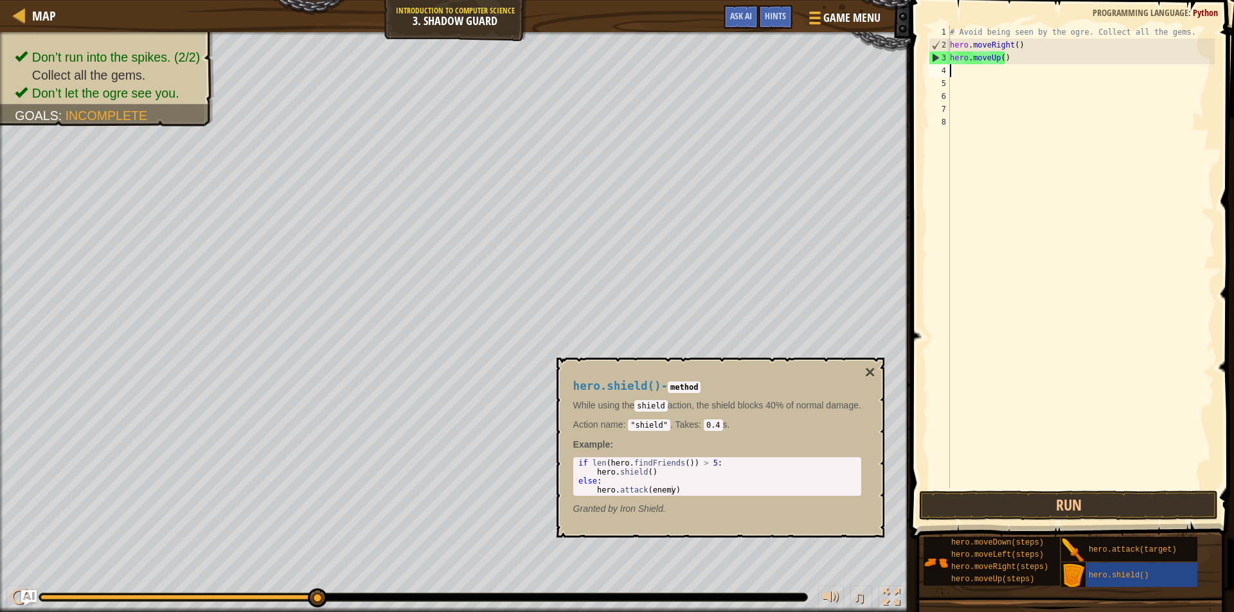
type textarea "h"
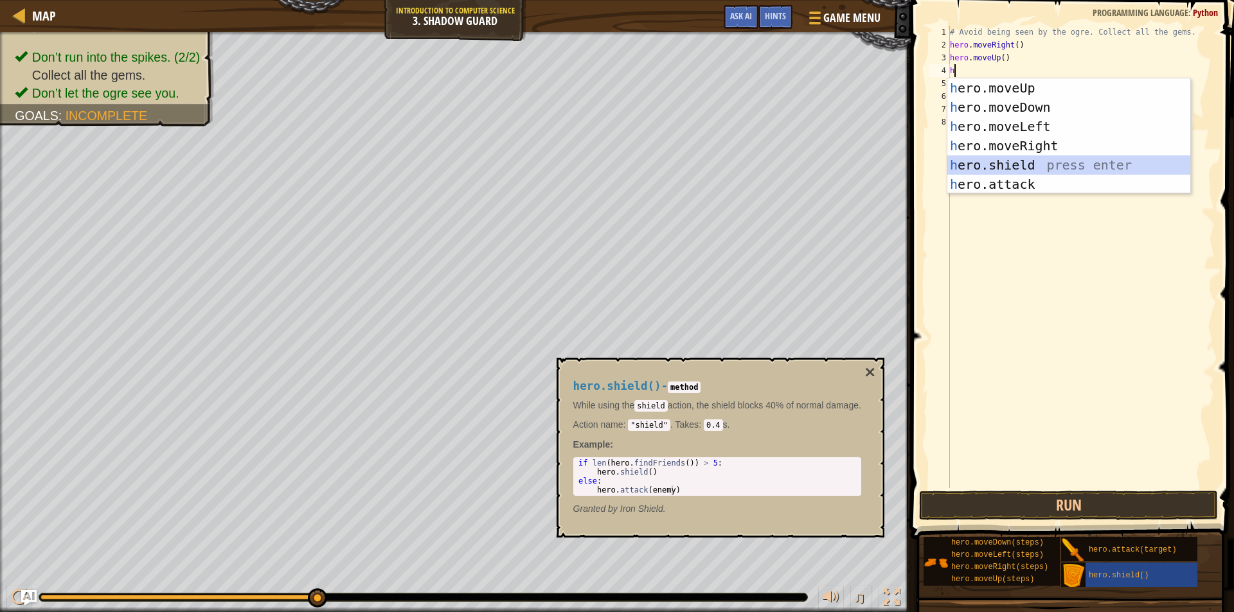
click at [979, 165] on div "h ero.moveUp press enter h ero.moveDown press enter h ero.moveLeft press enter …" at bounding box center [1068, 155] width 243 height 154
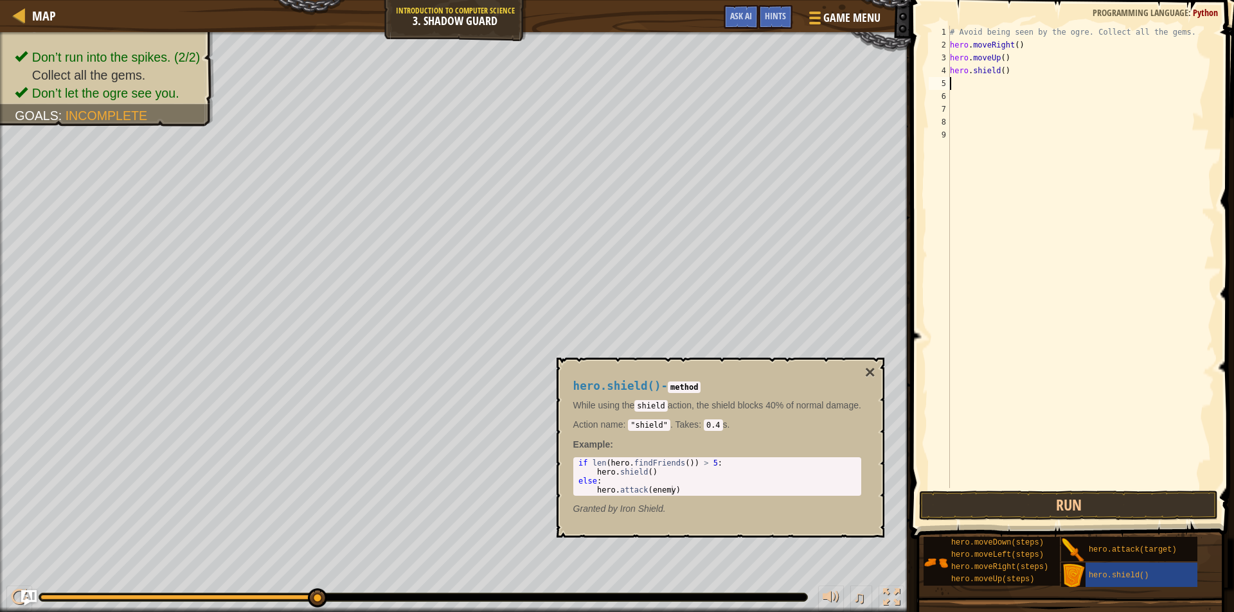
type textarea "h"
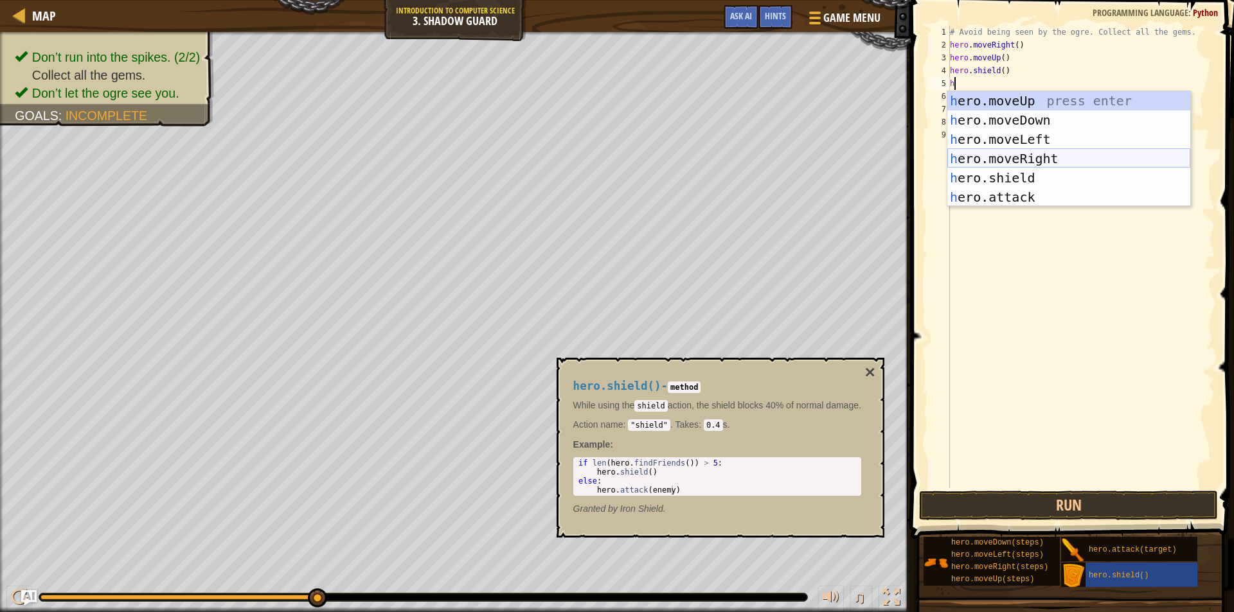
click at [1001, 156] on div "h ero.moveUp press enter h ero.moveDown press enter h ero.moveLeft press enter …" at bounding box center [1068, 168] width 243 height 154
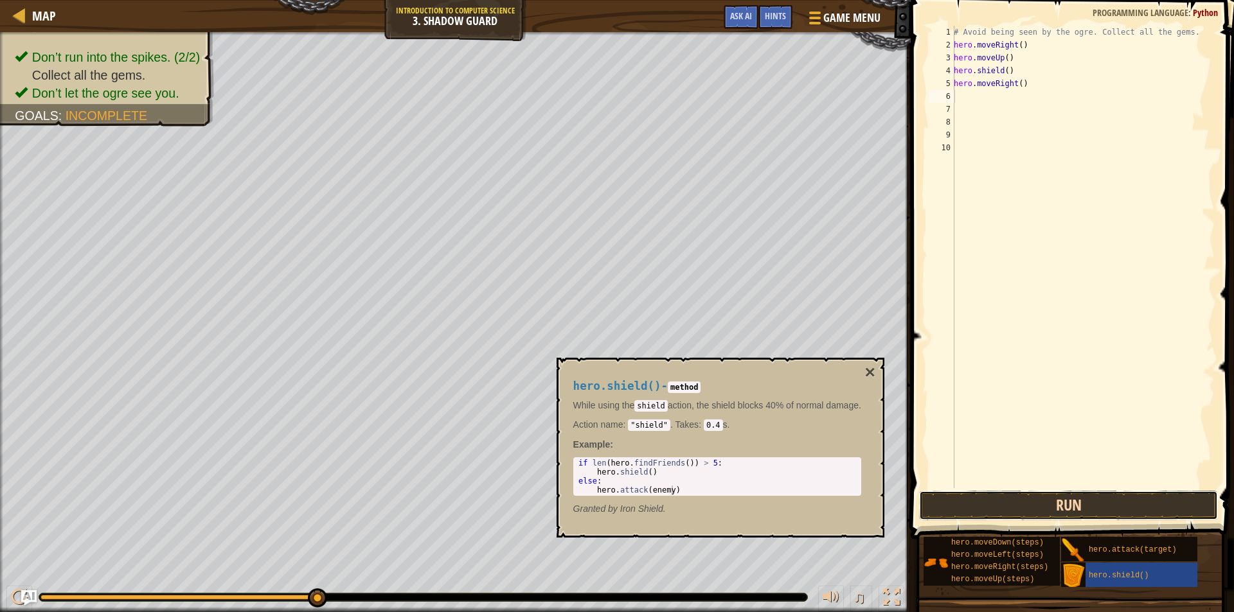
drag, startPoint x: 989, startPoint y: 497, endPoint x: 976, endPoint y: 417, distance: 80.7
click at [990, 489] on div "1 2 3 4 5 6 7 8 9 10 # Avoid being seen by the ogre. Collect all the gems. hero…" at bounding box center [1070, 294] width 327 height 577
click at [993, 508] on button "Run" at bounding box center [1068, 506] width 299 height 30
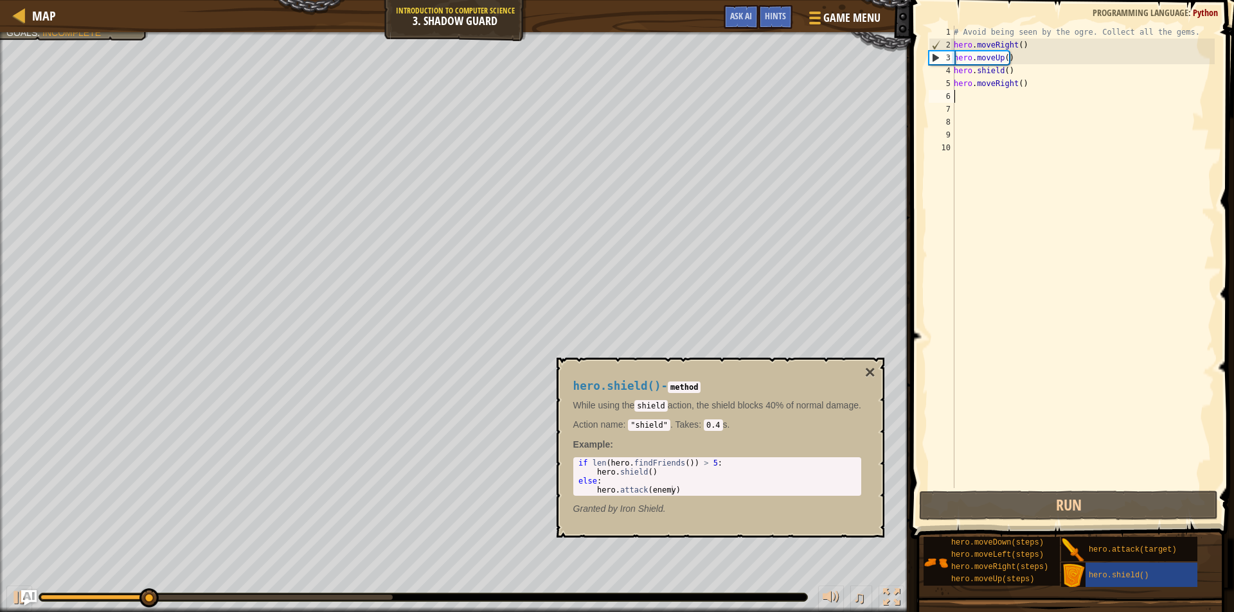
click at [866, 362] on div "hero.shield() - method While using the shield action, the shield blocks 40% of …" at bounding box center [721, 448] width 328 height 180
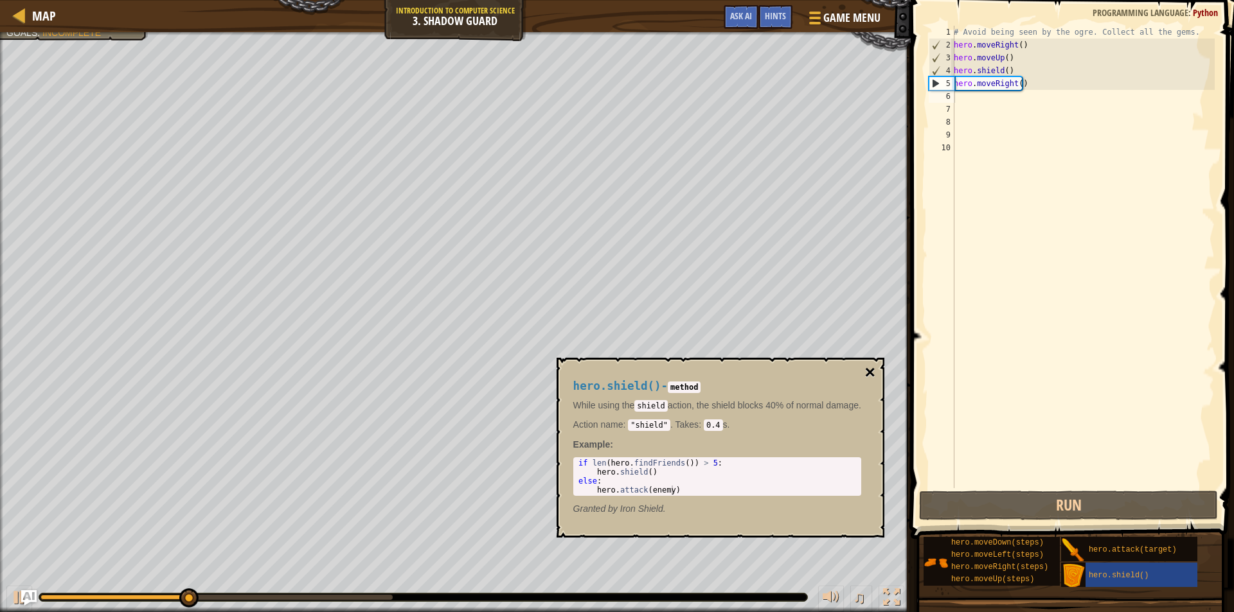
click at [875, 368] on button "×" at bounding box center [869, 373] width 10 height 18
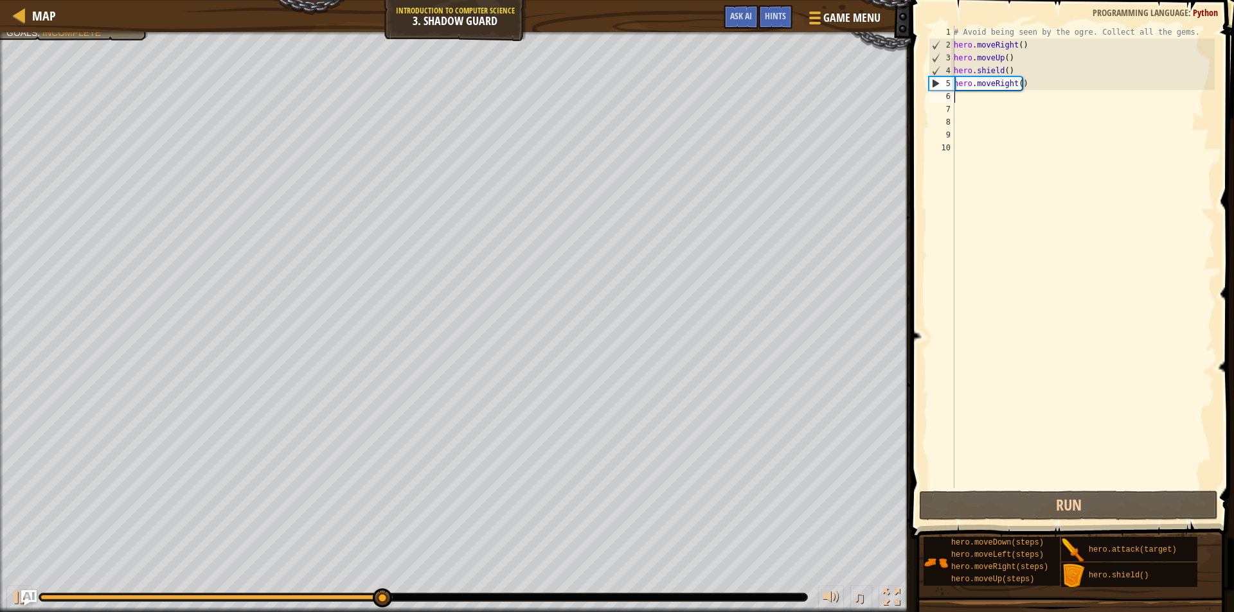
click at [959, 98] on div "# Avoid being seen by the ogre. Collect all the gems. hero . moveRight ( ) hero…" at bounding box center [1082, 270] width 263 height 488
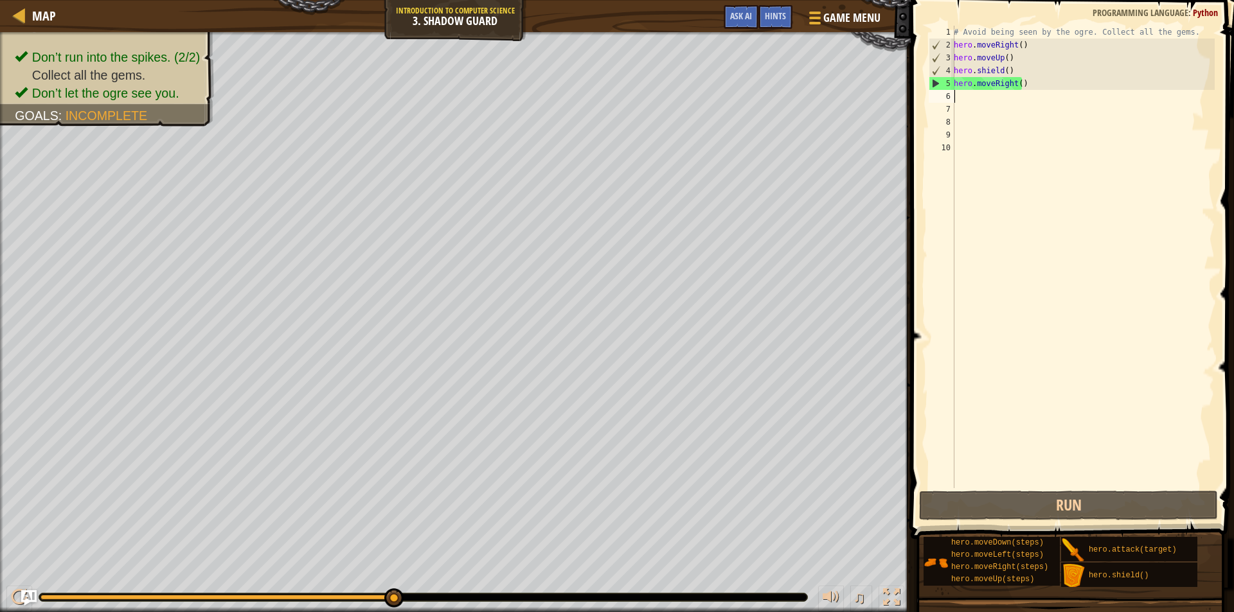
click at [959, 98] on div "# Avoid being seen by the ogre. Collect all the gems. hero . moveRight ( ) hero…" at bounding box center [1082, 270] width 263 height 488
click at [1039, 81] on div "# Avoid being seen by the ogre. Collect all the gems. hero . moveRight ( ) hero…" at bounding box center [1082, 270] width 263 height 488
type textarea "hero.moveRight()"
click at [968, 100] on div "# Avoid being seen by the ogre. Collect all the gems. hero . moveRight ( ) hero…" at bounding box center [1082, 270] width 263 height 488
type textarea "h"
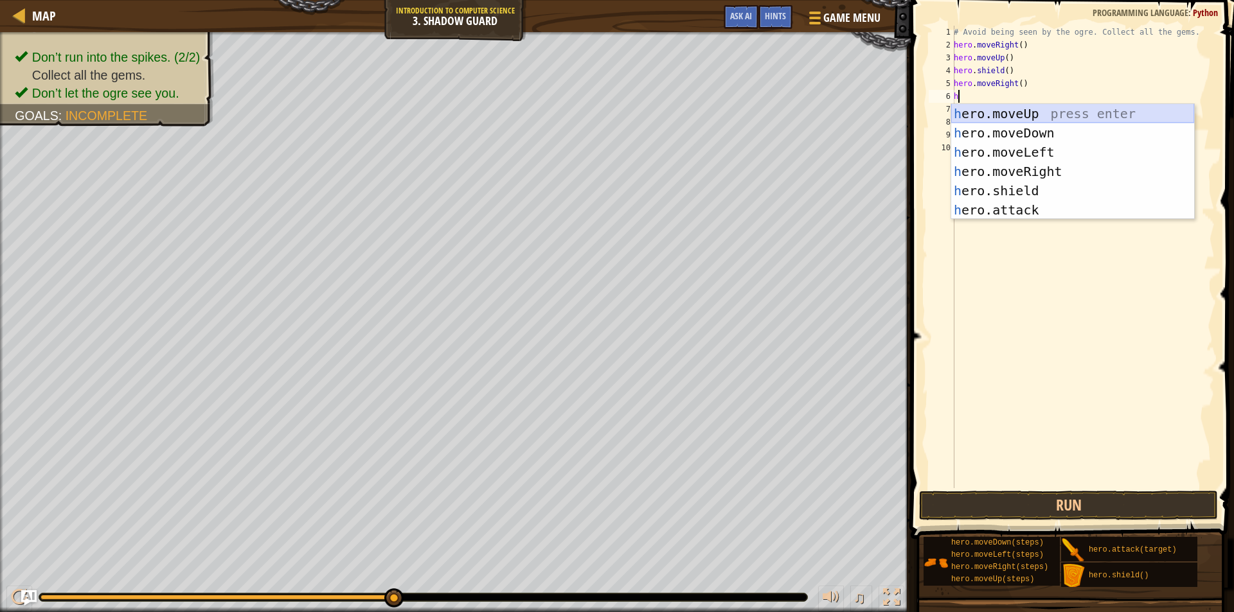
click at [1048, 112] on div "h ero.moveUp press enter h ero.moveDown press enter h ero.moveLeft press enter …" at bounding box center [1072, 181] width 243 height 154
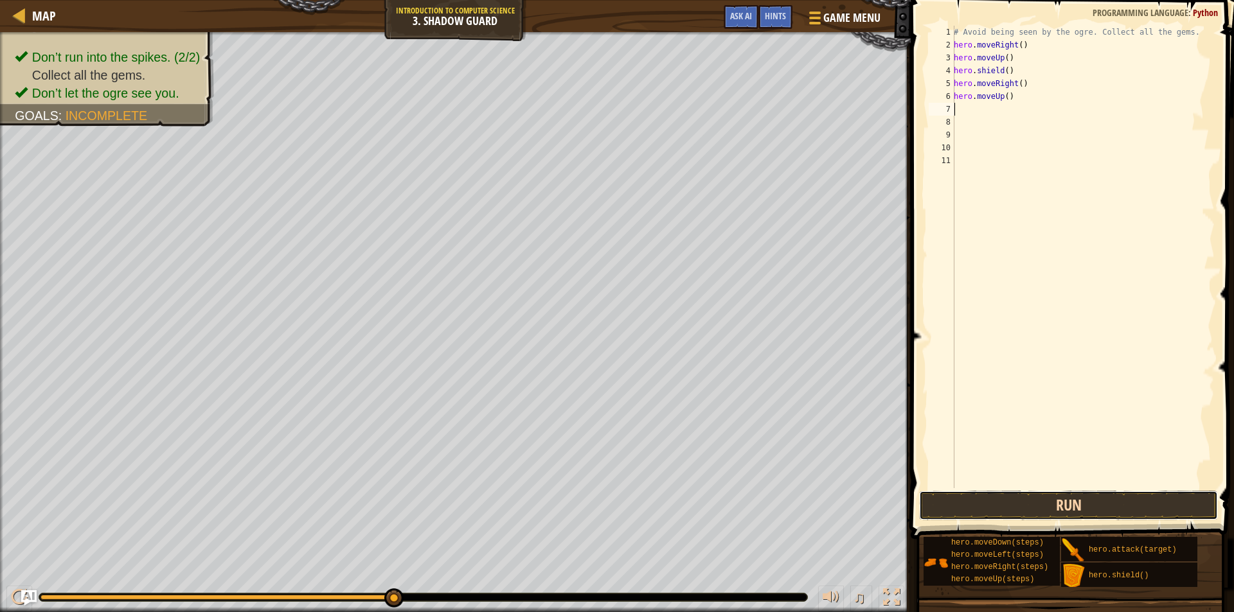
click at [1016, 508] on button "Run" at bounding box center [1068, 506] width 299 height 30
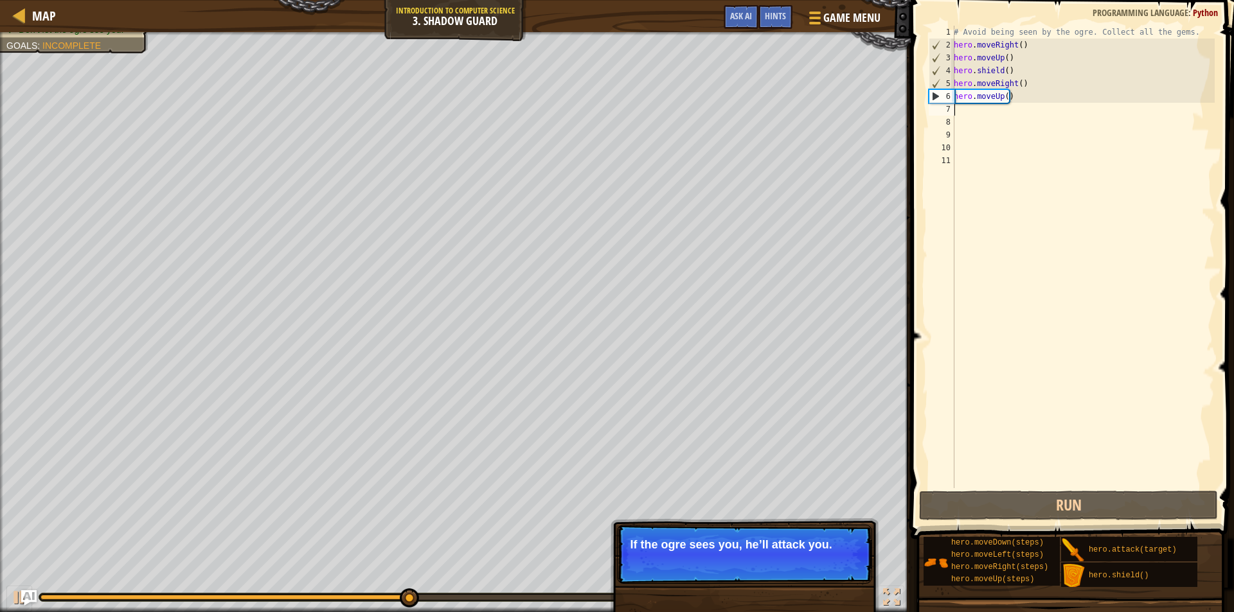
click at [1034, 98] on div "# Avoid being seen by the ogre. Collect all the gems. hero . moveRight ( ) hero…" at bounding box center [1082, 270] width 263 height 488
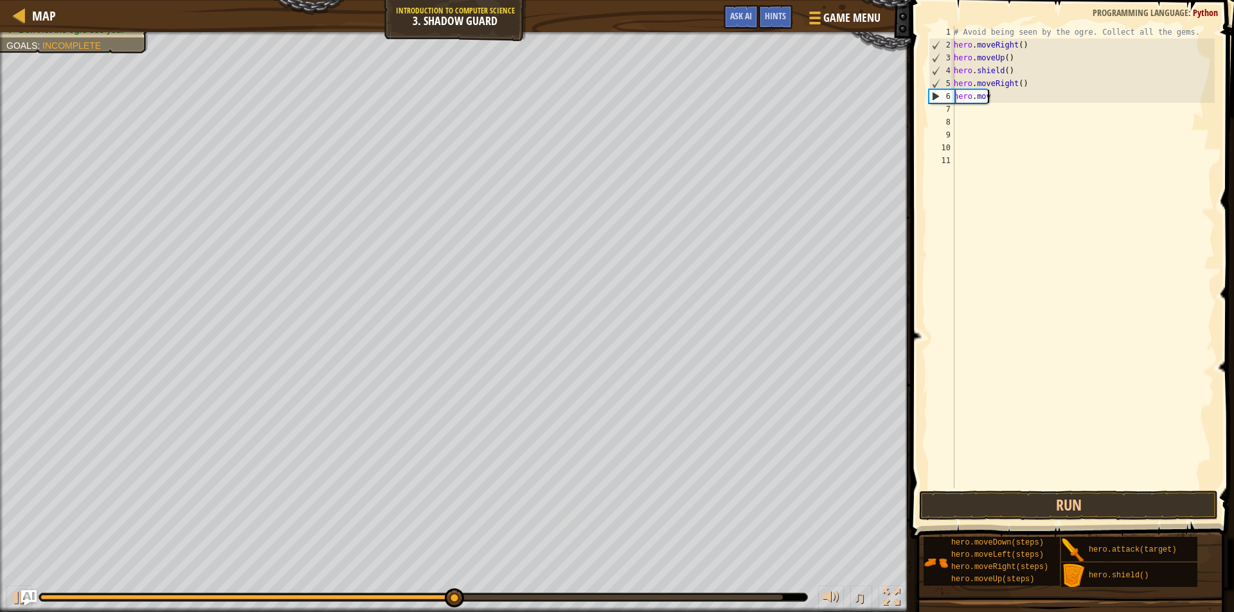
type textarea "h"
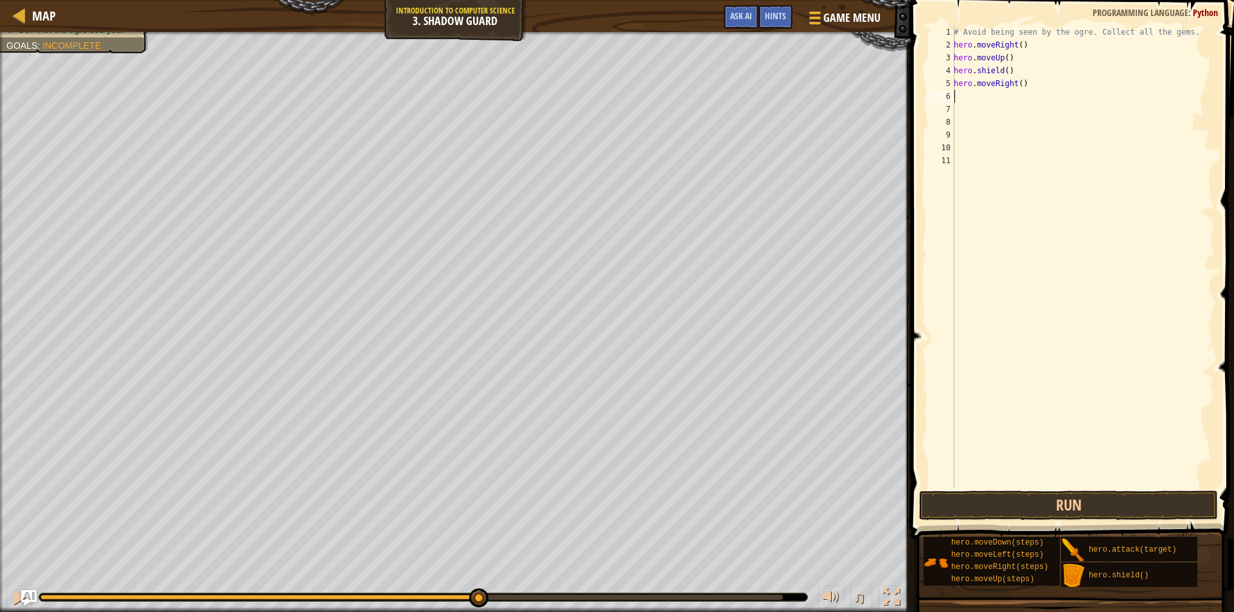
type textarea "h"
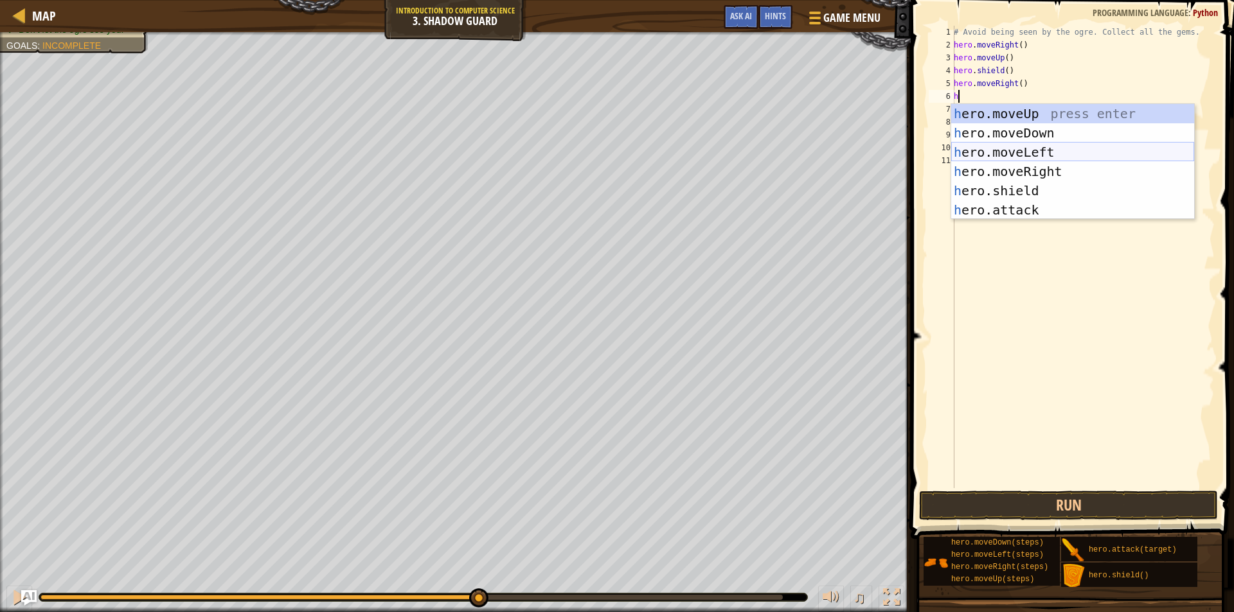
click at [999, 157] on div "h ero.moveUp press enter h ero.moveDown press enter h ero.moveLeft press enter …" at bounding box center [1072, 181] width 243 height 154
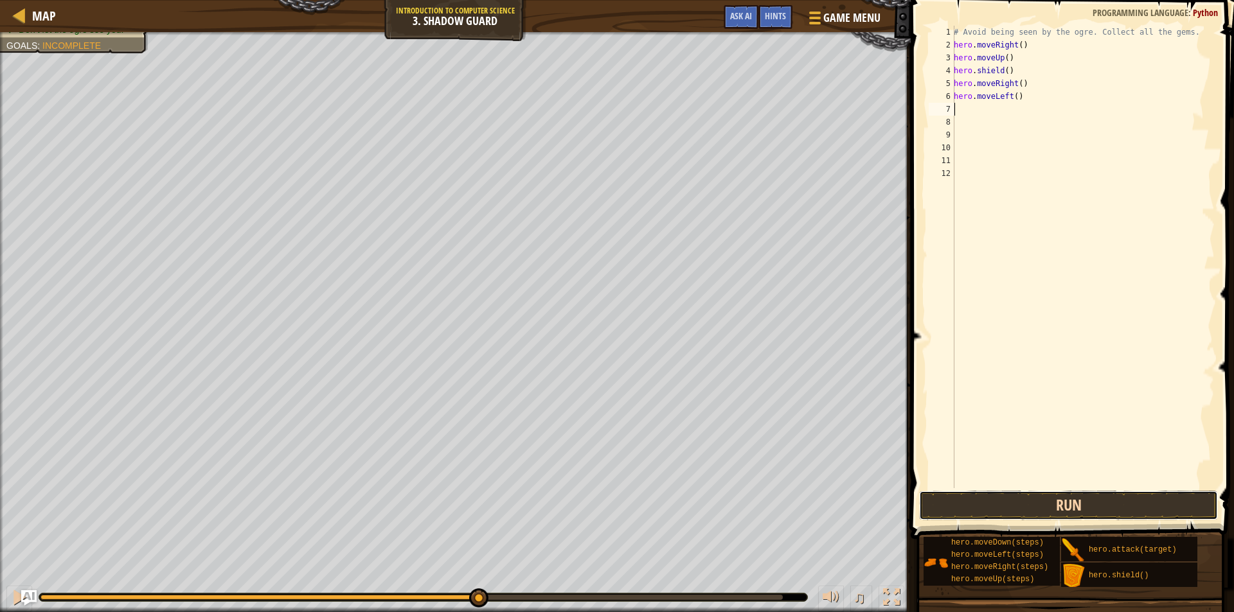
click at [1001, 505] on button "Run" at bounding box center [1068, 506] width 299 height 30
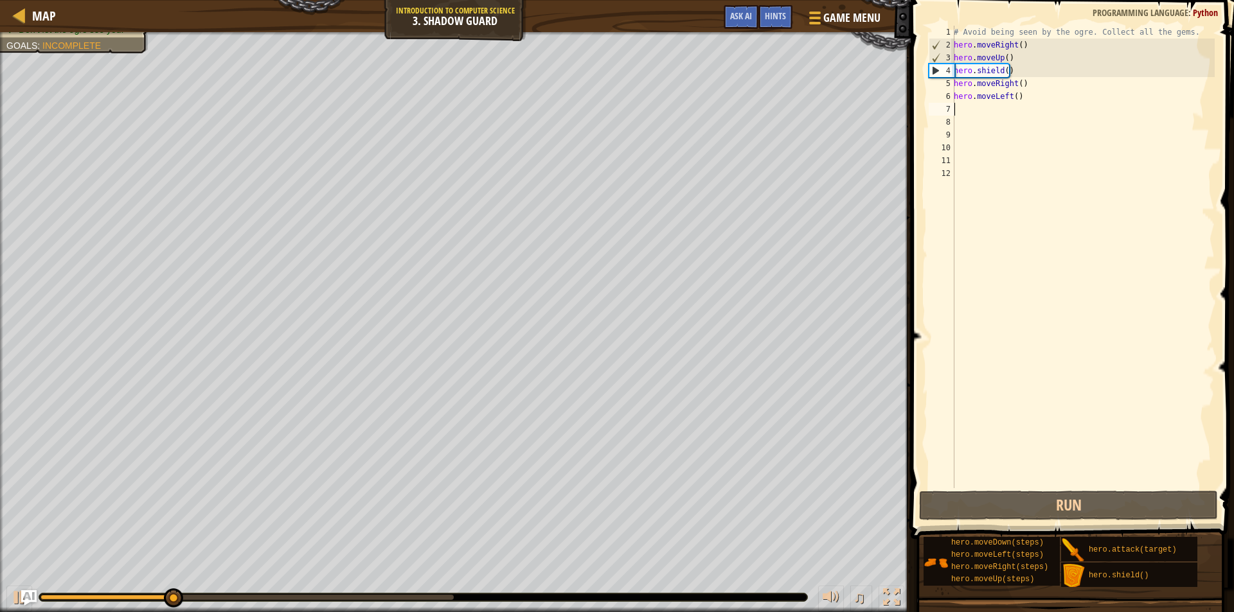
click at [1023, 98] on div "# Avoid being seen by the ogre. Collect all the gems. hero . moveRight ( ) hero…" at bounding box center [1082, 270] width 263 height 488
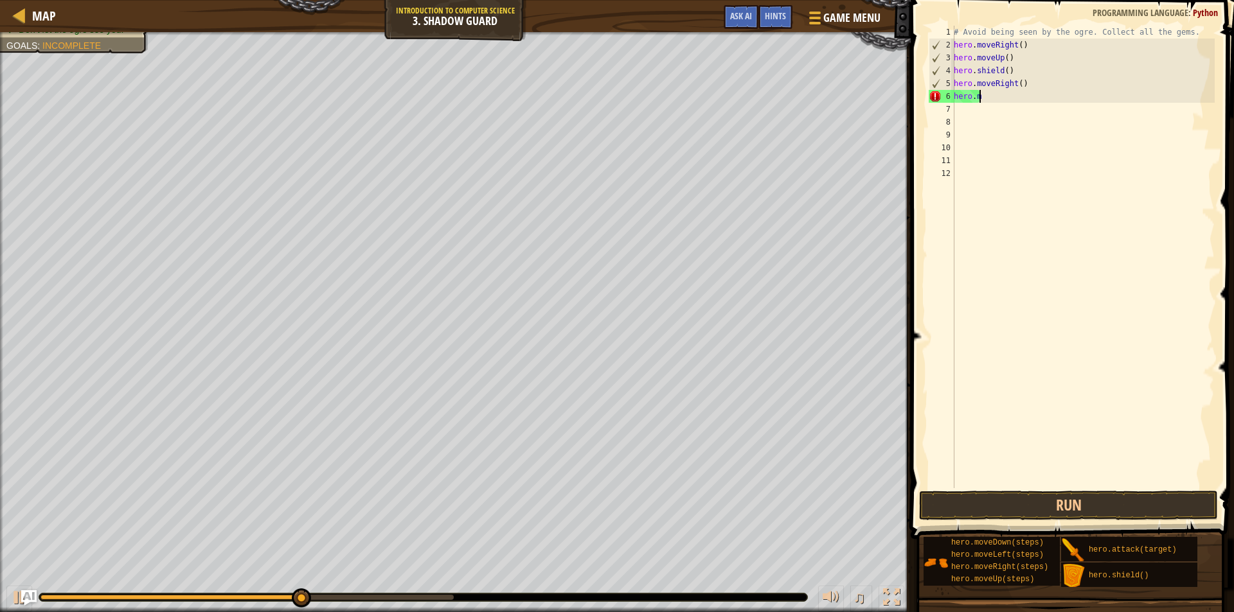
scroll to position [6, 1]
type textarea "h"
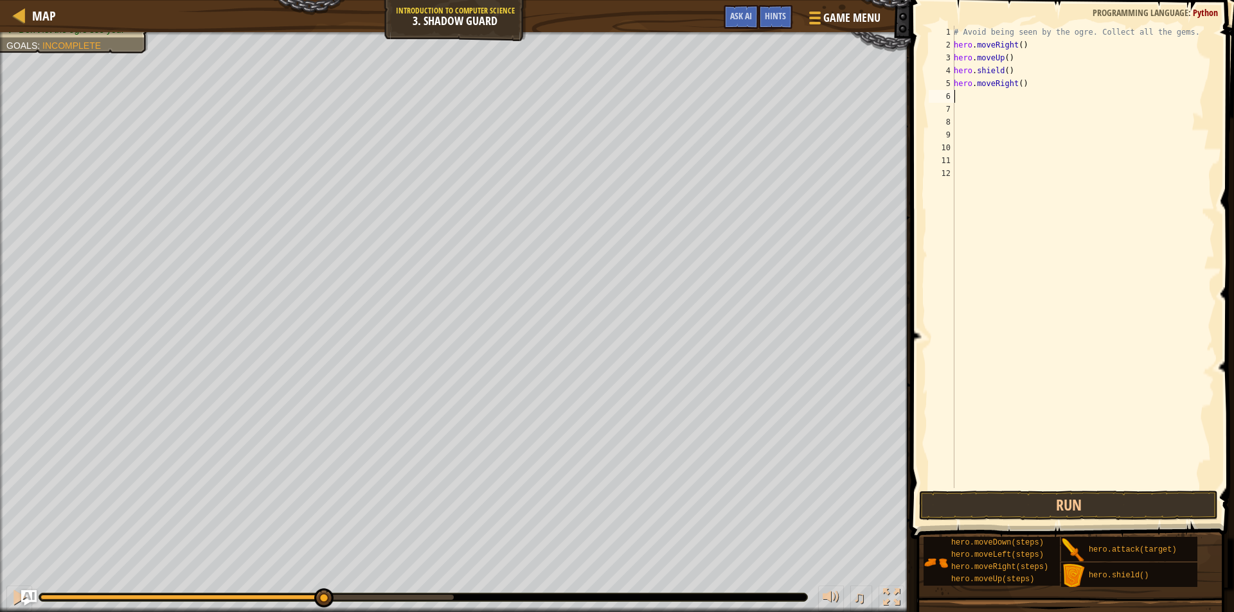
type textarea "h"
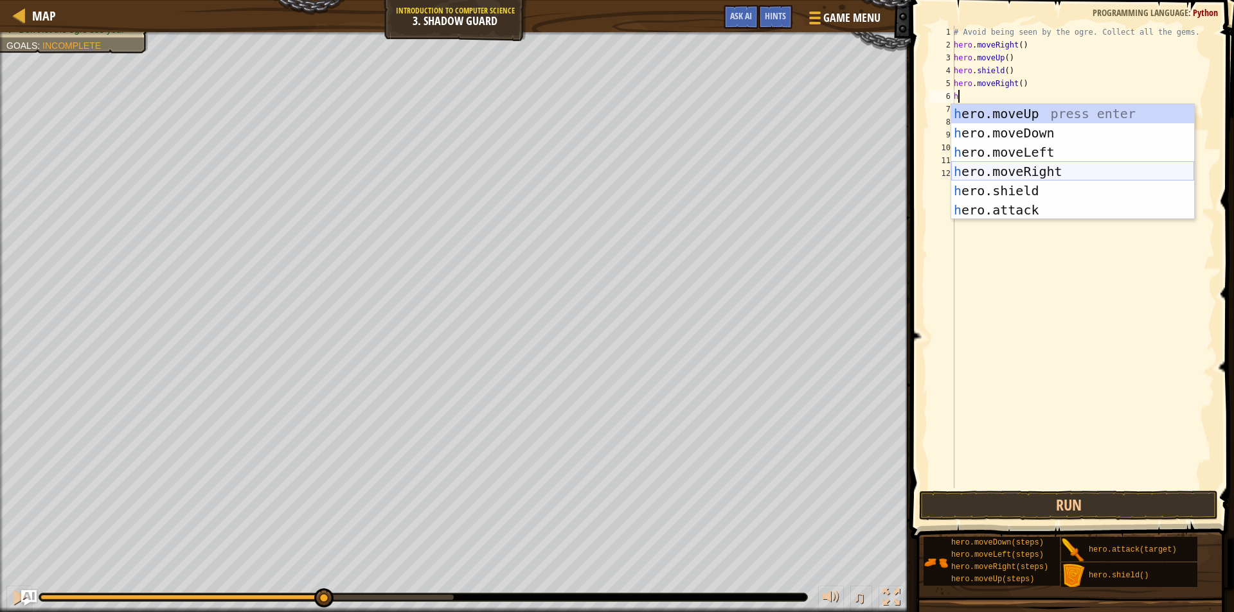
click at [999, 164] on div "h ero.moveUp press enter h ero.moveDown press enter h ero.moveLeft press enter …" at bounding box center [1072, 181] width 243 height 154
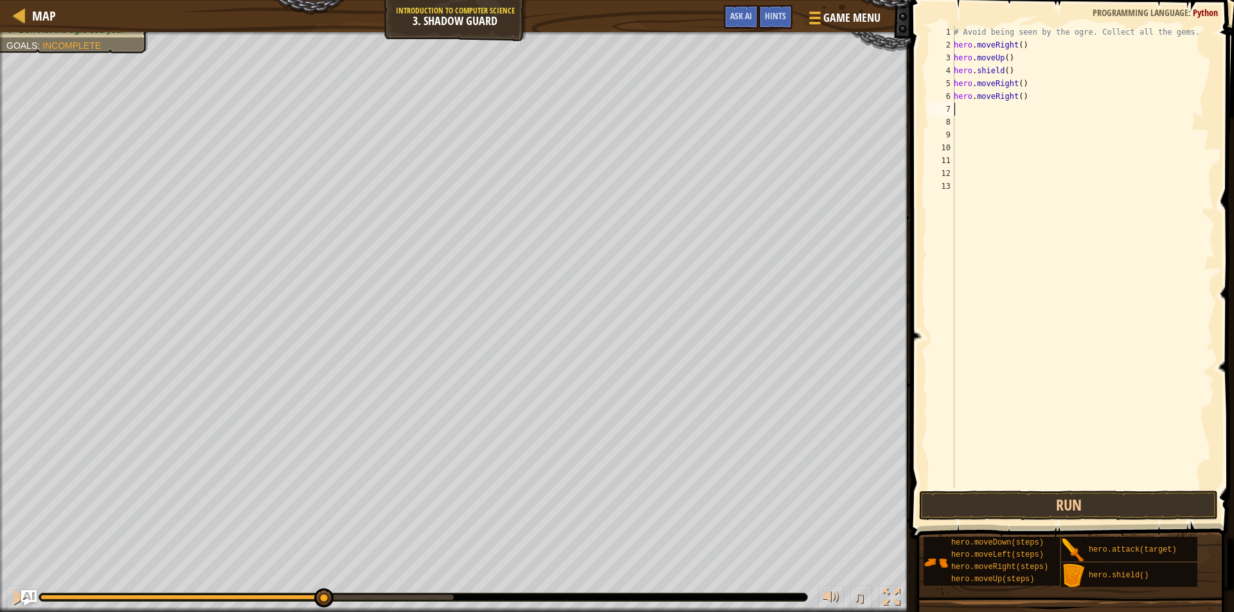
type textarea "h"
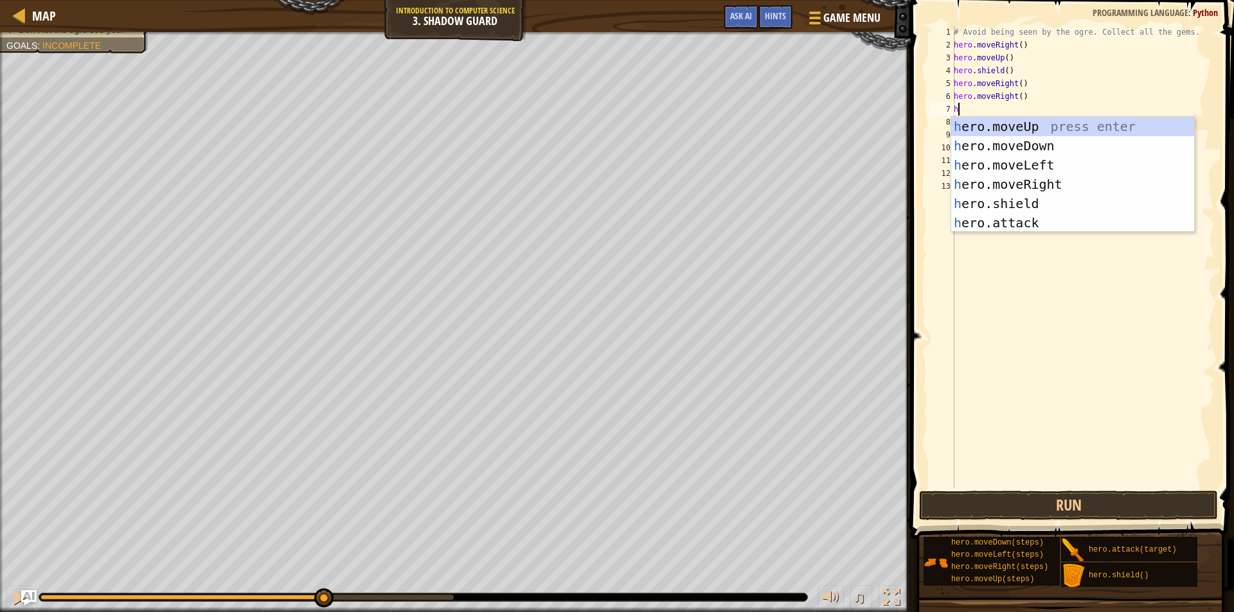
click at [976, 268] on div "# Avoid being seen by the ogre. Collect all the gems. hero . moveRight ( ) hero…" at bounding box center [1082, 270] width 263 height 488
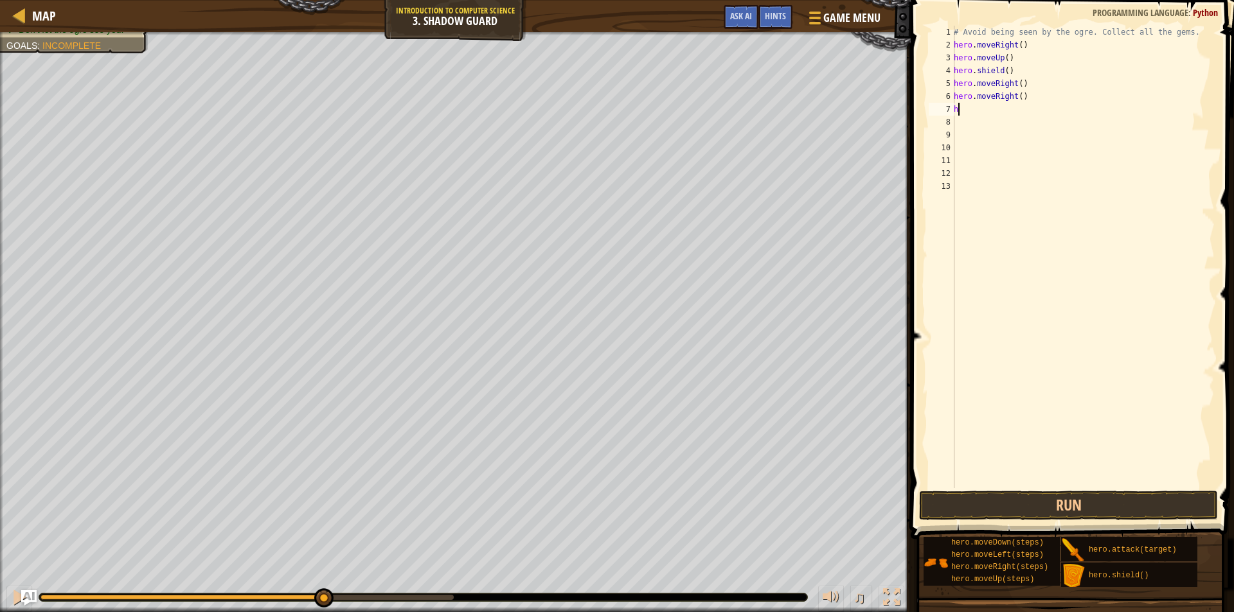
click at [969, 112] on div "# Avoid being seen by the ogre. Collect all the gems. hero . moveRight ( ) hero…" at bounding box center [1082, 270] width 263 height 488
type textarea "h"
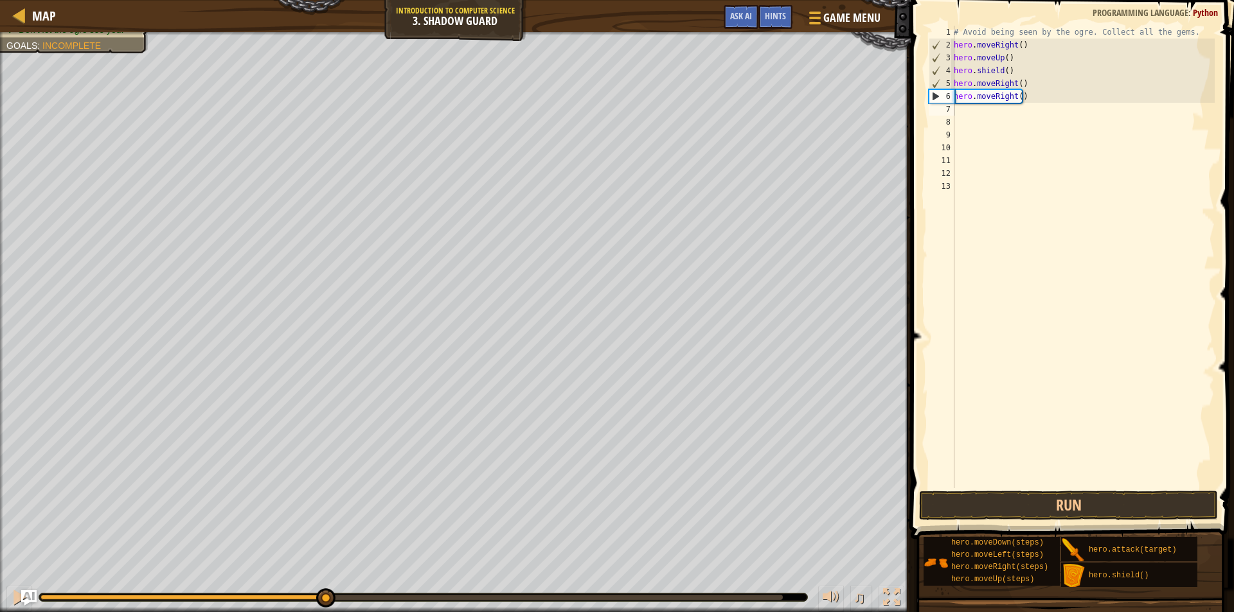
click at [990, 489] on span at bounding box center [1074, 251] width 334 height 577
click at [1018, 91] on div "# Avoid being seen by the ogre. Collect all the gems. hero . moveRight ( ) hero…" at bounding box center [1082, 270] width 263 height 488
click at [1031, 91] on div "# Avoid being seen by the ogre. Collect all the gems. hero . moveRight ( ) hero…" at bounding box center [1082, 270] width 263 height 488
type textarea "h"
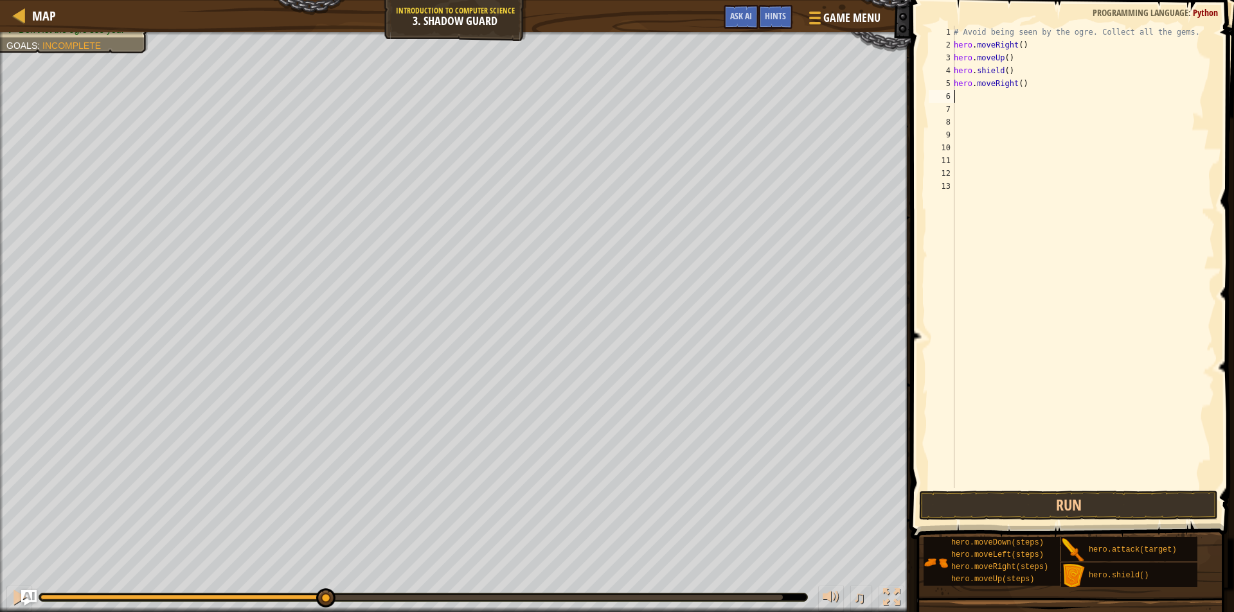
type textarea "h"
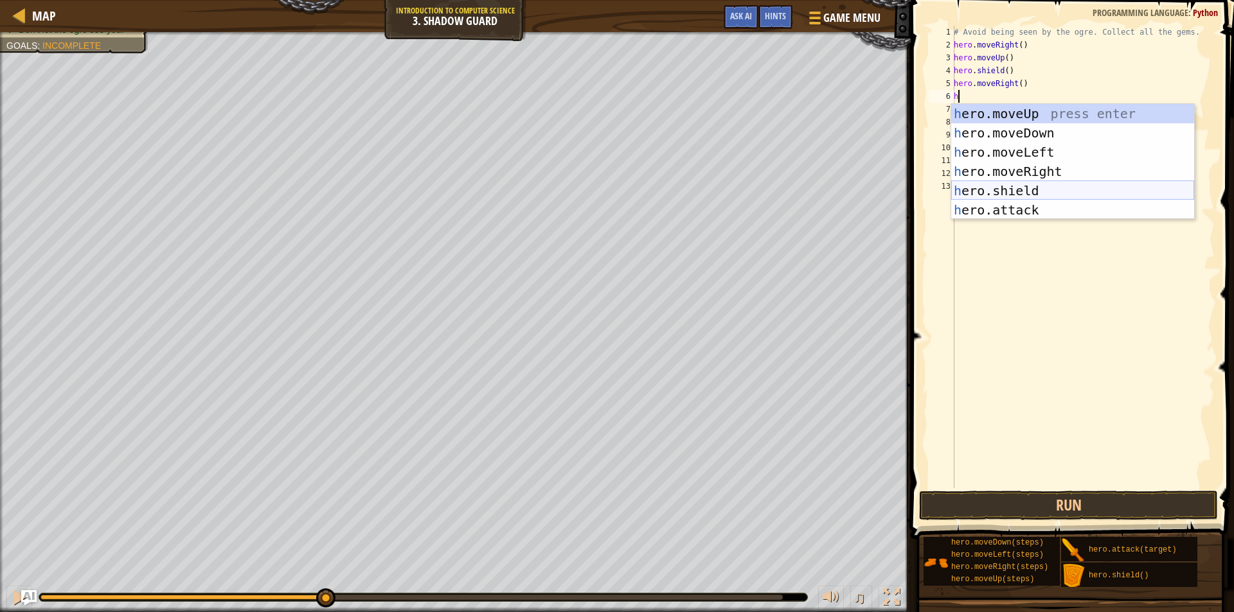
click at [991, 186] on div "h ero.moveUp press enter h ero.moveDown press enter h ero.moveLeft press enter …" at bounding box center [1072, 181] width 243 height 154
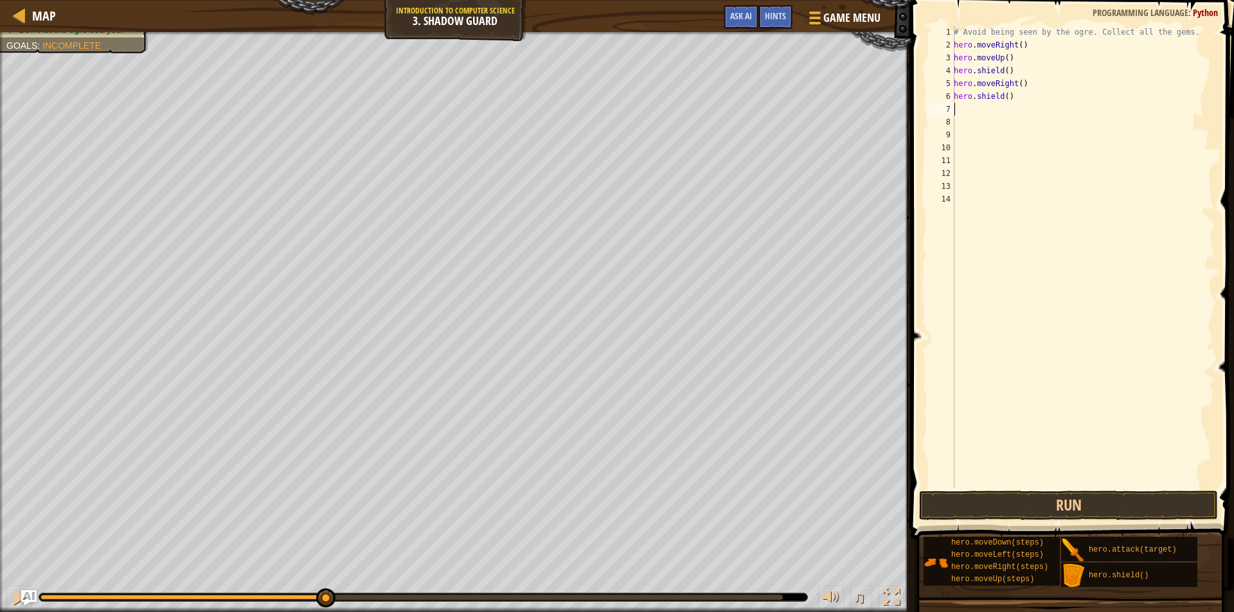
type textarea "h"
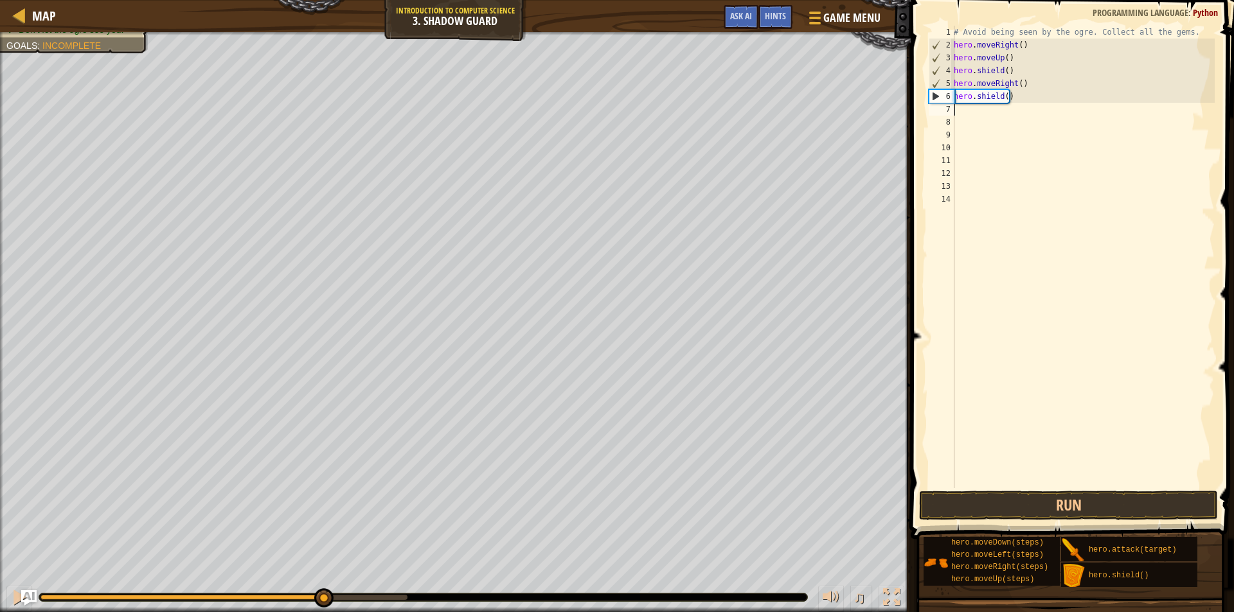
click at [960, 490] on span at bounding box center [1074, 251] width 334 height 577
click at [971, 499] on button "Run" at bounding box center [1068, 506] width 299 height 30
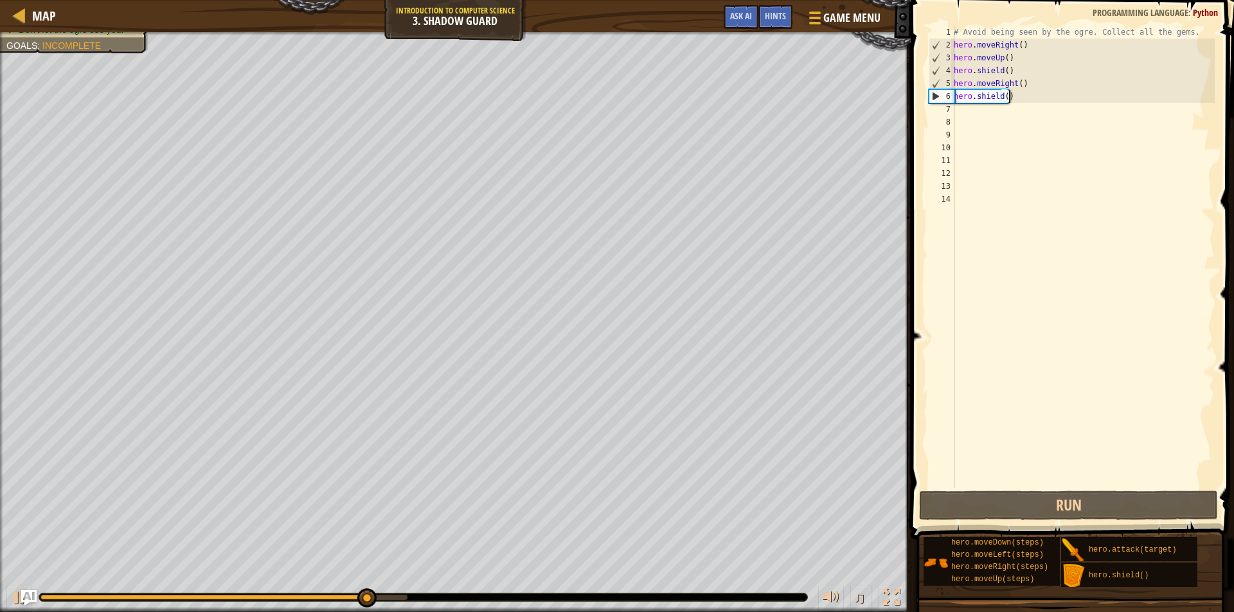
click at [1013, 98] on div "# Avoid being seen by the ogre. Collect all the gems. hero . moveRight ( ) hero…" at bounding box center [1082, 270] width 263 height 488
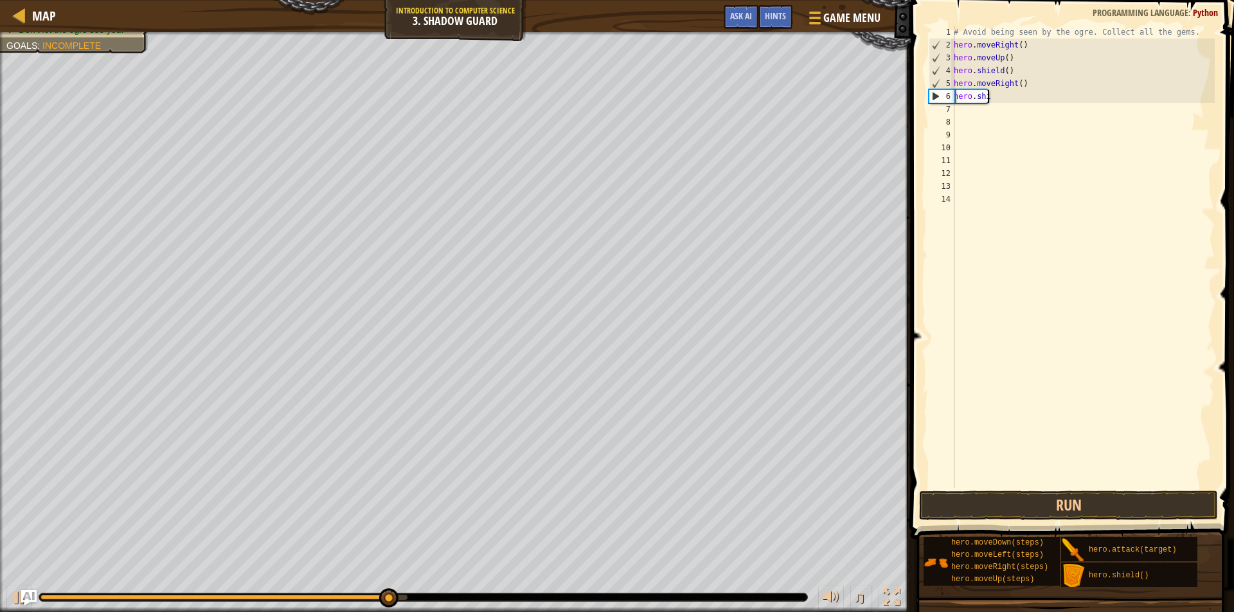
type textarea "h"
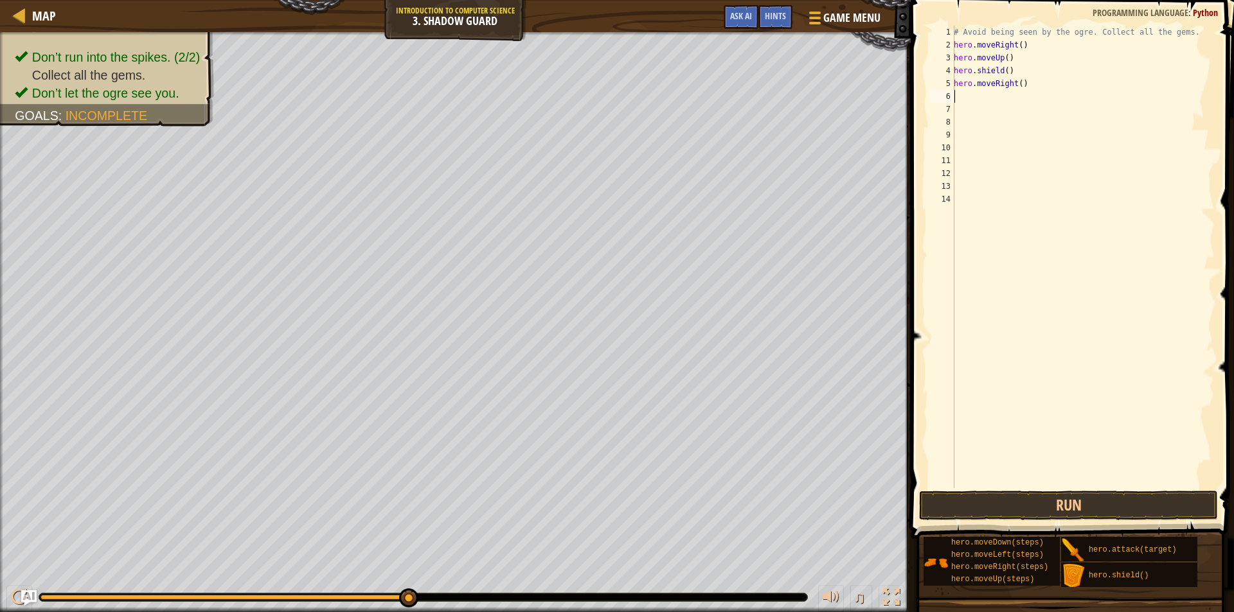
type textarea "h"
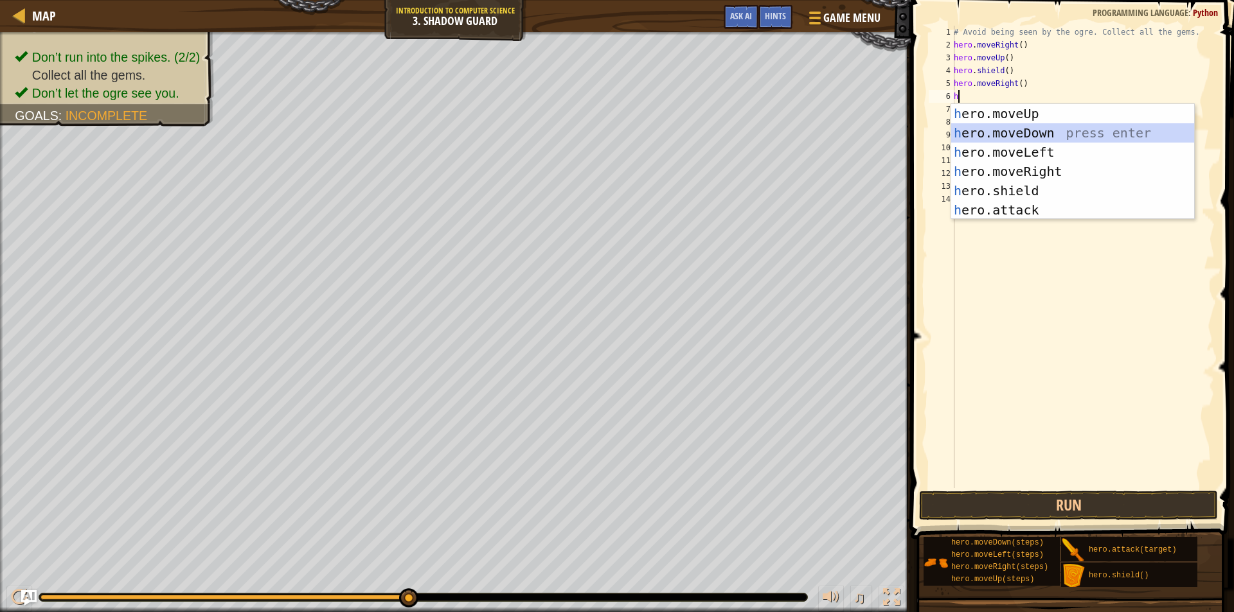
click at [1003, 129] on div "h ero.moveUp press enter h ero.moveDown press enter h ero.moveLeft press enter …" at bounding box center [1072, 181] width 243 height 154
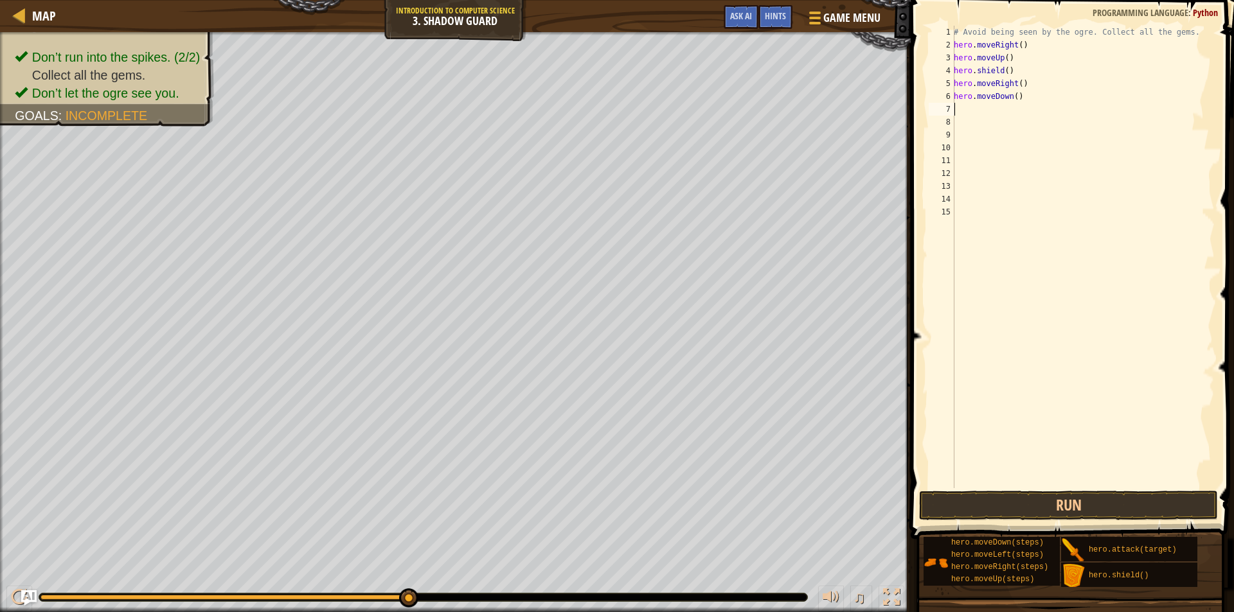
type textarea "h"
click at [1002, 105] on div "# Avoid being seen by the ogre. Collect all the gems. hero . moveRight ( ) hero…" at bounding box center [1082, 270] width 263 height 488
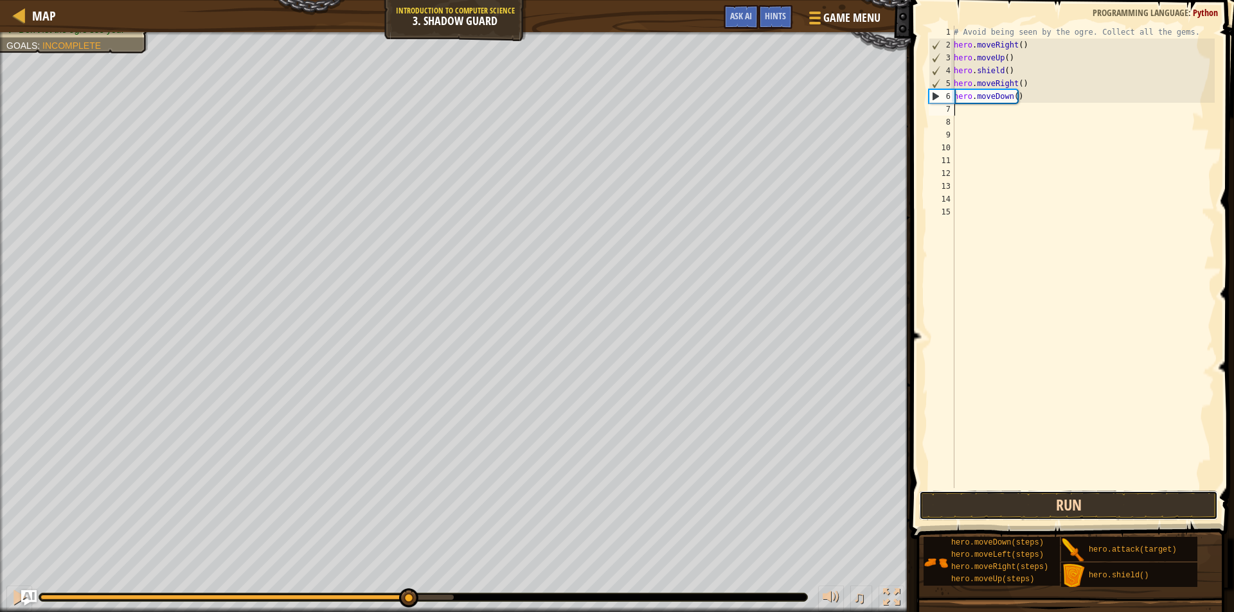
click at [1092, 510] on button "Run" at bounding box center [1068, 506] width 299 height 30
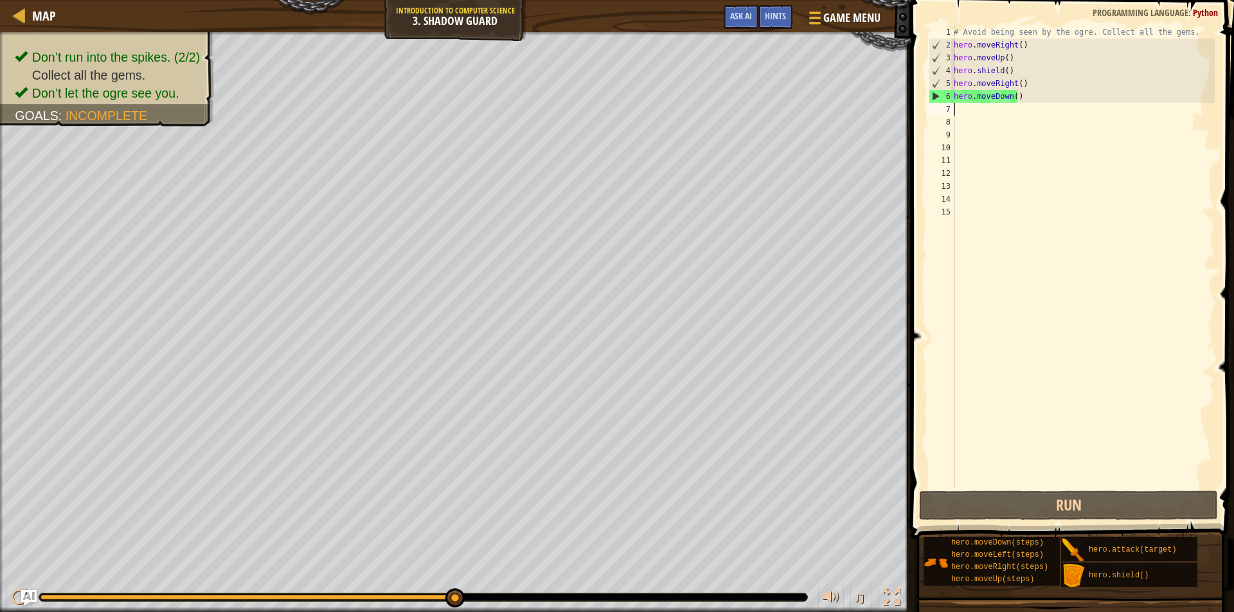
type textarea "h"
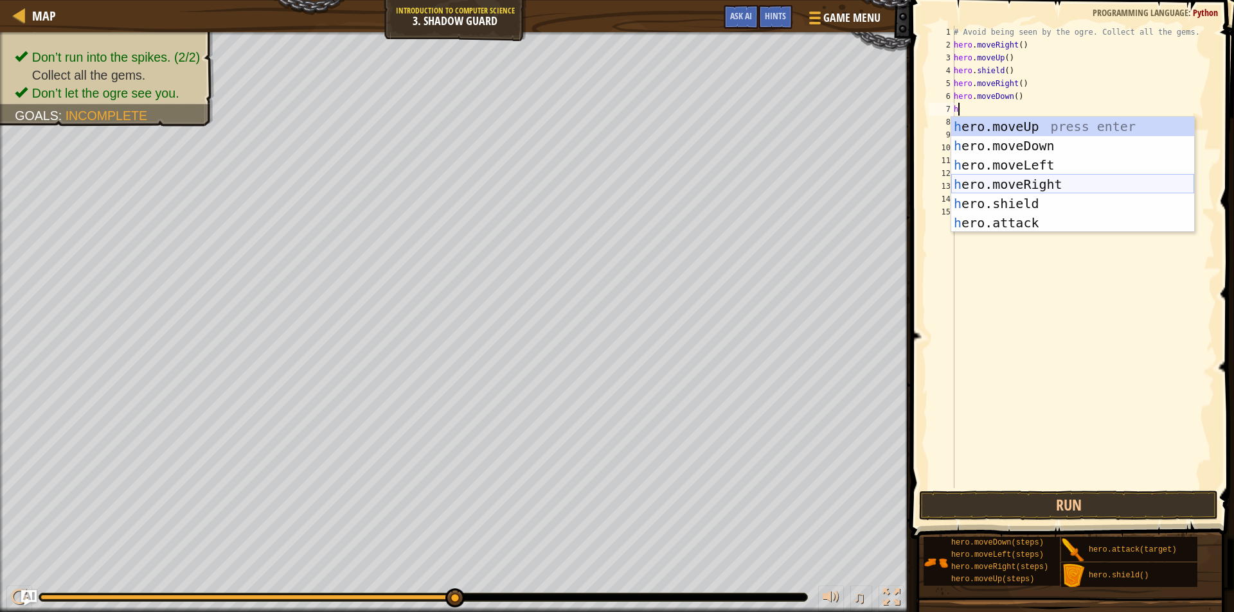
click at [1023, 183] on div "h ero.moveUp press enter h ero.moveDown press enter h ero.moveLeft press enter …" at bounding box center [1072, 194] width 243 height 154
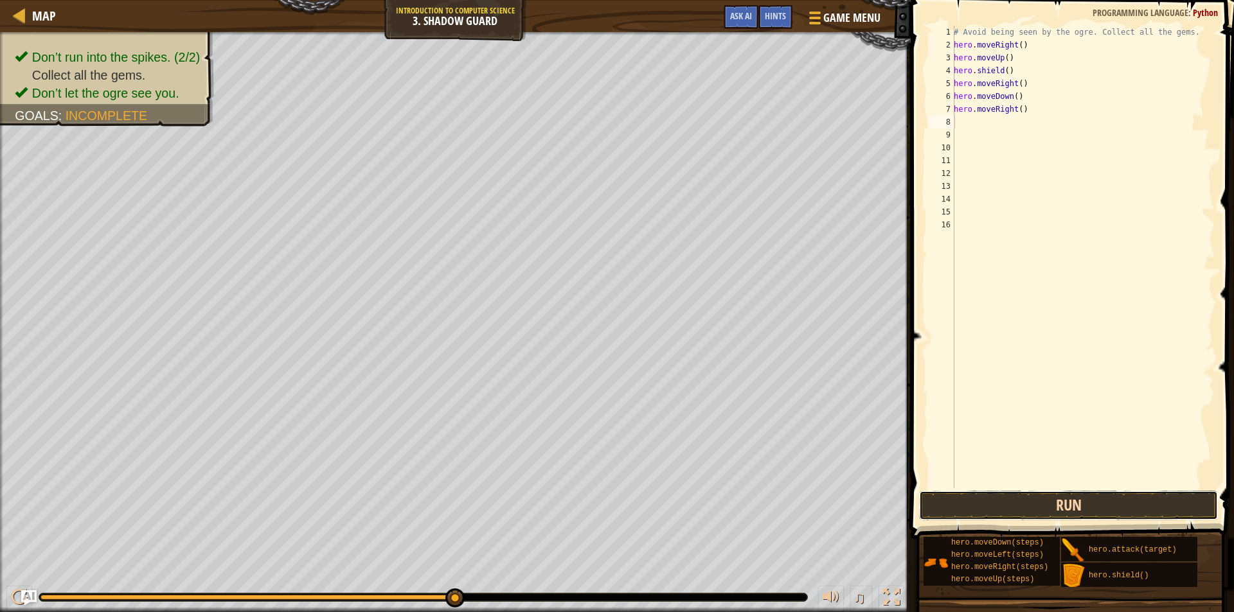
click at [1007, 499] on button "Run" at bounding box center [1068, 506] width 299 height 30
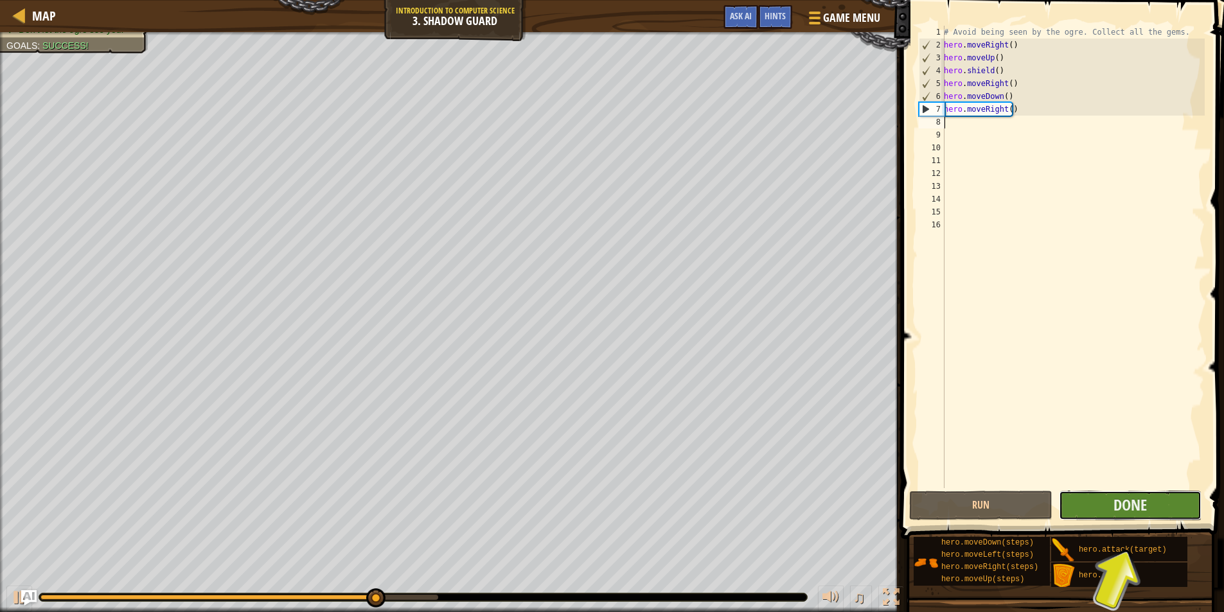
click at [1106, 506] on button "Done" at bounding box center [1130, 506] width 143 height 30
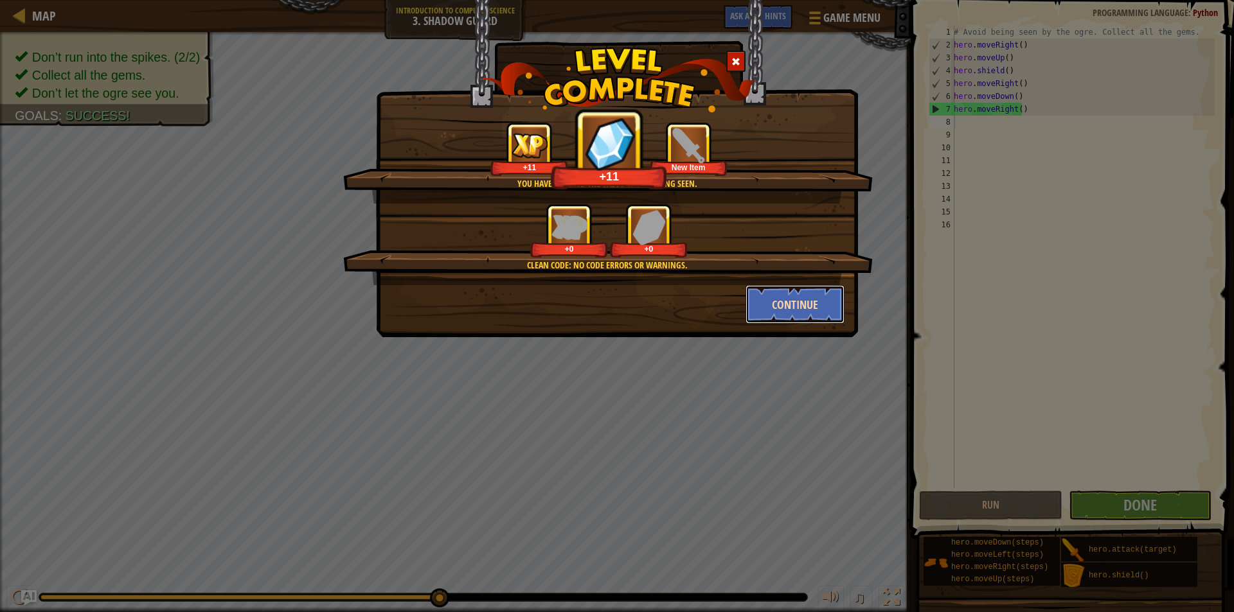
click at [795, 296] on button "Continue" at bounding box center [796, 304] width 100 height 39
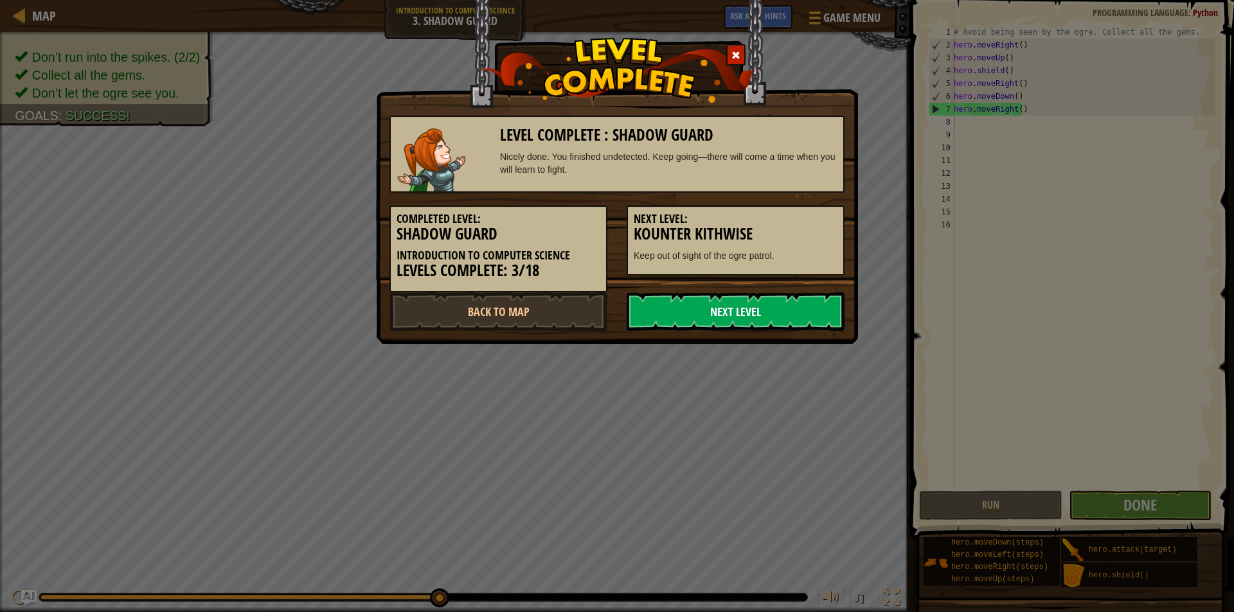
click at [789, 320] on link "Next Level" at bounding box center [736, 311] width 218 height 39
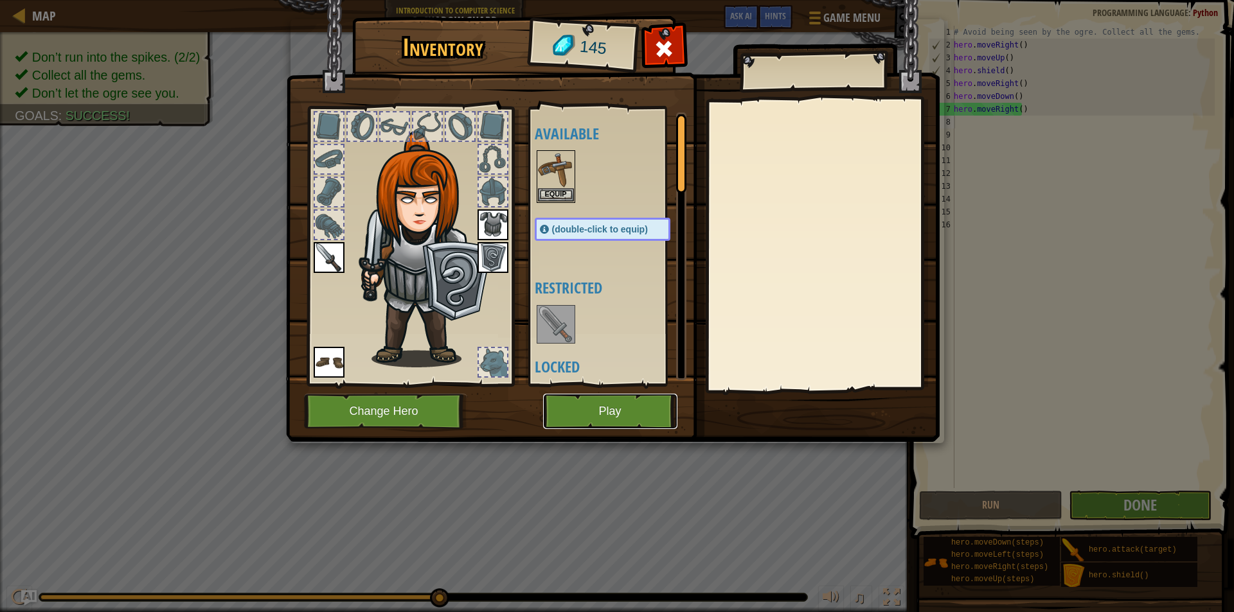
click at [616, 402] on button "Play" at bounding box center [610, 411] width 134 height 35
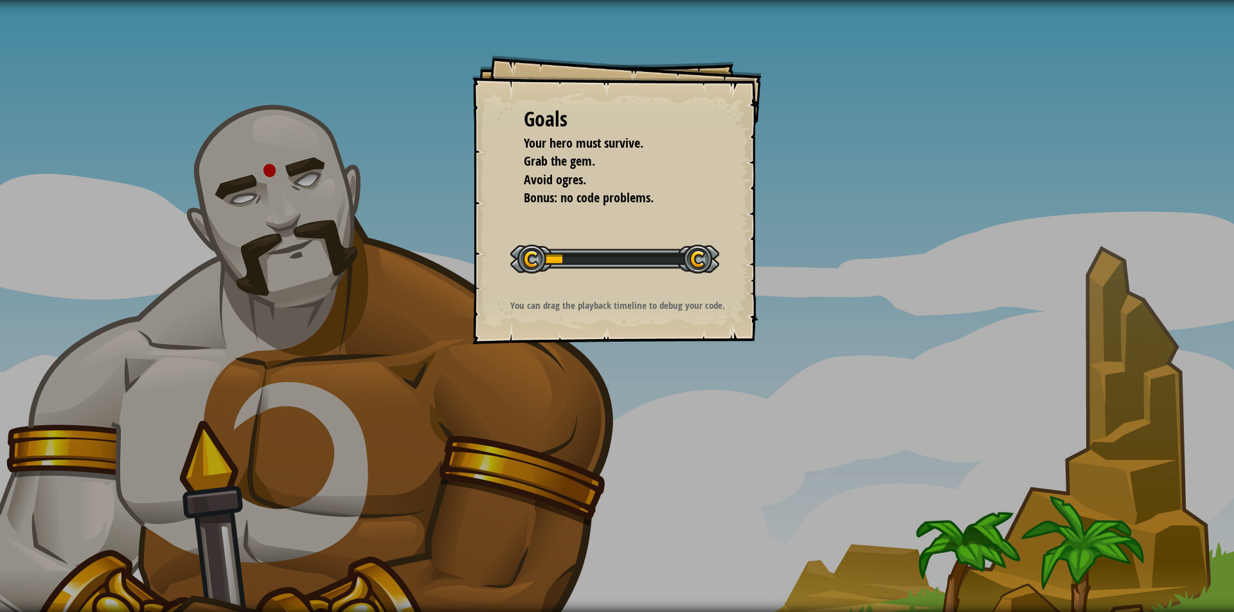
click at [584, 226] on div "Goals Your hero must survive. Grab the gem. Avoid ogres. Bonus: no code problem…" at bounding box center [616, 199] width 289 height 289
click at [603, 253] on div at bounding box center [614, 259] width 209 height 29
click at [605, 255] on div at bounding box center [614, 259] width 209 height 29
drag, startPoint x: 611, startPoint y: 249, endPoint x: 618, endPoint y: 226, distance: 24.0
click at [615, 247] on div at bounding box center [614, 259] width 209 height 29
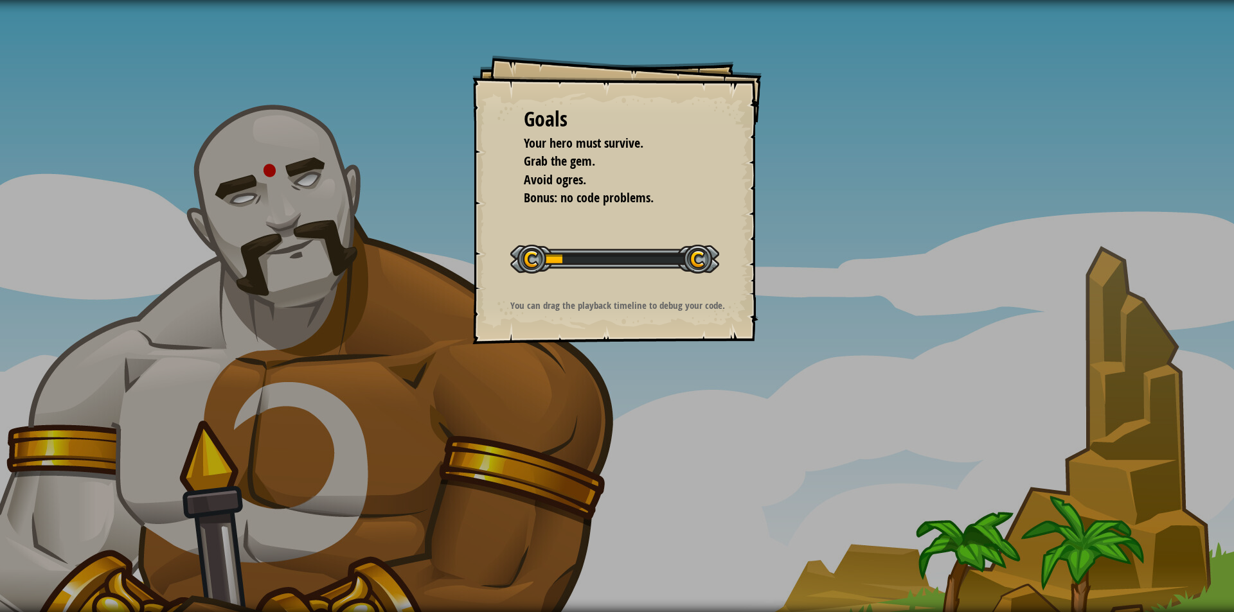
drag, startPoint x: 618, startPoint y: 226, endPoint x: 611, endPoint y: 315, distance: 88.9
click at [612, 261] on div "Goals Your hero must survive. Grab the gem. Avoid ogres. Bonus: no code problem…" at bounding box center [616, 199] width 289 height 289
click at [576, 339] on div "Goals Your hero must survive. Grab the gem. Avoid ogres. Bonus: no code problem…" at bounding box center [616, 199] width 289 height 289
drag, startPoint x: 578, startPoint y: 334, endPoint x: 581, endPoint y: 344, distance: 11.4
click at [581, 344] on div "Goals Your hero must survive. Grab the gem. Avoid ogres. Bonus: no code problem…" at bounding box center [617, 306] width 1234 height 612
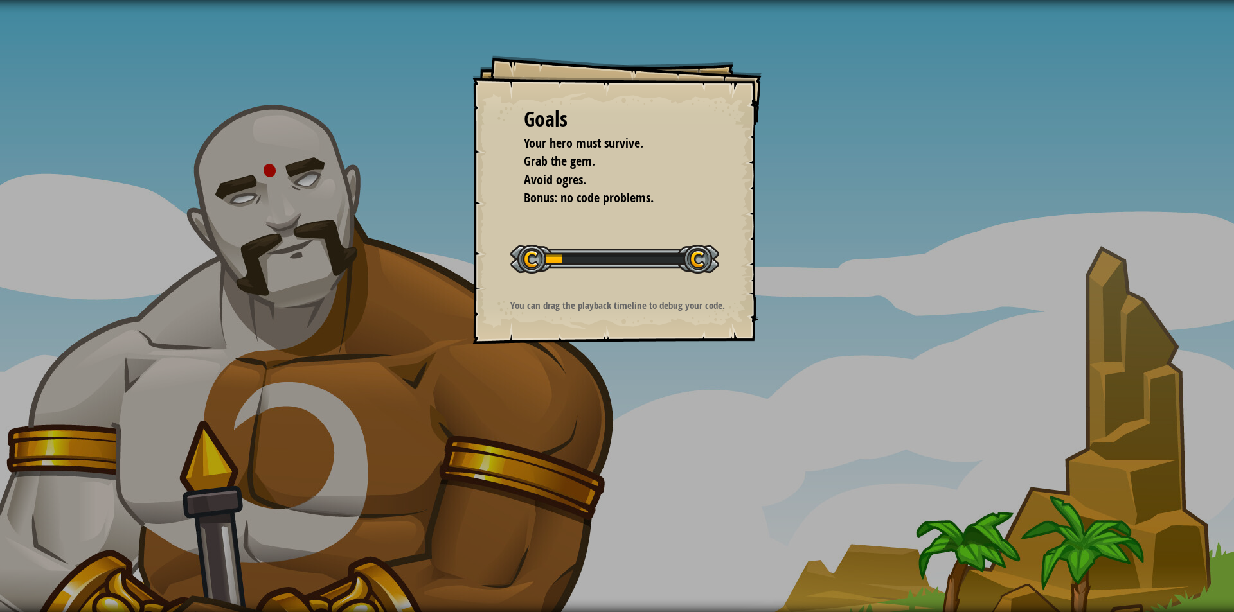
drag, startPoint x: 643, startPoint y: 371, endPoint x: 648, endPoint y: 379, distance: 9.3
click at [647, 377] on div "Goals Your hero must survive. Grab the gem. Avoid ogres. Bonus: no code problem…" at bounding box center [617, 306] width 1234 height 612
click at [648, 379] on div "Goals Your hero must survive. Grab the gem. Avoid ogres. Bonus: no code problem…" at bounding box center [617, 306] width 1234 height 612
drag, startPoint x: 653, startPoint y: 379, endPoint x: 749, endPoint y: 363, distance: 97.1
click at [666, 382] on div "Goals Your hero must survive. Grab the gem. Avoid ogres. Bonus: no code problem…" at bounding box center [617, 306] width 1234 height 612
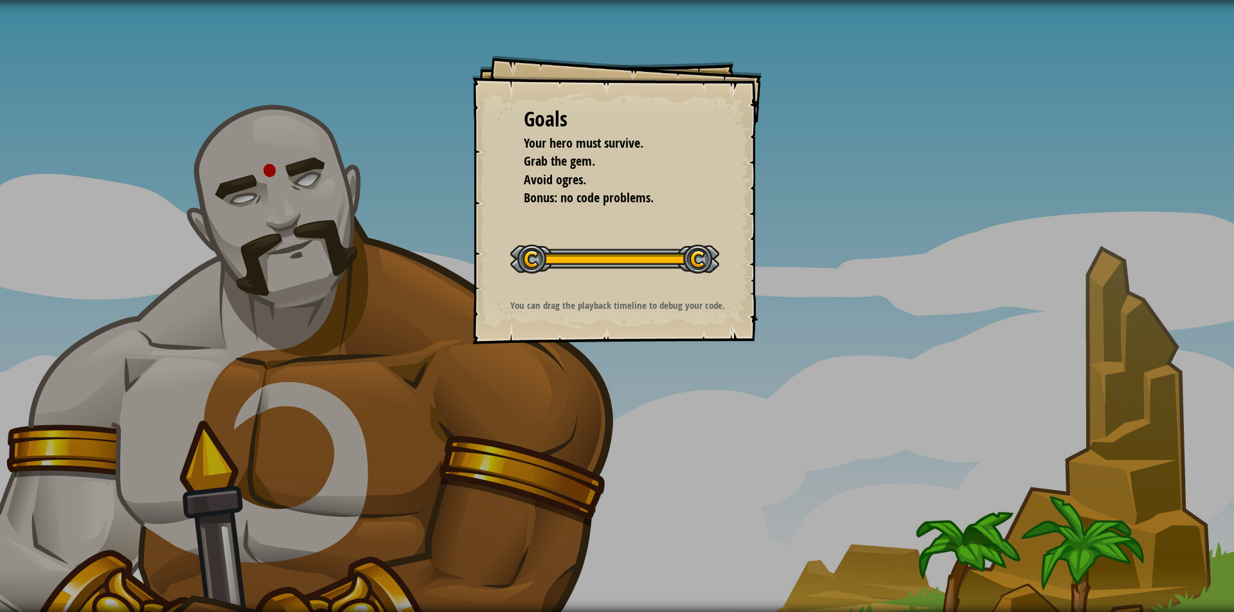
drag, startPoint x: 762, startPoint y: 362, endPoint x: 822, endPoint y: 348, distance: 61.6
click at [764, 362] on div "Goals Your hero must survive. Grab the gem. Avoid ogres. Bonus: no code problem…" at bounding box center [617, 306] width 1234 height 612
click at [821, 345] on div "Goals Your hero must survive. Grab the gem. Avoid ogres. Bonus: no code problem…" at bounding box center [617, 306] width 1234 height 612
click at [729, 278] on div "Goals Your hero must survive. Grab the gem. Avoid ogres. Bonus: no code problem…" at bounding box center [616, 199] width 289 height 289
click at [713, 277] on div "Start Level" at bounding box center [614, 257] width 209 height 51
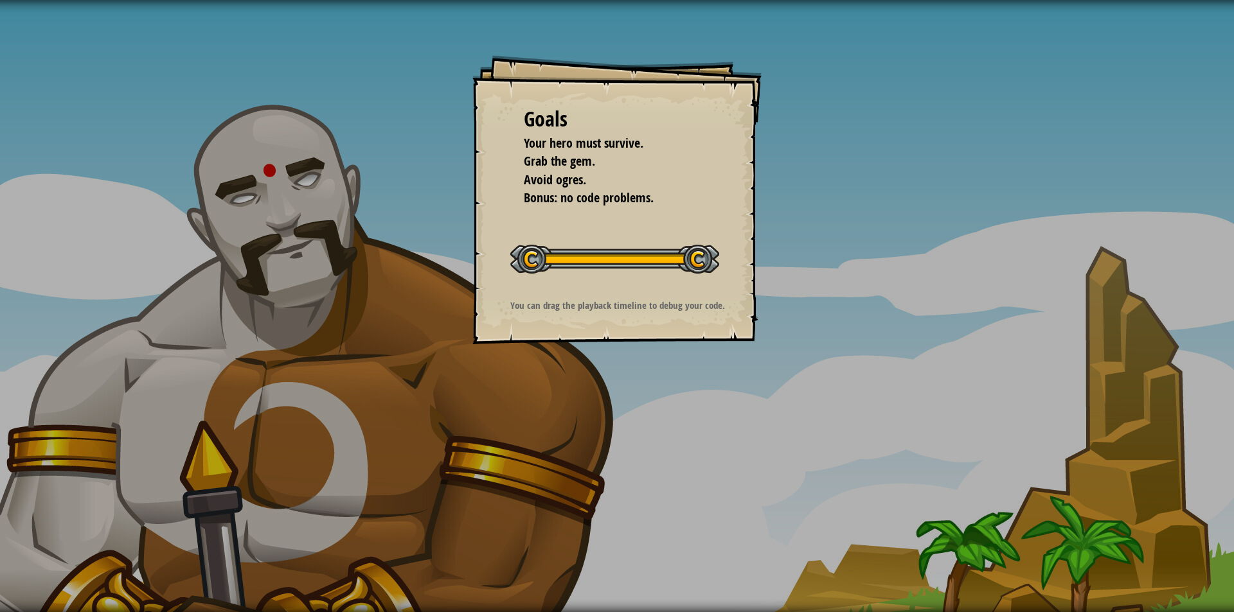
click at [713, 277] on div "Start Level" at bounding box center [614, 257] width 209 height 51
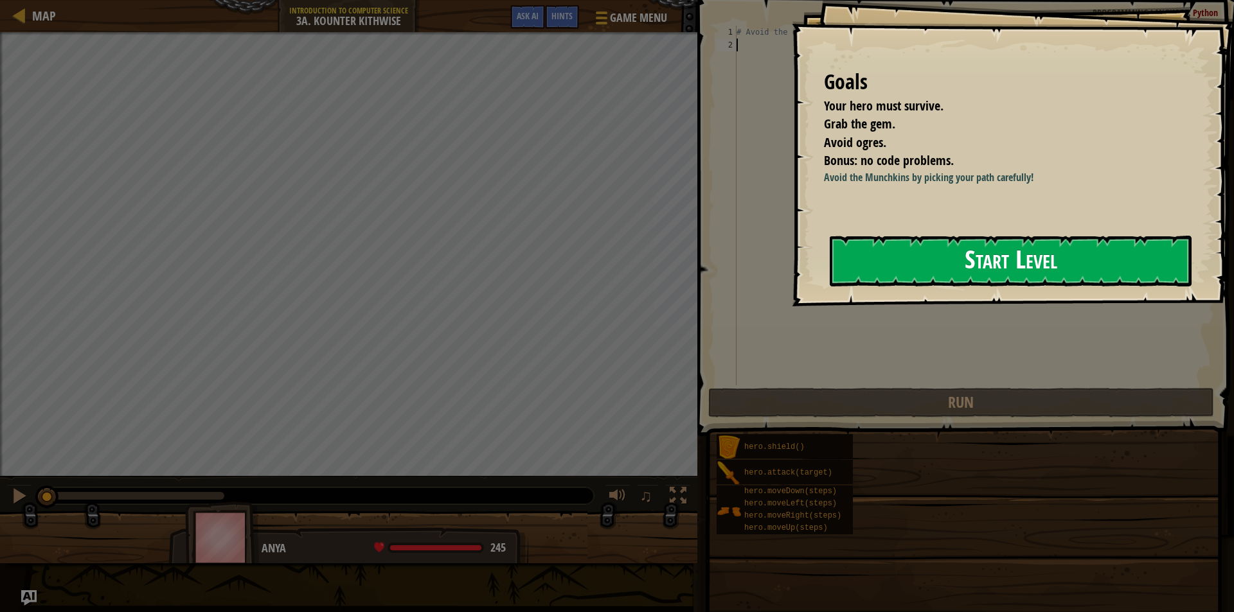
click at [1043, 273] on button "Start Level" at bounding box center [1011, 261] width 362 height 51
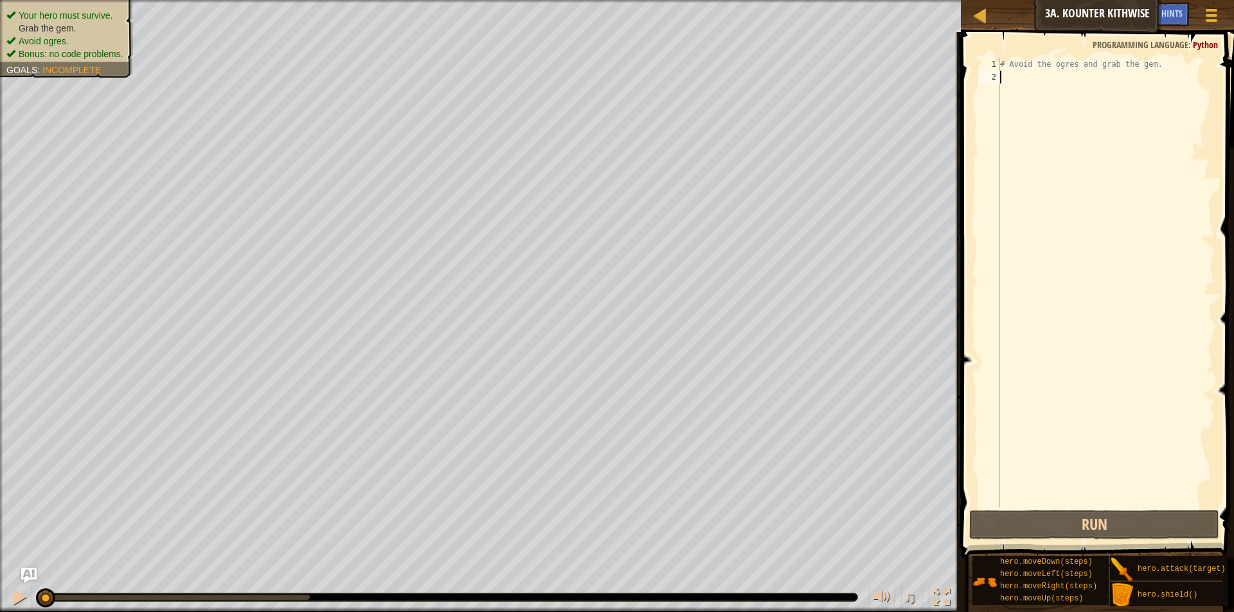
type textarea "h"
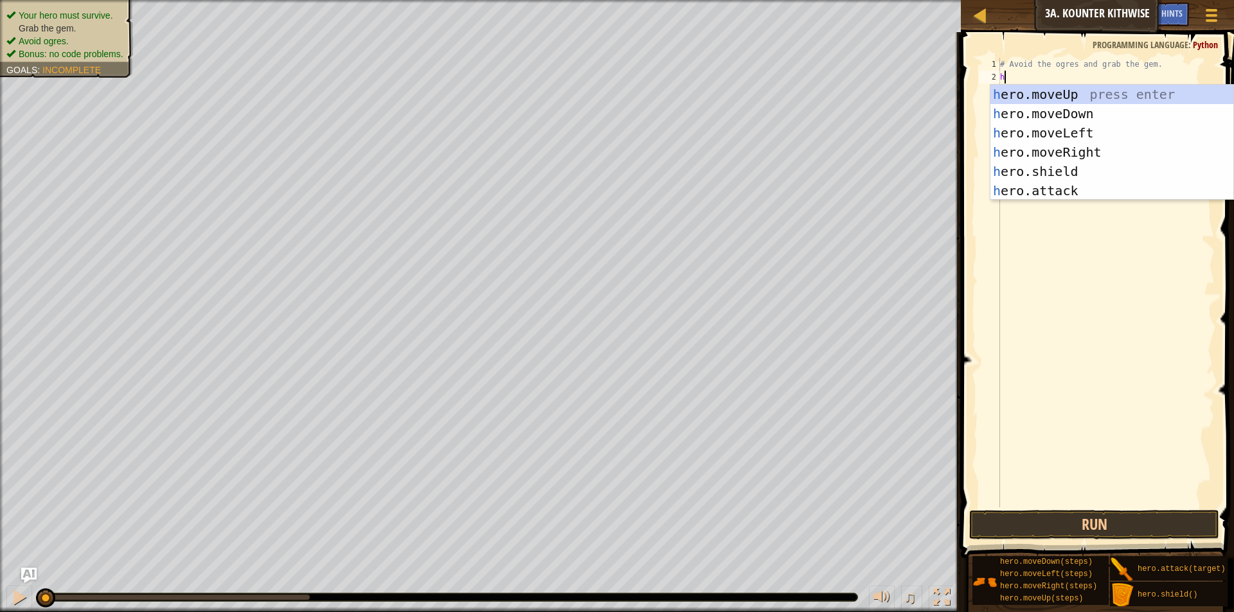
scroll to position [6, 0]
click at [1074, 108] on div "h ero.moveUp press enter h ero.moveDown press enter h ero.moveLeft press enter …" at bounding box center [1111, 162] width 243 height 154
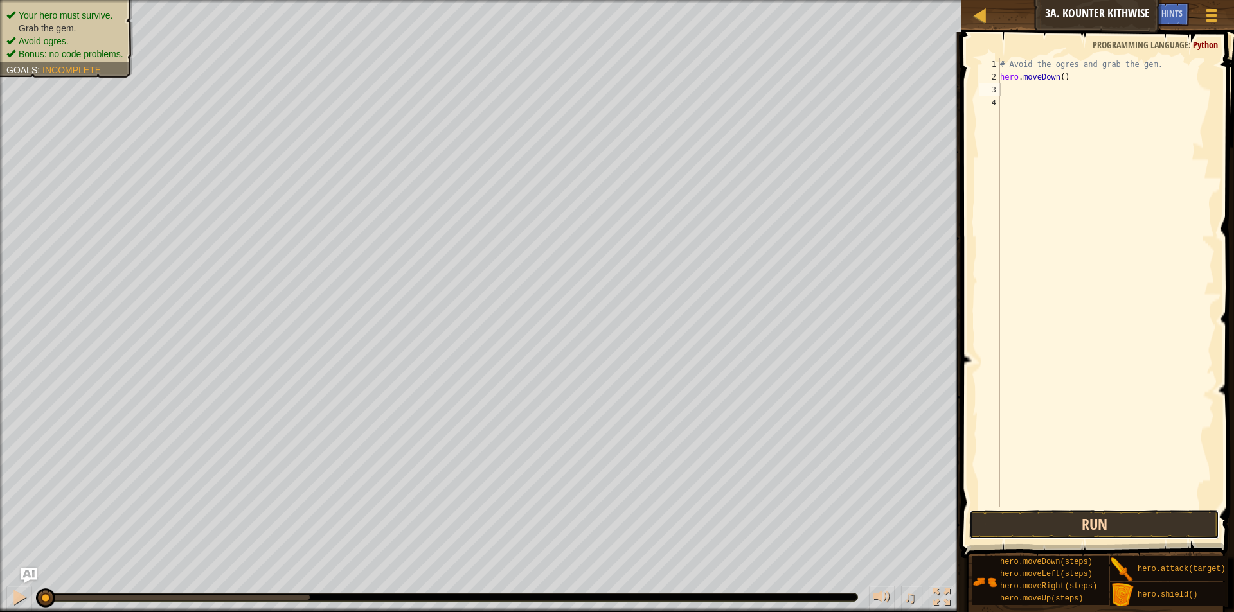
click at [1047, 531] on button "Run" at bounding box center [1094, 525] width 250 height 30
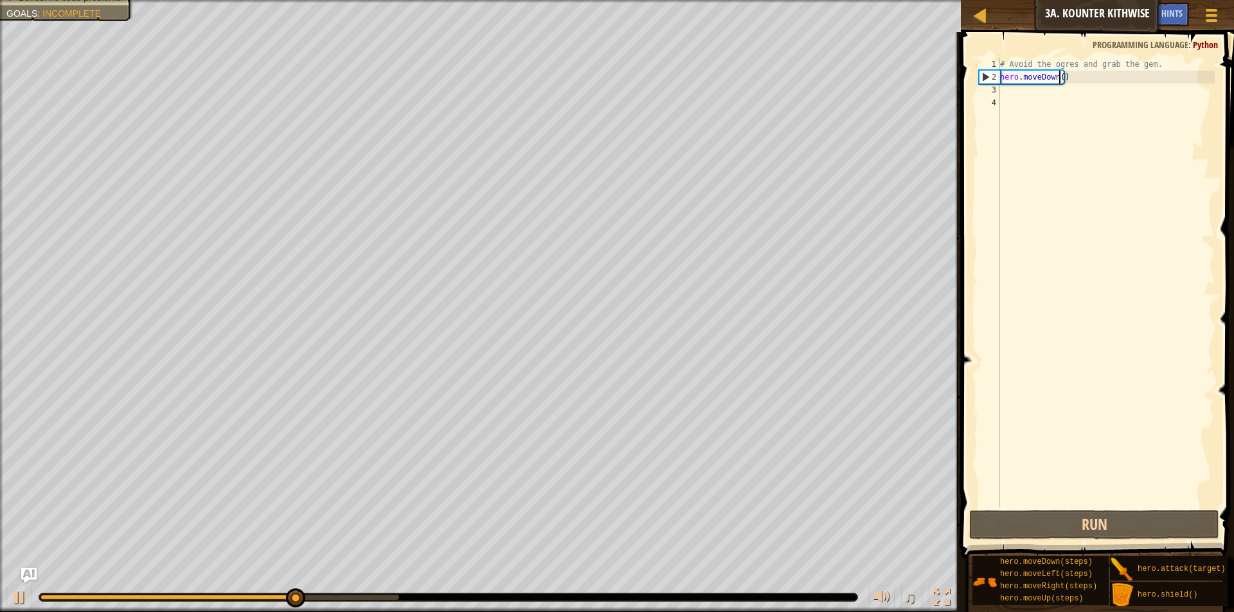
click at [1060, 75] on div "# Avoid the ogres and grab the gem. hero . moveDown ( )" at bounding box center [1105, 296] width 217 height 476
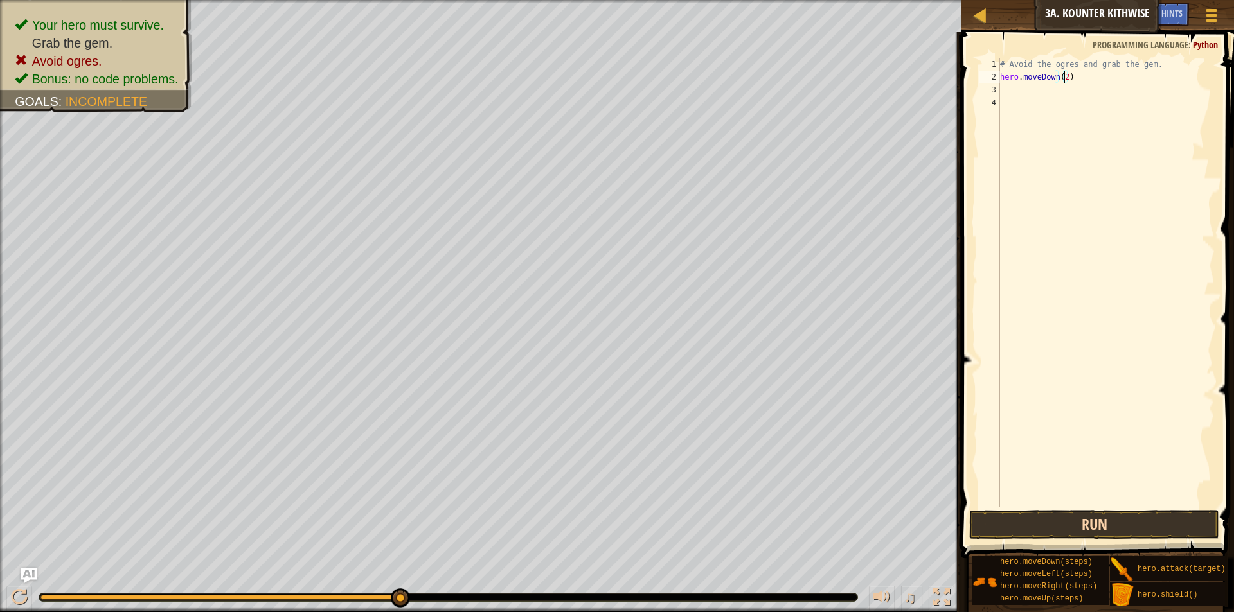
type textarea "hero.moveDown(2)"
click at [1073, 531] on button "Run" at bounding box center [1094, 525] width 250 height 30
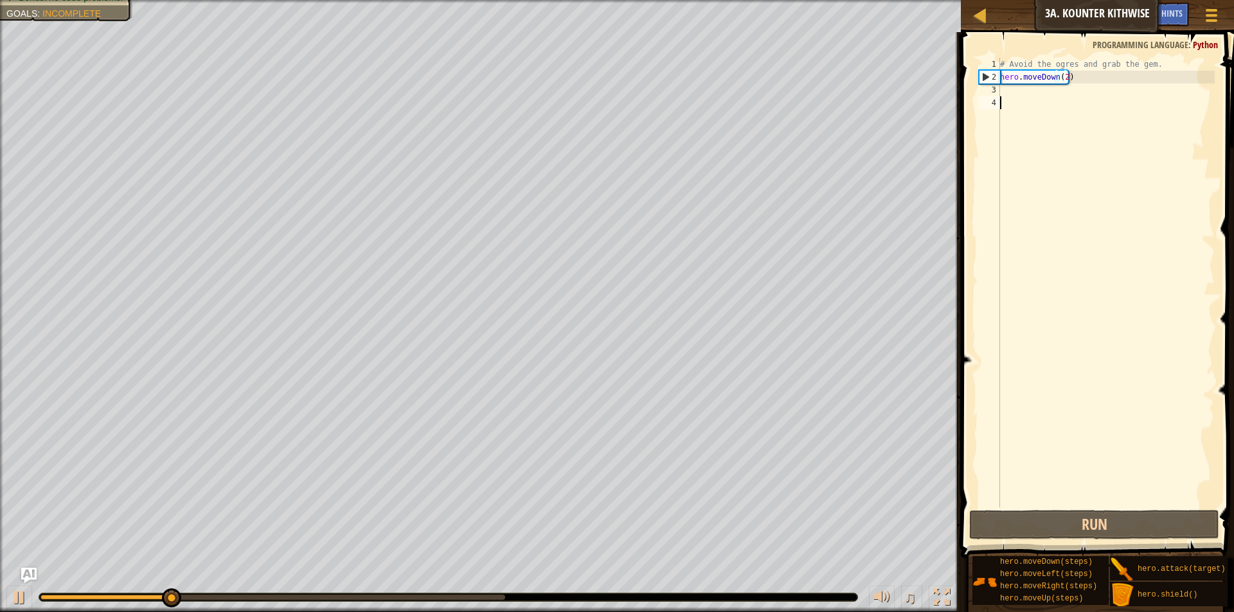
click at [1017, 112] on div "# Avoid the ogres and grab the gem. hero . moveDown ( 2 )" at bounding box center [1105, 296] width 217 height 476
click at [1019, 90] on div "# Avoid the ogres and grab the gem. hero . moveDown ( 2 )" at bounding box center [1105, 296] width 217 height 476
type textarea "h"
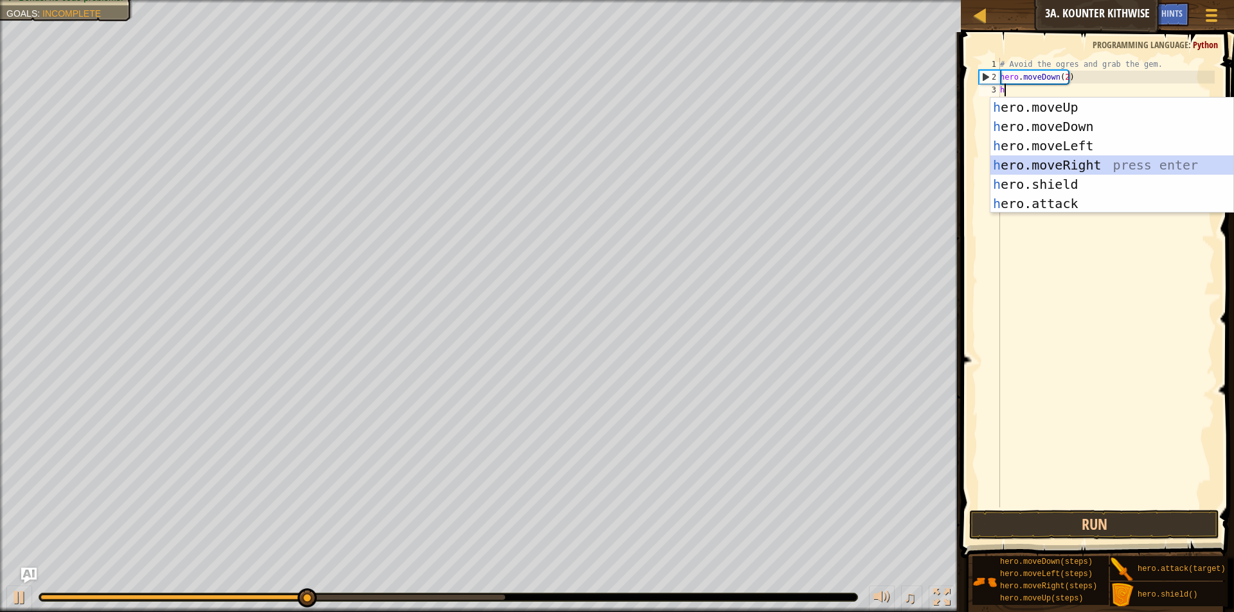
click at [1084, 156] on div "h ero.moveUp press enter h ero.moveDown press enter h ero.moveLeft press enter …" at bounding box center [1111, 175] width 243 height 154
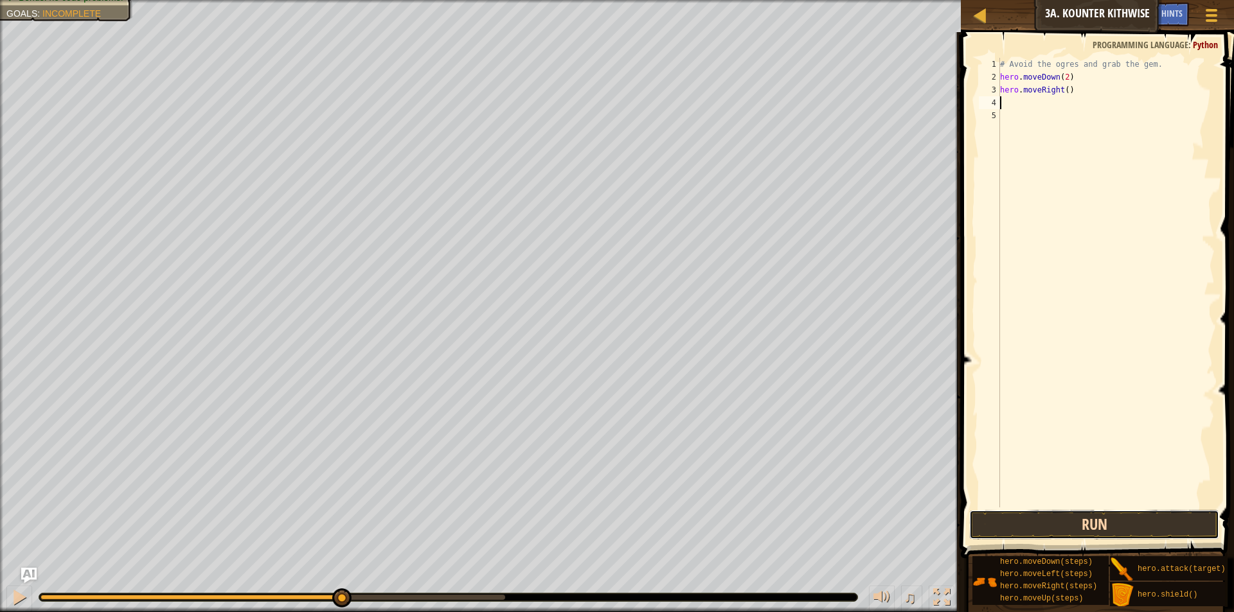
click at [1182, 514] on button "Run" at bounding box center [1094, 525] width 250 height 30
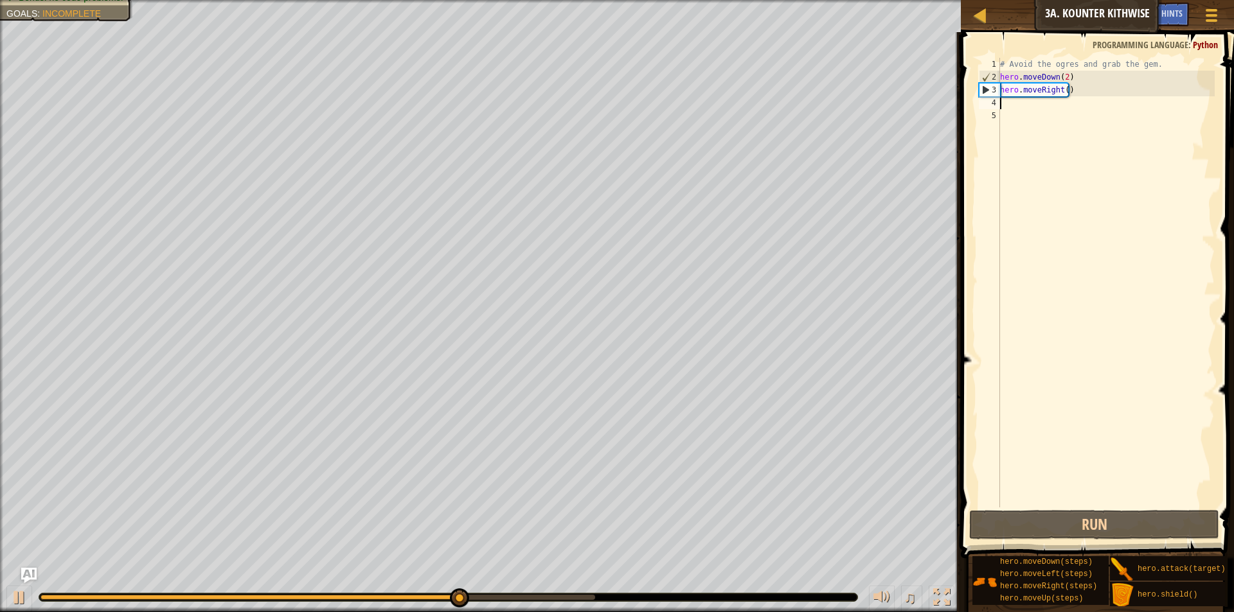
type textarea "h"
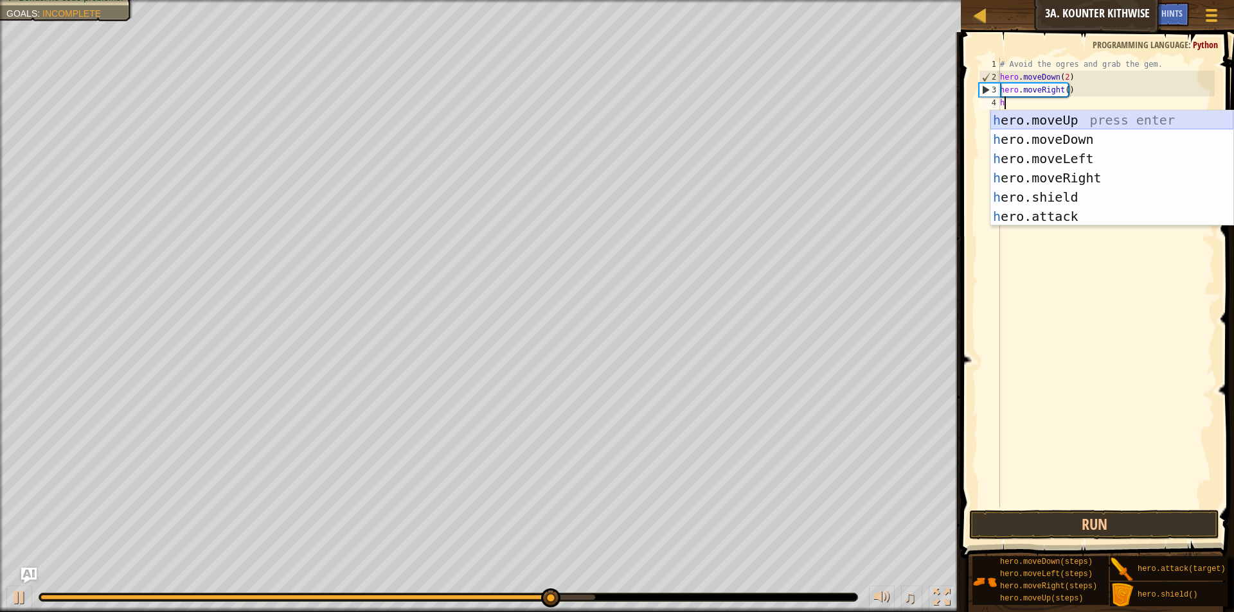
click at [1051, 120] on div "h ero.moveUp press enter h ero.moveDown press enter h ero.moveLeft press enter …" at bounding box center [1111, 188] width 243 height 154
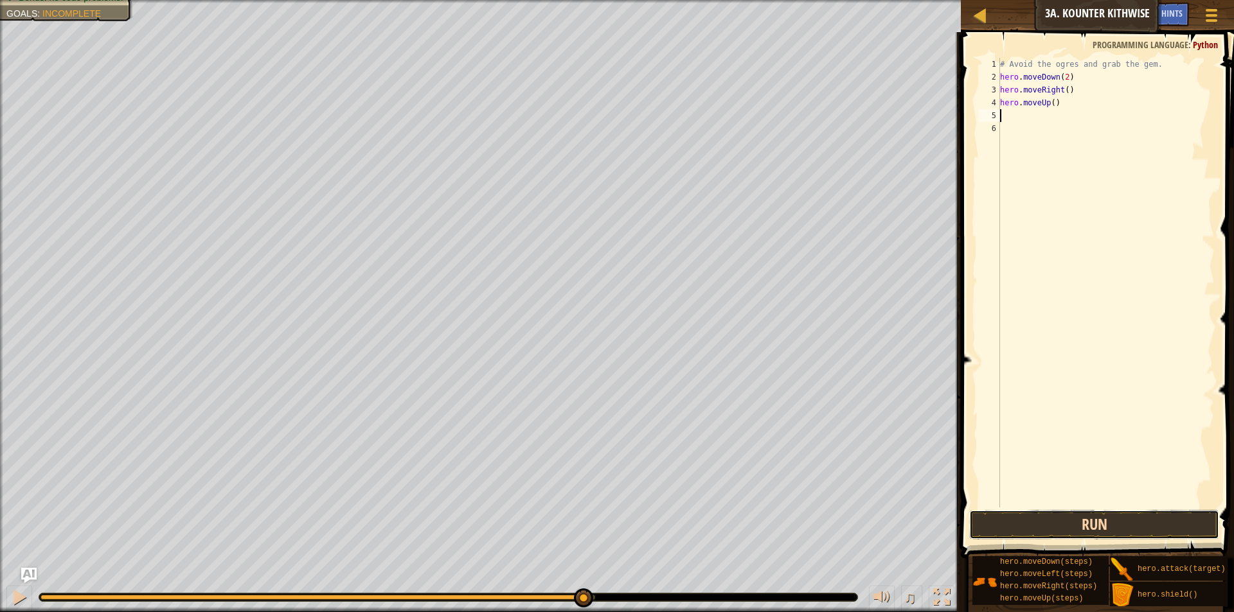
click at [1026, 530] on button "Run" at bounding box center [1094, 525] width 250 height 30
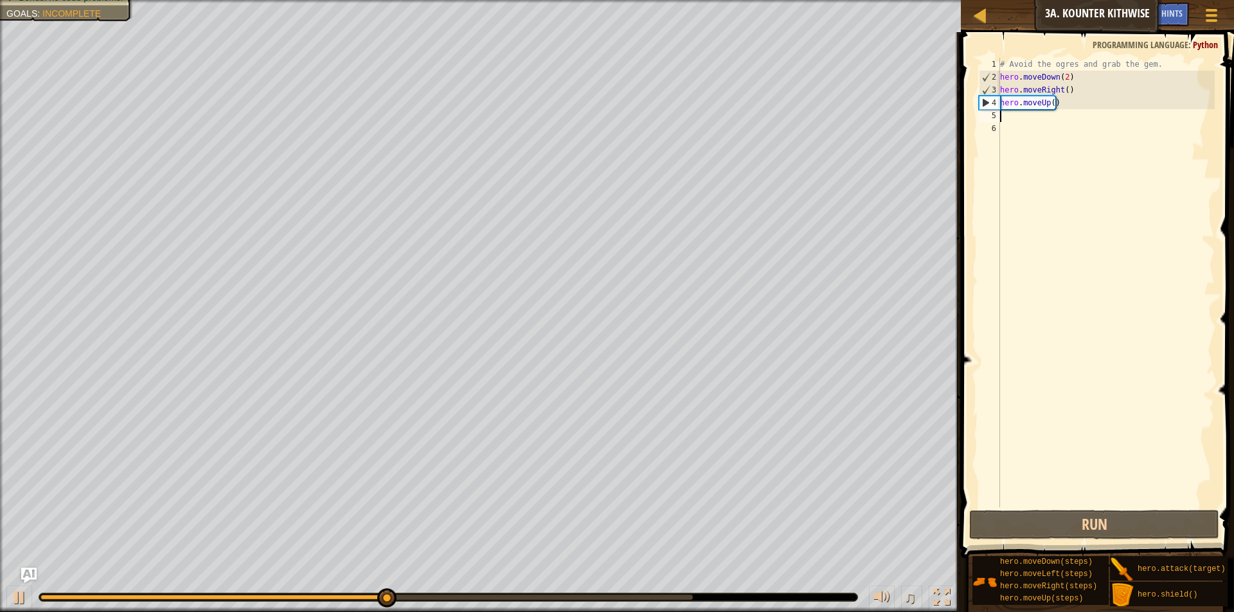
type textarea "h"
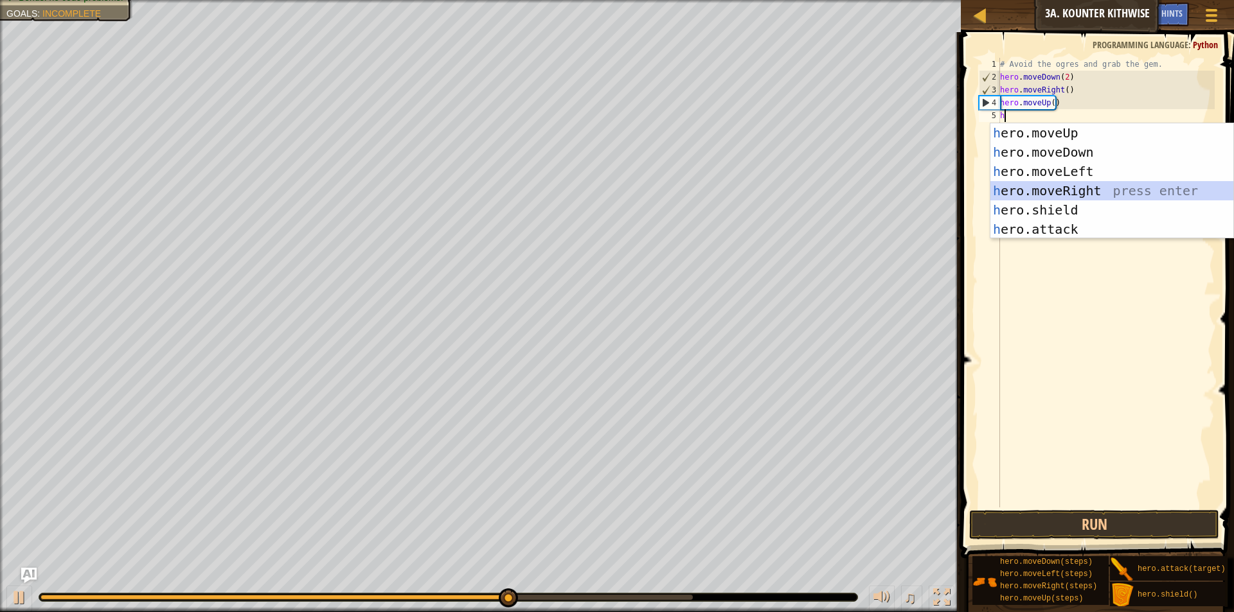
click at [1075, 186] on div "h ero.moveUp press enter h ero.moveDown press enter h ero.moveLeft press enter …" at bounding box center [1111, 200] width 243 height 154
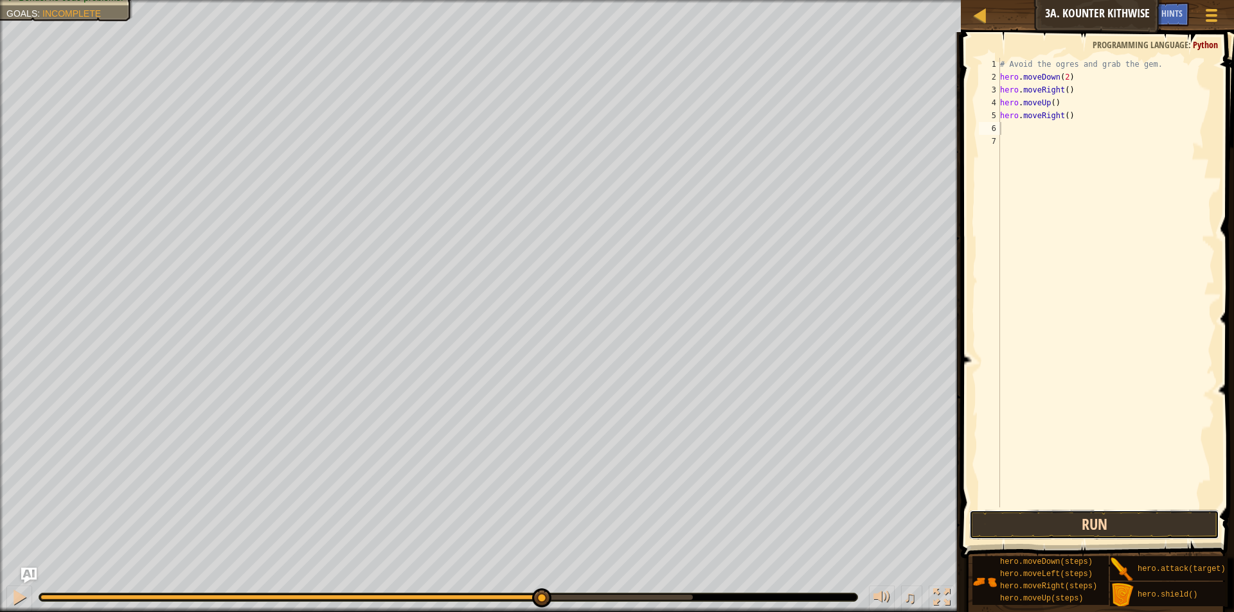
click at [1061, 529] on button "Run" at bounding box center [1094, 525] width 250 height 30
